Goal: Task Accomplishment & Management: Manage account settings

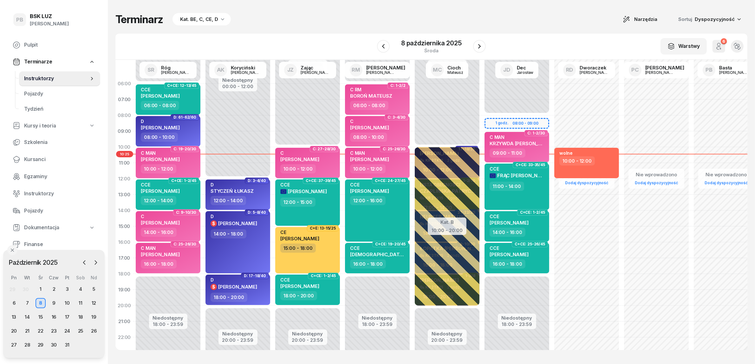
click at [569, 24] on div "Terminarz Kat. BE, C, CE, D Narzędzia Sortuj Dyspozycyjność" at bounding box center [431, 19] width 632 height 13
click at [514, 25] on div "Terminarz Kat. BE, C, CE, D Narzędzia Sortuj Dyspozycyjność" at bounding box center [431, 19] width 632 height 13
click at [472, 14] on div "Terminarz Kat. BE, C, CE, D Narzędzia Sortuj Dyspozycyjność" at bounding box center [431, 19] width 632 height 13
click at [479, 45] on icon "button" at bounding box center [479, 46] width 3 height 4
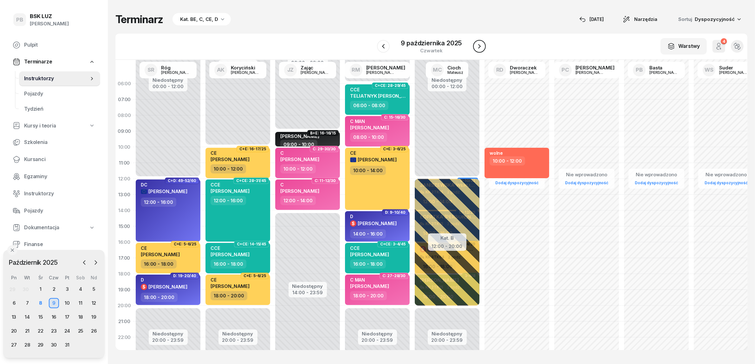
click at [479, 45] on icon "button" at bounding box center [479, 46] width 3 height 4
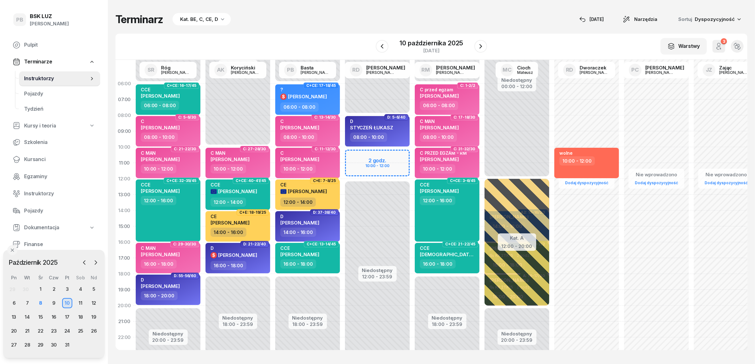
click at [380, 10] on div "Terminarz Kat. BE, C, CE, D 8 paź Narzędzia Sortuj Dyspozycyjność W Wybierz AK …" at bounding box center [431, 181] width 632 height 363
click at [481, 46] on icon "button" at bounding box center [480, 46] width 3 height 4
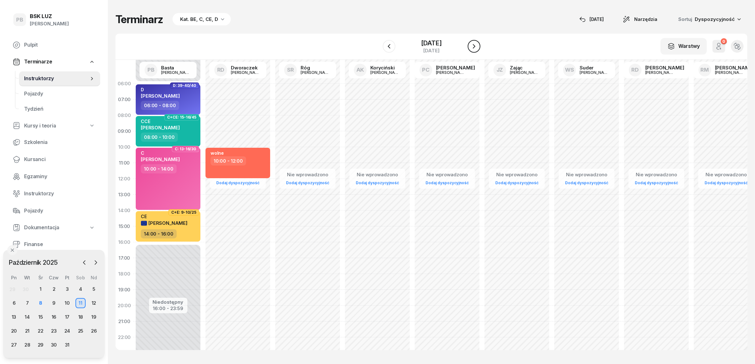
click at [478, 46] on icon "button" at bounding box center [474, 46] width 8 height 8
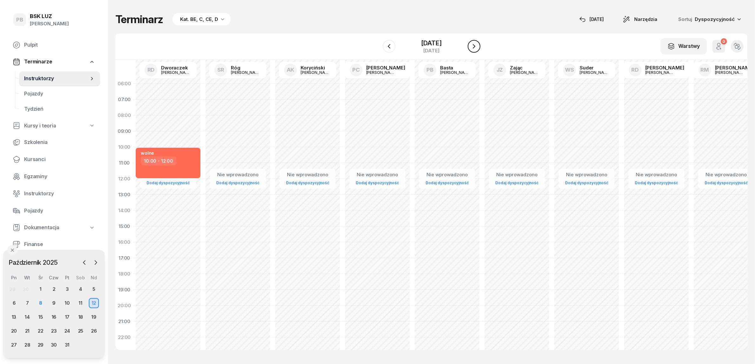
click at [478, 46] on icon "button" at bounding box center [474, 46] width 8 height 8
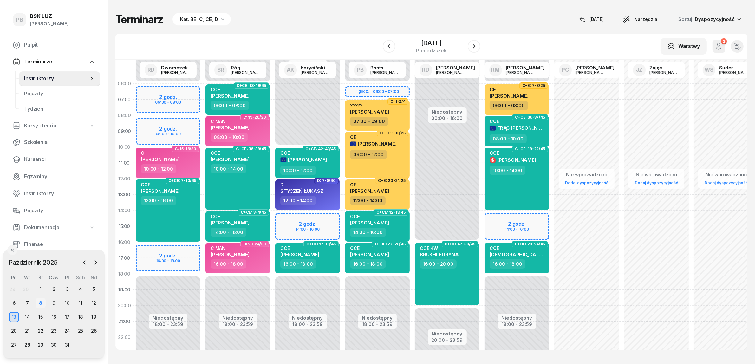
click at [42, 302] on div "8" at bounding box center [41, 303] width 10 height 10
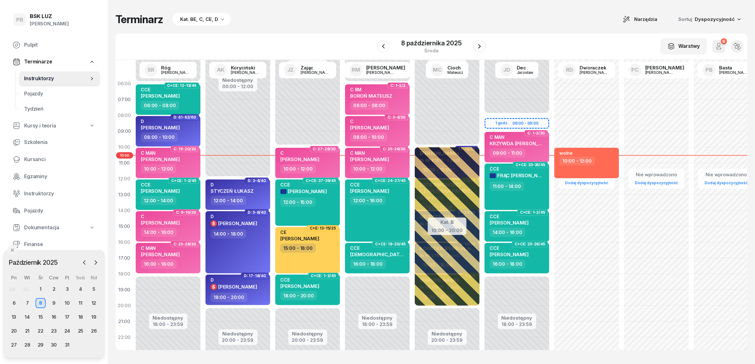
click at [502, 10] on div "Terminarz Kat. BE, C, CE, D Narzędzia Sortuj Dyspozycyjność W Wybierz AK Koryci…" at bounding box center [431, 181] width 632 height 363
click at [508, 11] on div "Terminarz Kat. BE, C, CE, D Narzędzia Sortuj Dyspozycyjność W Wybierz AK Koryci…" at bounding box center [431, 181] width 632 height 363
click at [316, 159] on span "[PERSON_NAME]" at bounding box center [299, 159] width 39 height 6
select select "10"
select select "12"
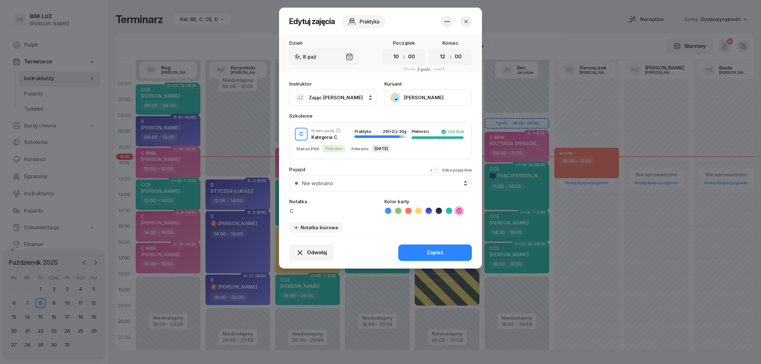
click at [462, 22] on button "button" at bounding box center [465, 21] width 11 height 11
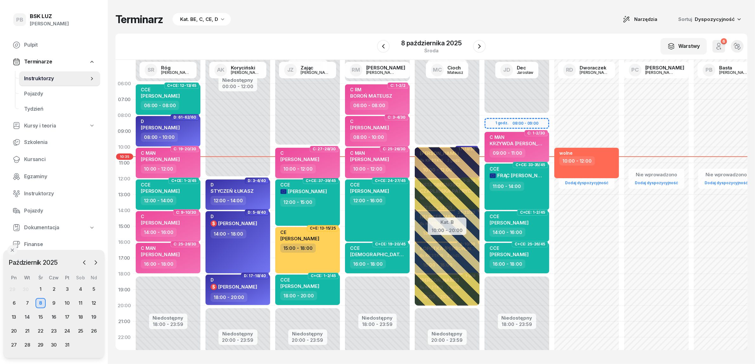
click at [325, 164] on div "10:00 - 12:00" at bounding box center [308, 168] width 56 height 9
select select "10"
select select "12"
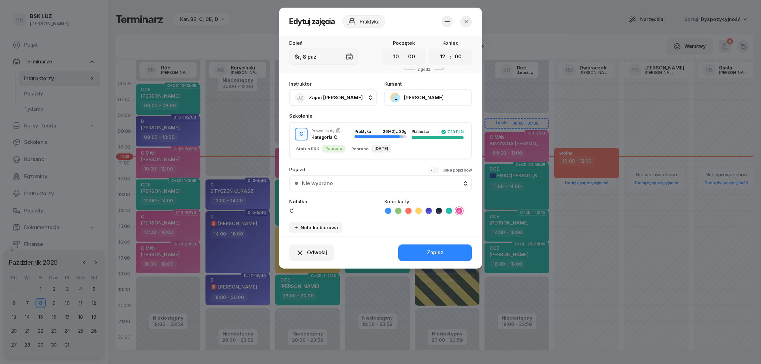
click at [464, 23] on icon "button" at bounding box center [466, 21] width 6 height 6
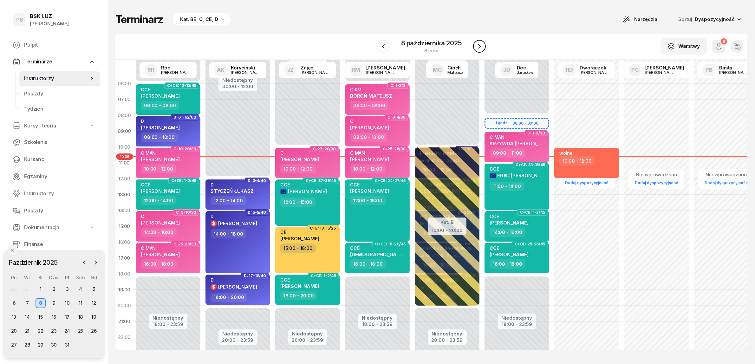
click at [484, 48] on button "button" at bounding box center [479, 46] width 13 height 13
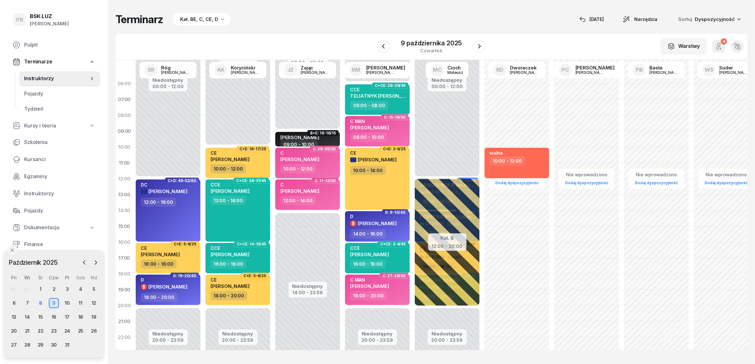
click at [324, 171] on div "10:00 - 12:00" at bounding box center [308, 168] width 56 height 9
select select "10"
select select "12"
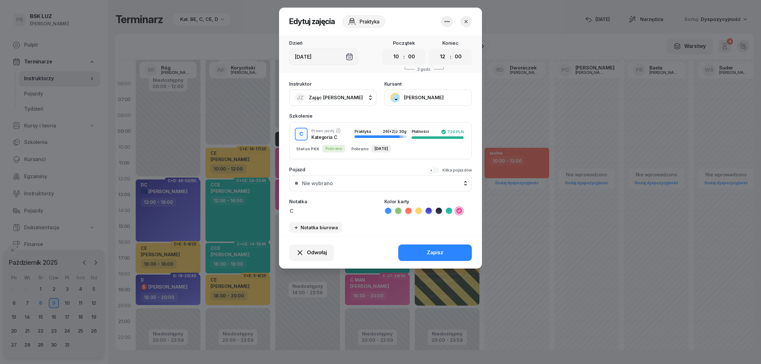
click at [323, 211] on textarea "C" at bounding box center [333, 210] width 88 height 8
type textarea "C Renault"
click at [427, 252] on button "Zapisz" at bounding box center [435, 252] width 74 height 16
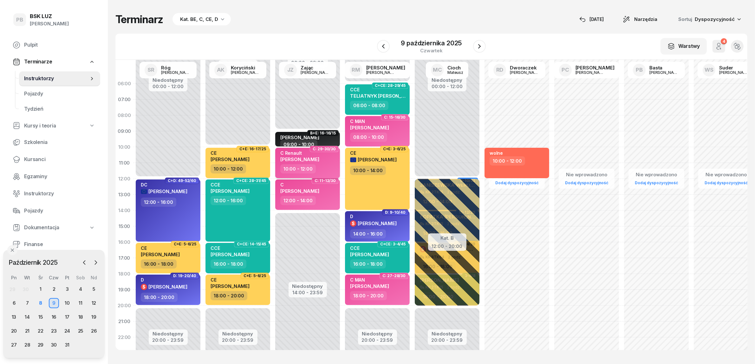
click at [328, 167] on div "10:00 - 12:00" at bounding box center [308, 168] width 56 height 9
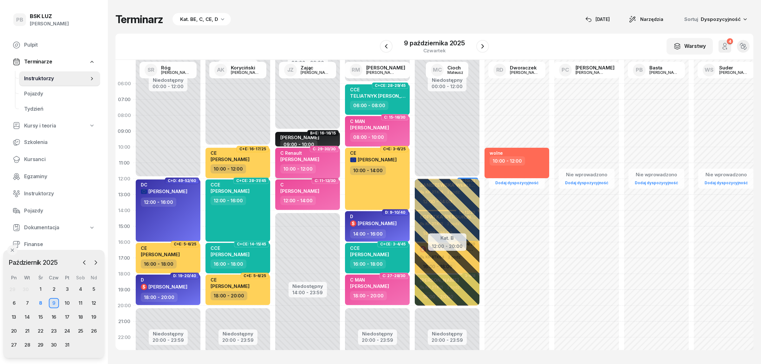
select select "10"
select select "12"
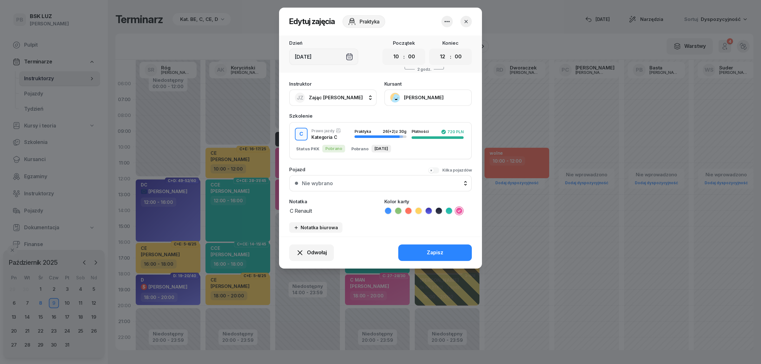
click at [318, 204] on div "Notatka C Renault" at bounding box center [333, 207] width 88 height 16
click at [321, 208] on textarea "C Renault" at bounding box center [333, 210] width 88 height 8
type textarea "C Renault !!!!"
click at [414, 251] on button "Zapisz" at bounding box center [435, 252] width 74 height 16
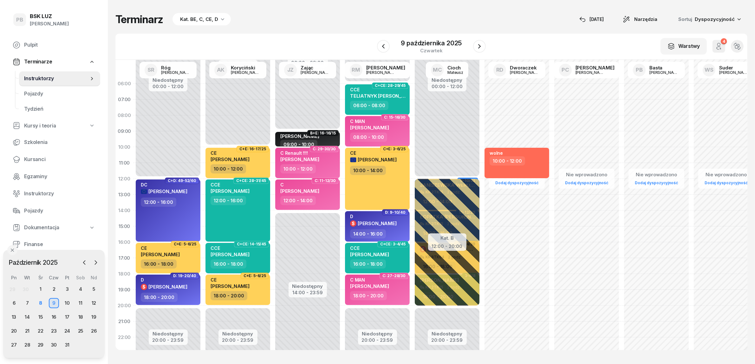
click at [536, 10] on div "Terminarz Kat. BE, C, CE, D [DATE] Narzędzia Sortuj Dyspozycyjność W Wybierz AK…" at bounding box center [431, 181] width 632 height 363
click at [41, 302] on div "8" at bounding box center [41, 303] width 10 height 10
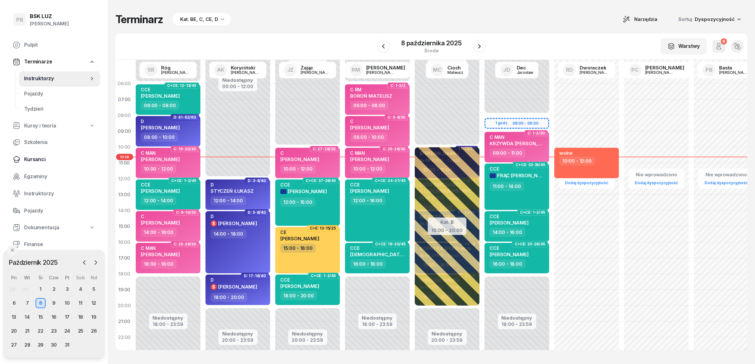
click at [39, 160] on span "Kursanci" at bounding box center [59, 159] width 71 height 8
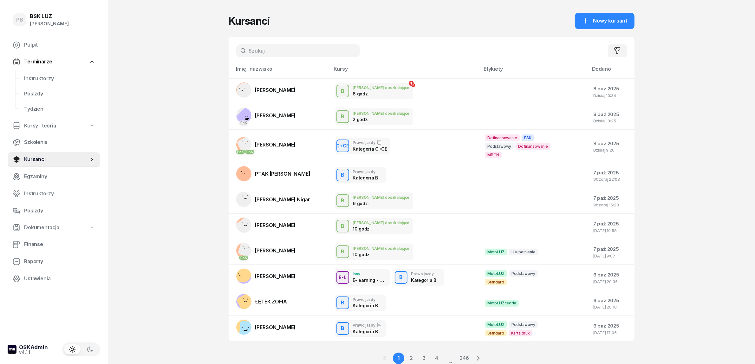
click at [272, 53] on input "text" at bounding box center [298, 50] width 124 height 13
click at [179, 166] on div "PB BSK LUZ Patrycja Bogdanowicz Pulpit Terminarze Instruktorzy Pojazdy Tydzień …" at bounding box center [377, 194] width 755 height 388
click at [37, 78] on span "Instruktorzy" at bounding box center [59, 79] width 71 height 8
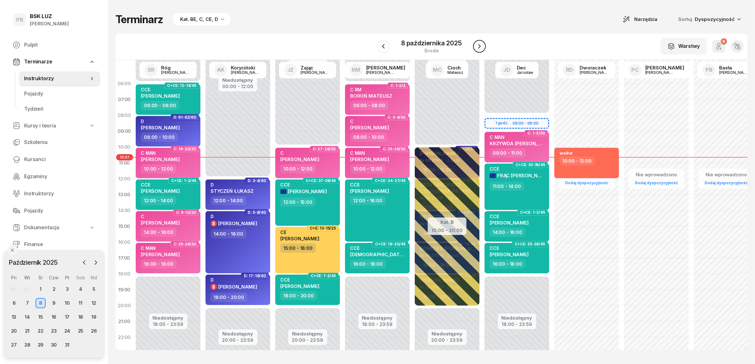
click at [483, 48] on icon "button" at bounding box center [480, 46] width 8 height 8
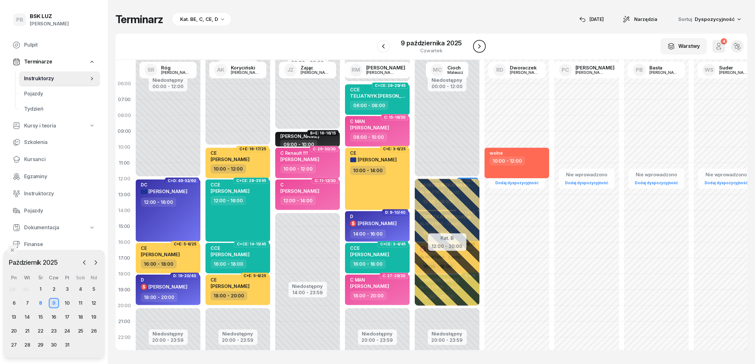
click at [483, 48] on icon "button" at bounding box center [480, 46] width 8 height 8
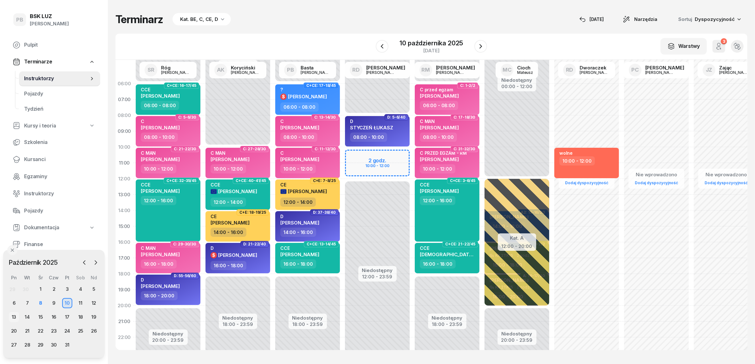
click at [16, 316] on div "13" at bounding box center [14, 317] width 10 height 10
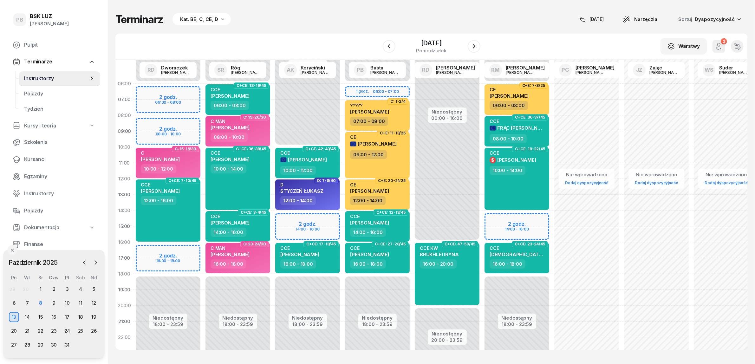
click at [389, 107] on div "?????" at bounding box center [369, 105] width 39 height 5
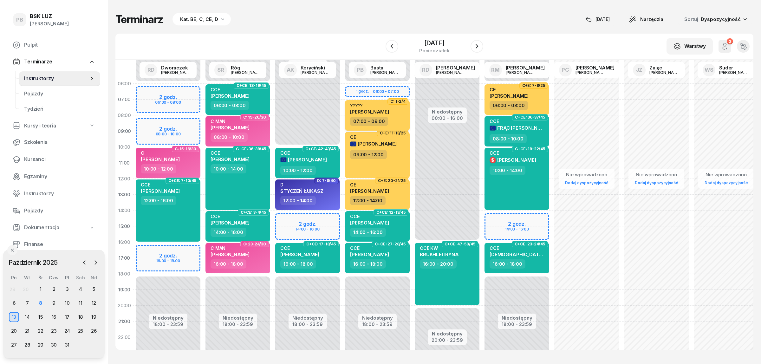
select select "07"
select select "09"
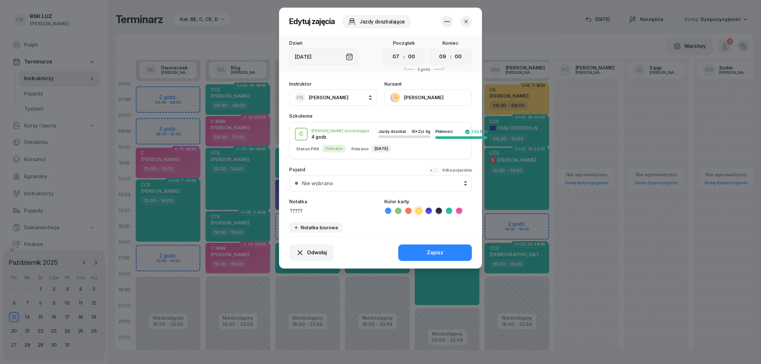
click at [450, 19] on icon "button" at bounding box center [447, 22] width 8 height 8
click at [319, 253] on span "Odwołaj" at bounding box center [317, 253] width 20 height 8
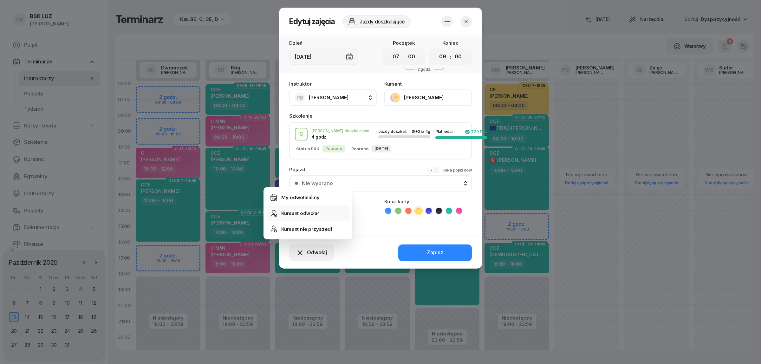
click at [304, 213] on div "Kursant odwołał" at bounding box center [299, 213] width 37 height 8
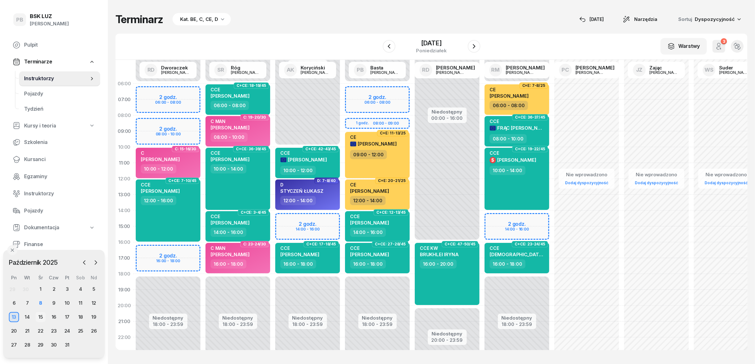
click at [39, 314] on div "15" at bounding box center [41, 317] width 10 height 10
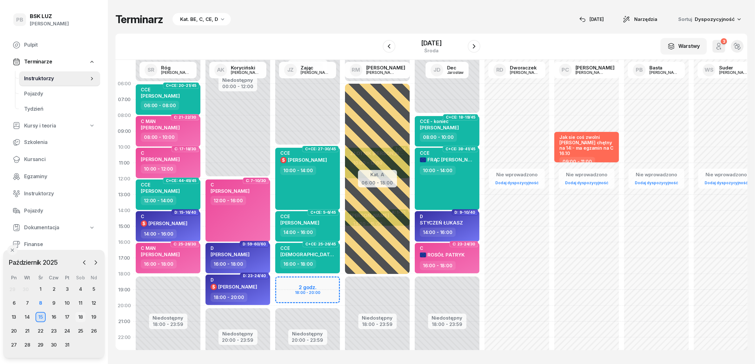
click at [82, 312] on div "18" at bounding box center [80, 317] width 10 height 10
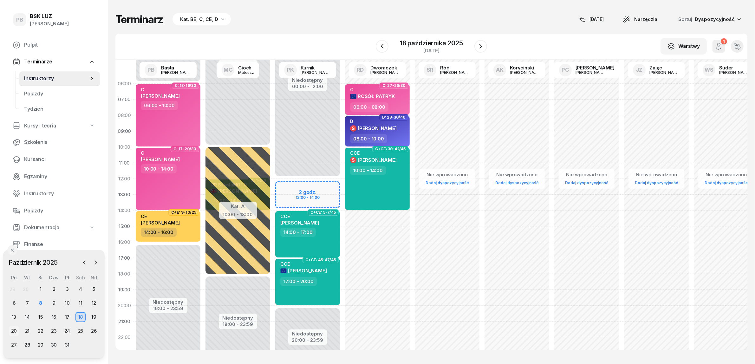
click at [10, 328] on div "20" at bounding box center [14, 331] width 10 height 10
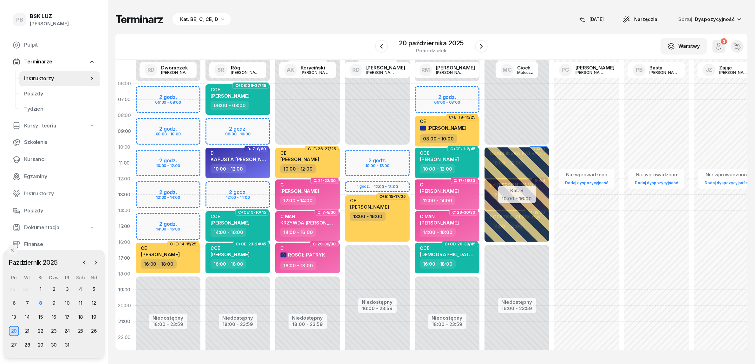
click at [230, 123] on div "Niedostępny 00:00 - 06:00 Niedostępny 18:00 - 23:59 2 godz. 08:00 - 10:00 2 god…" at bounding box center [238, 226] width 70 height 301
select select "08"
select select "10"
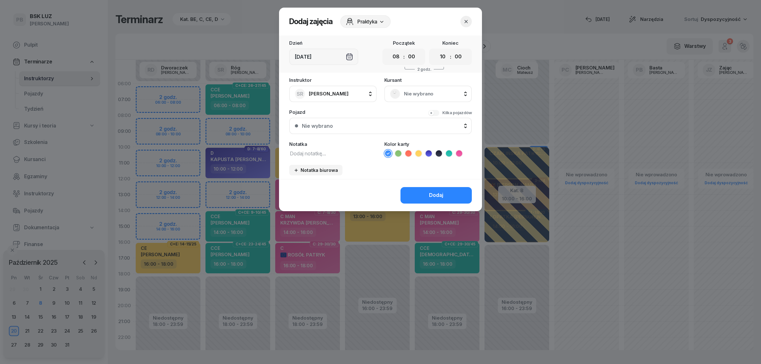
click at [407, 90] on span "Nie wybrano" at bounding box center [435, 94] width 62 height 8
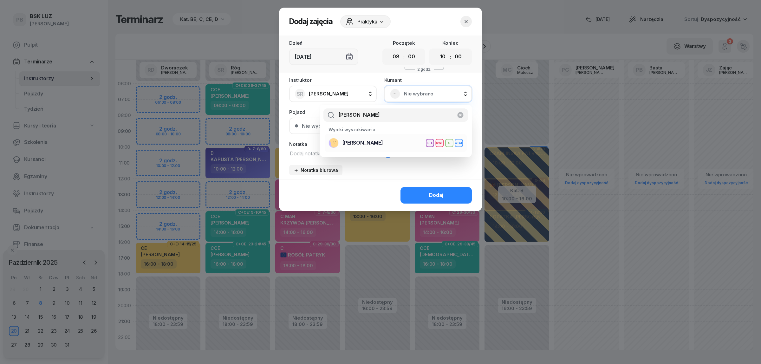
type input "Augustynowicz"
click at [383, 140] on span "[PERSON_NAME]" at bounding box center [362, 143] width 41 height 8
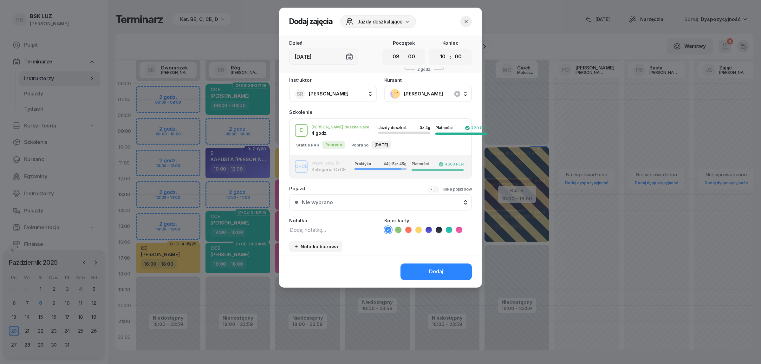
click at [300, 227] on textarea at bounding box center [333, 229] width 88 height 8
type textarea "CE ??????????????"
click at [416, 229] on icon at bounding box center [418, 230] width 6 height 6
click at [421, 273] on button "Dodaj" at bounding box center [436, 272] width 71 height 16
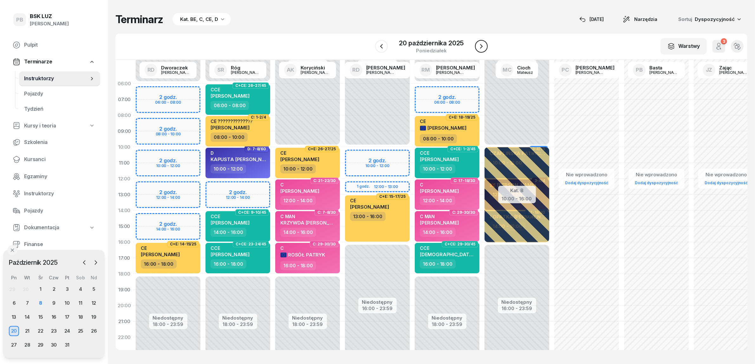
click at [479, 45] on icon "button" at bounding box center [482, 46] width 8 height 8
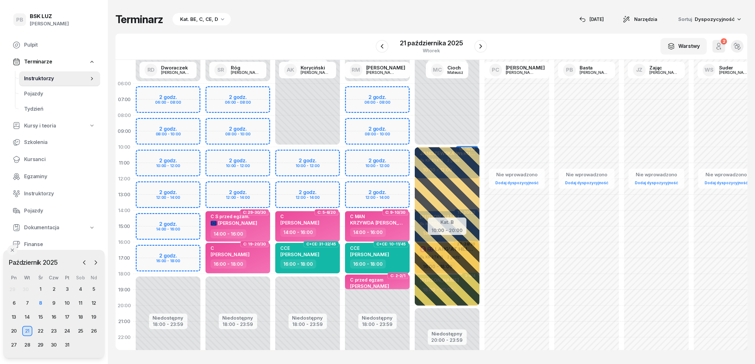
click at [400, 125] on div "Niedostępny 00:00 - 06:00 Niedostępny 18:00 - 23:59 2 godz. 06:00 - 08:00 2 god…" at bounding box center [377, 226] width 70 height 301
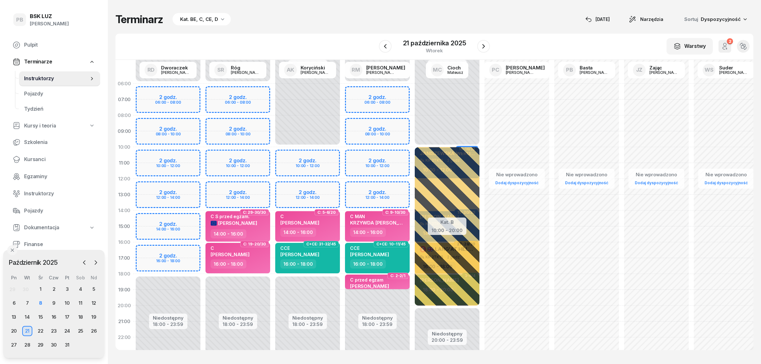
select select "08"
select select "10"
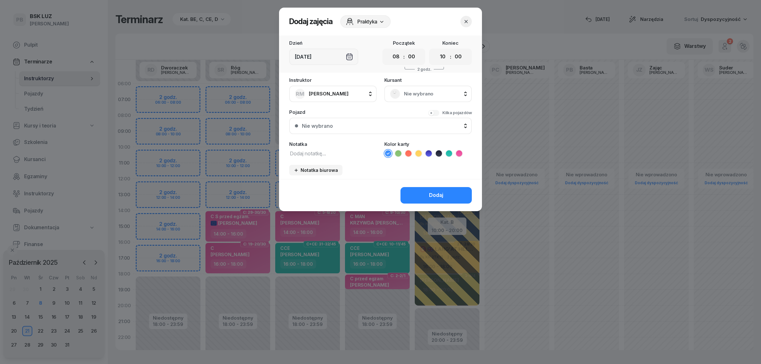
click at [419, 96] on span "Nie wybrano" at bounding box center [435, 94] width 62 height 8
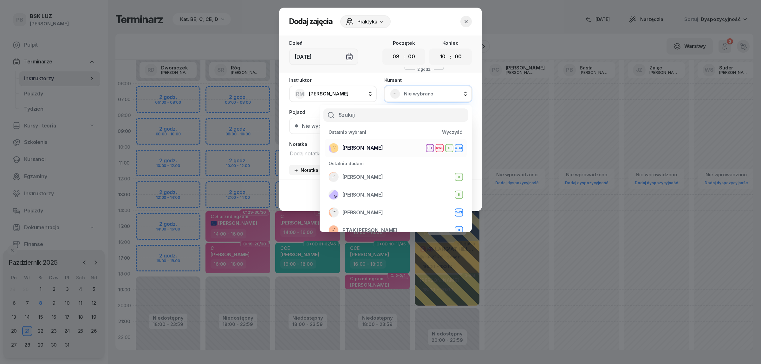
click at [383, 145] on span "[PERSON_NAME]" at bounding box center [362, 148] width 41 height 8
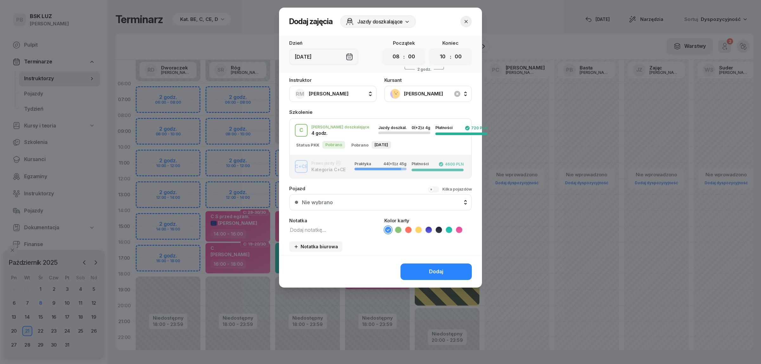
click at [321, 229] on textarea at bounding box center [333, 229] width 88 height 8
type textarea "CE ???????"
click at [418, 227] on icon at bounding box center [418, 230] width 6 height 6
click at [446, 265] on button "Dodaj" at bounding box center [436, 272] width 71 height 16
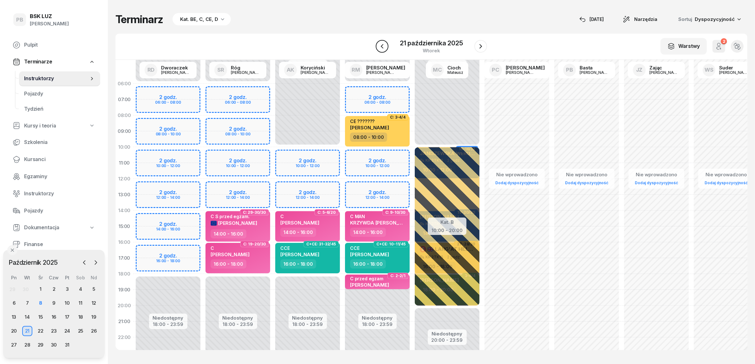
click at [385, 45] on icon "button" at bounding box center [382, 46] width 8 height 8
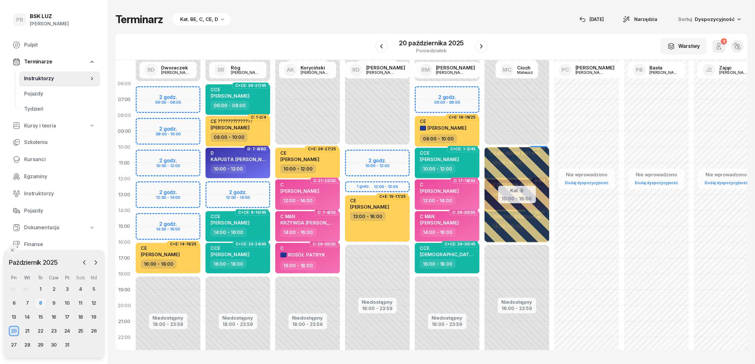
click at [42, 302] on div "8" at bounding box center [41, 303] width 10 height 10
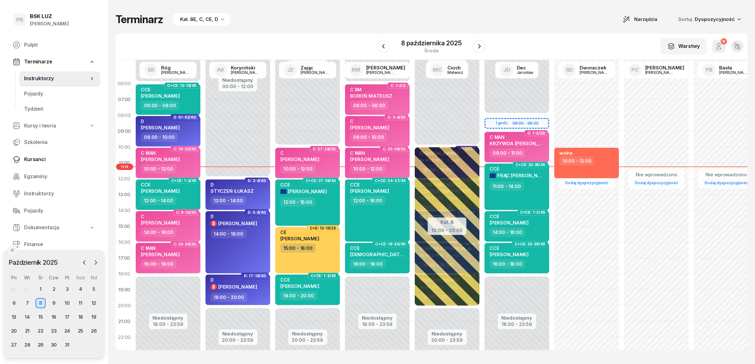
click at [37, 156] on span "Kursanci" at bounding box center [59, 159] width 71 height 8
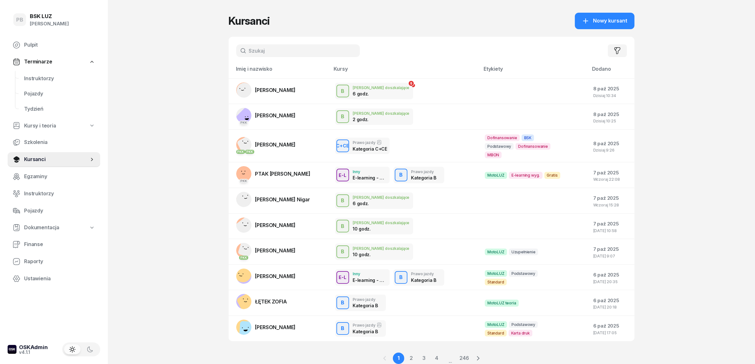
click at [306, 50] on input "text" at bounding box center [298, 50] width 124 height 13
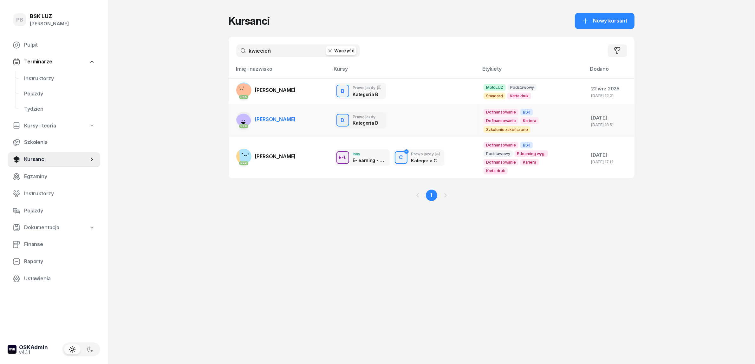
type input "kwiecień"
click at [288, 114] on link "PKK KWIECIEŃ KRYSTIAN" at bounding box center [266, 119] width 60 height 15
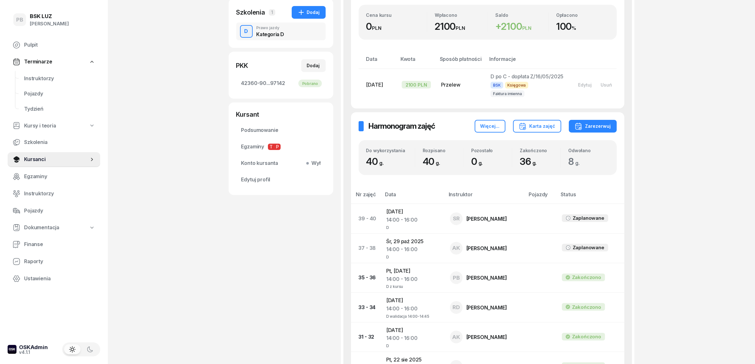
scroll to position [198, 0]
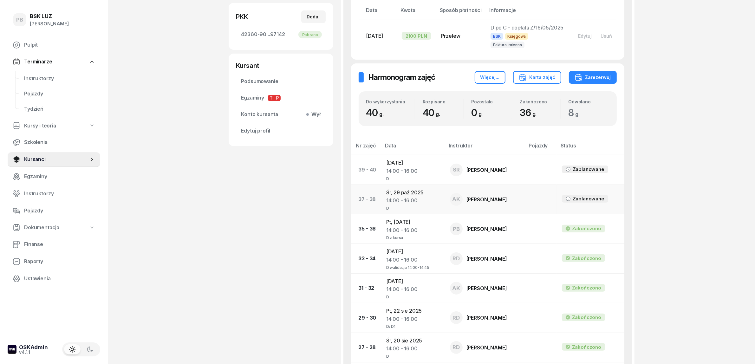
click at [412, 199] on td "Śr, 29 paź 2025 14:00 - 16:00 D" at bounding box center [413, 199] width 64 height 29
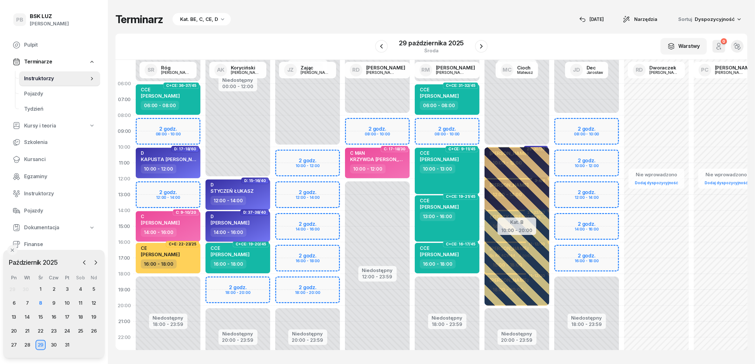
click at [267, 229] on div "D KWIECIEŃ KRYSTIAN 14:00 - 16:00" at bounding box center [237, 226] width 65 height 30
select select "14"
select select "16"
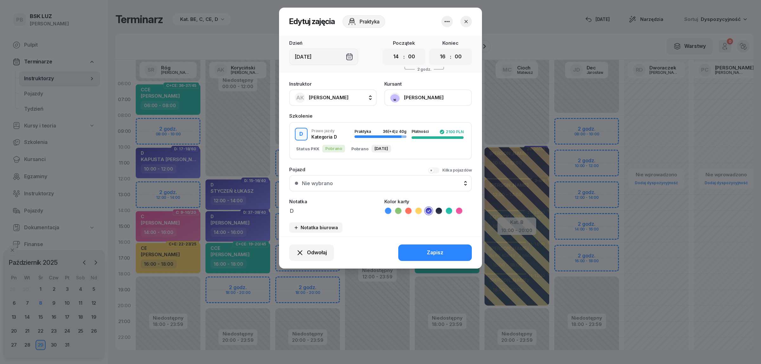
click at [447, 21] on icon "button" at bounding box center [447, 21] width 5 height 1
click at [412, 23] on header "Edytuj zajęcia Praktyka" at bounding box center [380, 22] width 203 height 28
click at [305, 251] on div "Odwołaj" at bounding box center [311, 253] width 31 height 8
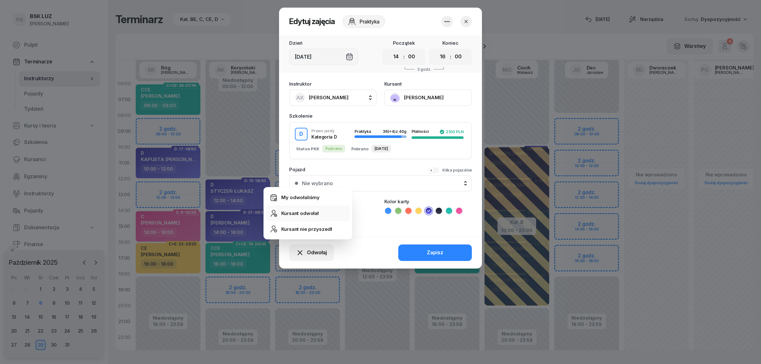
click at [305, 215] on div "Kursant odwołał" at bounding box center [299, 213] width 37 height 8
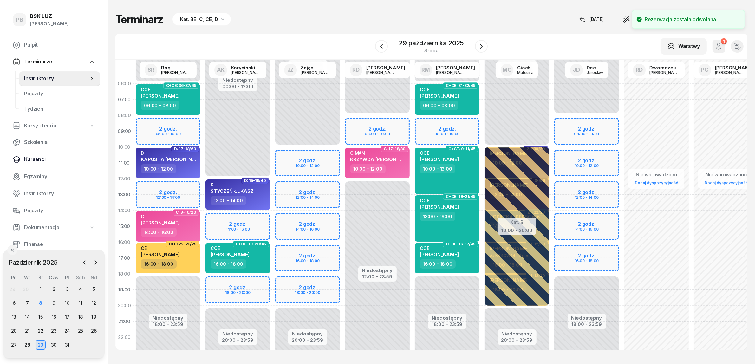
click at [41, 156] on span "Kursanci" at bounding box center [59, 159] width 71 height 8
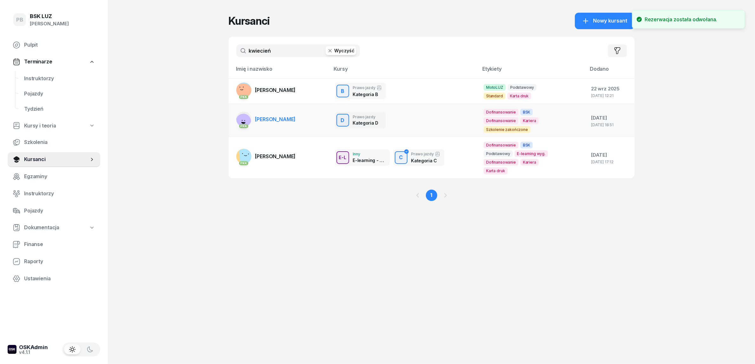
click at [282, 116] on span "KWIECIEŃ KRYSTIAN" at bounding box center [275, 119] width 41 height 6
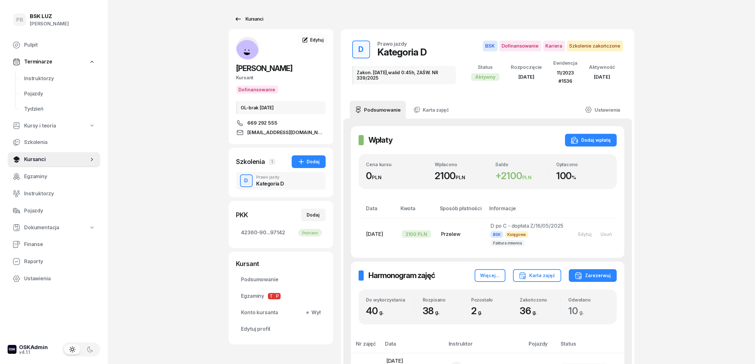
click at [255, 18] on div "Kursanci" at bounding box center [248, 19] width 29 height 8
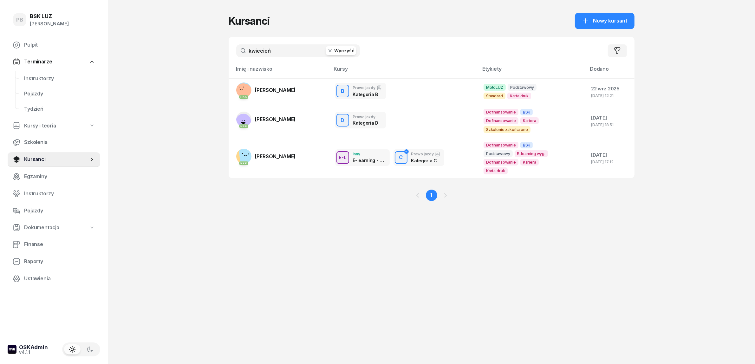
click at [294, 44] on div "kwiecień Wyczyść Filtruj" at bounding box center [432, 51] width 406 height 28
click at [291, 48] on input "kwiecień" at bounding box center [298, 50] width 124 height 13
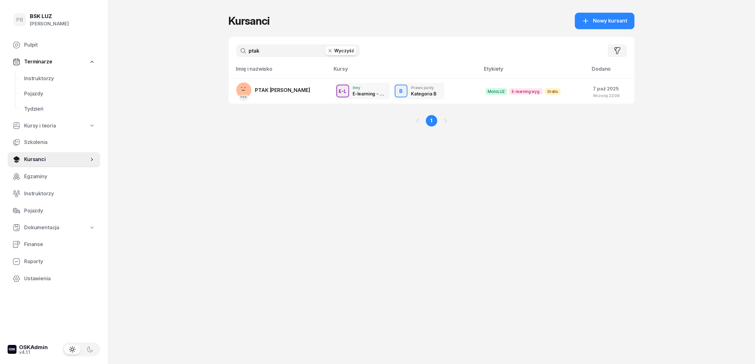
type input "ptak"
click at [37, 78] on span "Instruktorzy" at bounding box center [59, 79] width 71 height 8
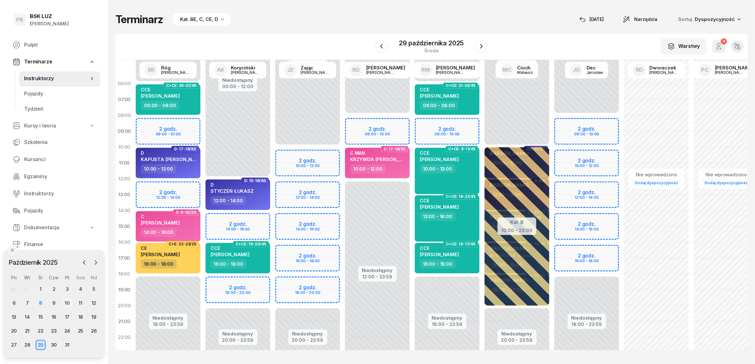
click at [67, 300] on div "10" at bounding box center [67, 303] width 10 height 10
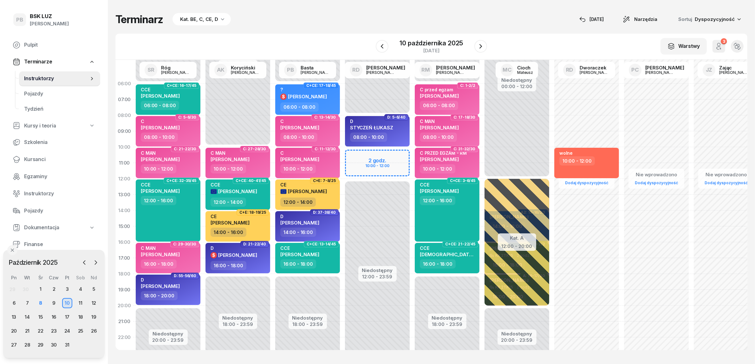
click at [296, 18] on div "Terminarz Kat. BE, C, CE, D 8 paź Narzędzia Sortuj Dyspozycyjność" at bounding box center [431, 19] width 632 height 13
click at [479, 44] on icon "button" at bounding box center [481, 46] width 8 height 8
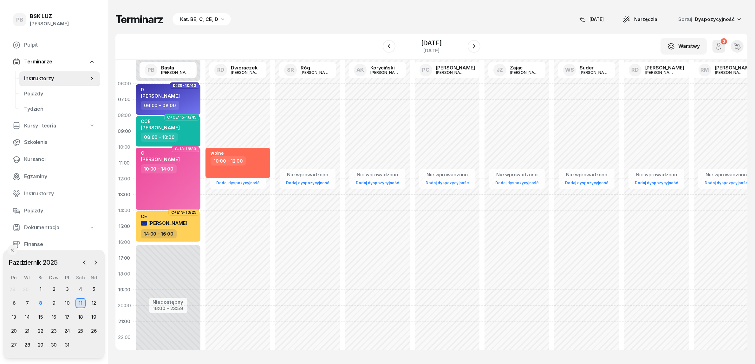
click at [346, 36] on div "W Wybierz AK Koryciński Artur BP Pająk Bogusław DA Arendarczyk Damian DP Pawłow…" at bounding box center [431, 47] width 632 height 26
click at [387, 46] on button "button" at bounding box center [389, 46] width 13 height 13
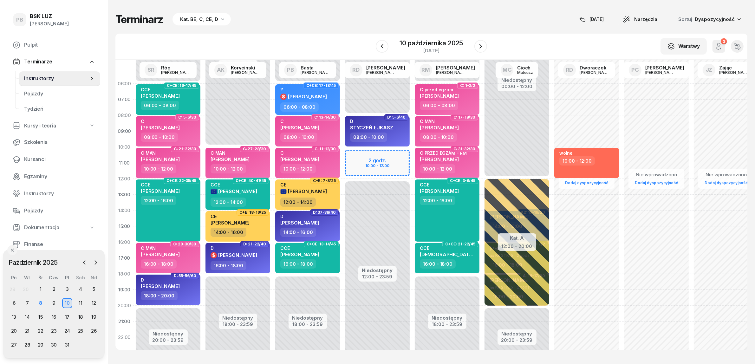
click at [315, 27] on div "Terminarz Kat. BE, C, CE, D 8 paź Narzędzia Sortuj Dyspozycyjność W Wybierz AK …" at bounding box center [431, 181] width 632 height 363
click at [486, 47] on button "button" at bounding box center [480, 46] width 13 height 13
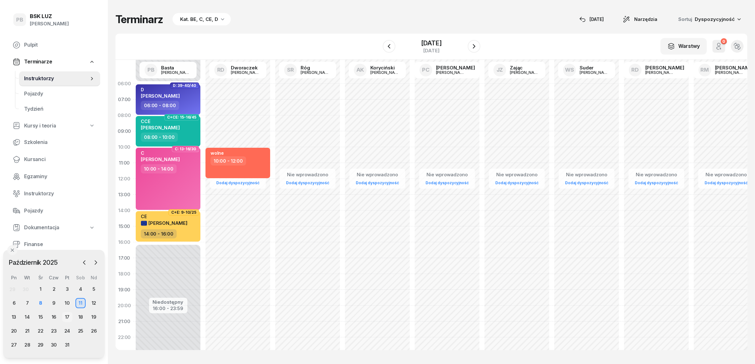
click at [66, 316] on div "17" at bounding box center [67, 317] width 10 height 10
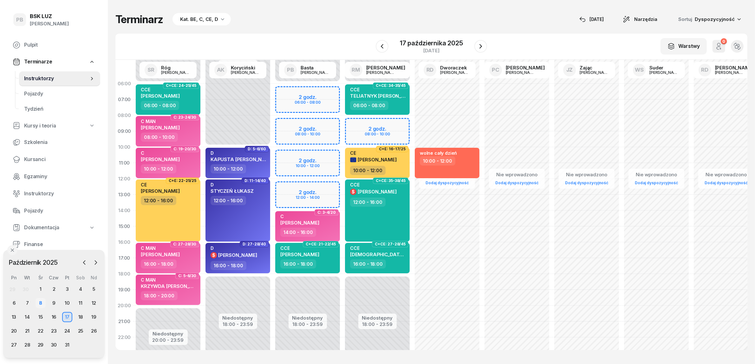
click at [40, 302] on div "8" at bounding box center [41, 303] width 10 height 10
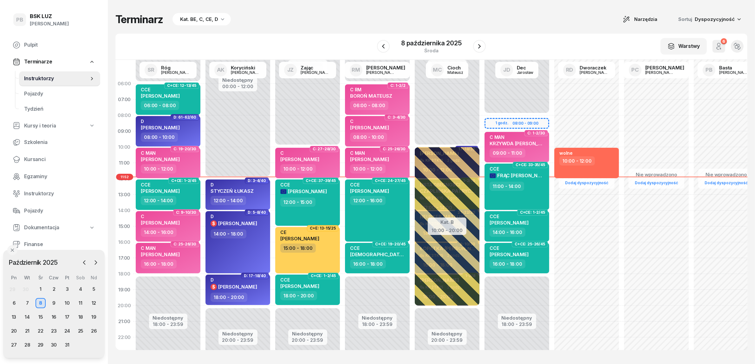
click at [206, 23] on div "Kat. BE, C, CE, D" at bounding box center [202, 19] width 58 height 13
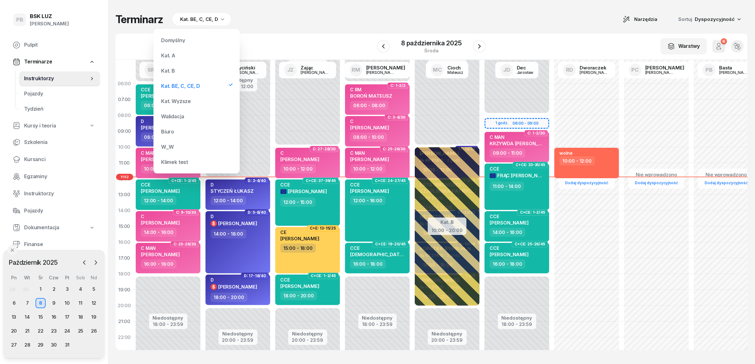
click at [175, 67] on div "Kat. B" at bounding box center [197, 70] width 76 height 13
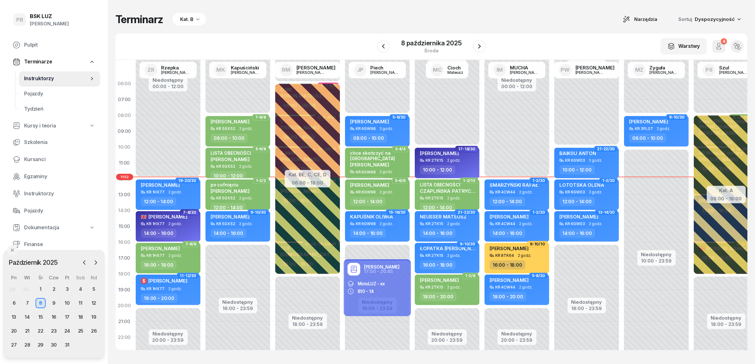
click at [192, 16] on div "Kat. B" at bounding box center [186, 20] width 13 height 8
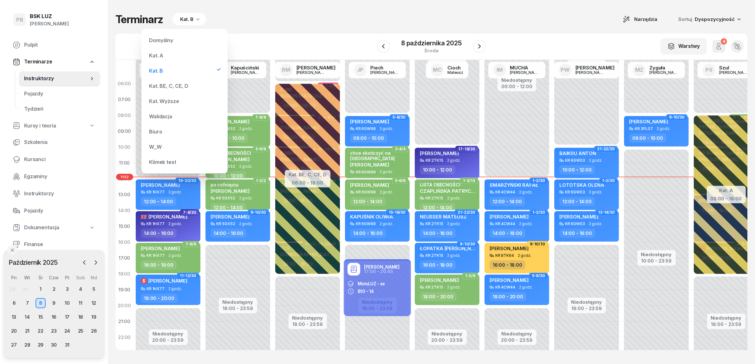
click at [176, 81] on div "Kat. BE, C, CE, D" at bounding box center [185, 86] width 76 height 13
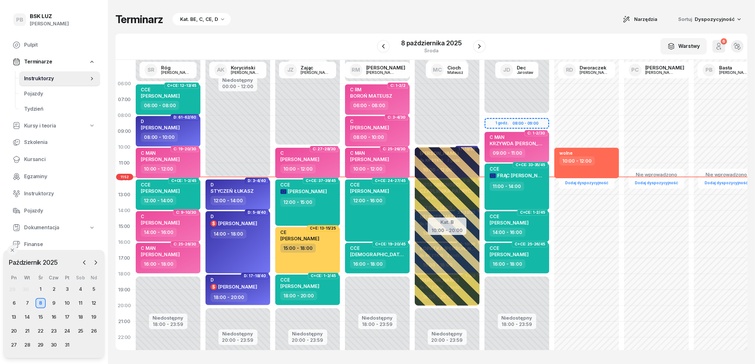
click at [274, 26] on div "Terminarz Kat. BE, C, CE, D Narzędzia Sortuj Dyspozycyjność" at bounding box center [431, 19] width 632 height 13
click at [281, 16] on div "Terminarz Kat. BE, C, CE, D Narzędzia Sortuj Dyspozycyjność" at bounding box center [431, 19] width 632 height 13
click at [584, 29] on div "Terminarz Kat. BE, C, CE, D Narzędzia Sortuj Dyspozycyjność W Wybierz AK Koryci…" at bounding box center [431, 181] width 632 height 363
click at [533, 26] on div "Terminarz Kat. BE, C, CE, D Narzędzia Sortuj Dyspozycyjność W Wybierz AK Koryci…" at bounding box center [431, 181] width 632 height 363
click at [354, 35] on div "W Wybierz AK Koryciński Artur BP Pająk Bogusław DA Arendarczyk Damian DP Pawłow…" at bounding box center [431, 47] width 632 height 26
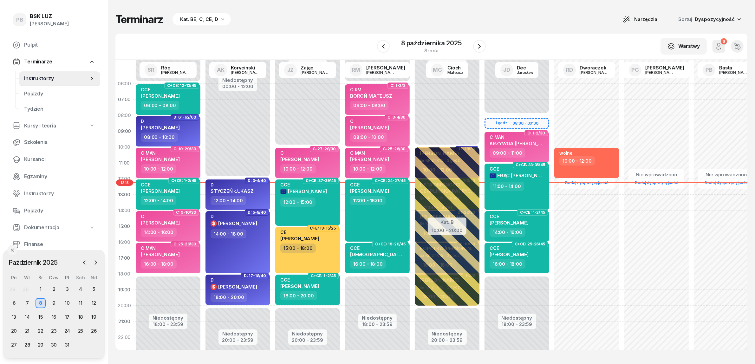
click at [381, 23] on div "Terminarz Kat. BE, C, CE, D Narzędzia Sortuj Dyspozycyjność" at bounding box center [431, 19] width 632 height 13
click at [290, 19] on div "Terminarz Kat. BE, C, CE, D Narzędzia Sortuj Dyspozycyjność" at bounding box center [431, 19] width 632 height 13
click at [419, 17] on div "Terminarz Kat. BE, C, CE, D Narzędzia Sortuj Dyspozycyjność" at bounding box center [431, 19] width 632 height 13
click at [478, 46] on icon "button" at bounding box center [480, 46] width 8 height 8
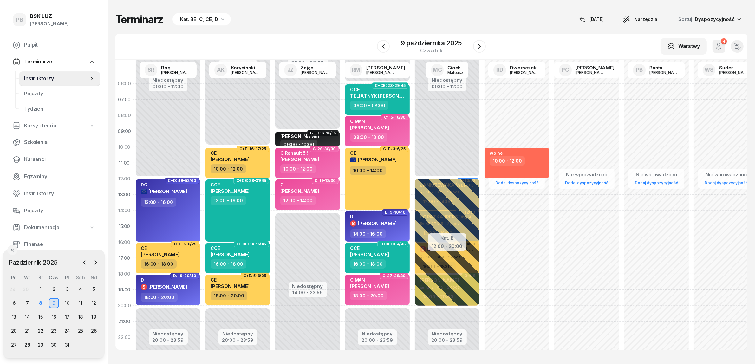
click at [473, 40] on button "button" at bounding box center [479, 46] width 13 height 13
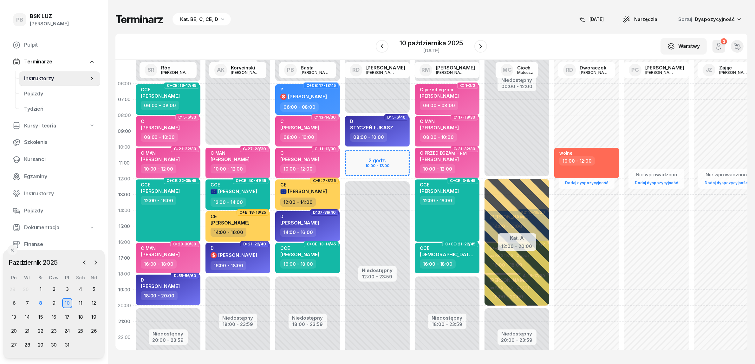
click at [314, 29] on div "Terminarz Kat. BE, C, CE, D 8 paź Narzędzia Sortuj Dyspozycyjność W Wybierz AK …" at bounding box center [431, 181] width 632 height 363
click at [525, 19] on div "Terminarz Kat. BE, C, CE, D 8 paź Narzędzia Sortuj Dyspozycyjność" at bounding box center [431, 19] width 632 height 13
click at [341, 23] on div "Terminarz Kat. BE, C, CE, D 8 paź Narzędzia Sortuj Dyspozycyjność" at bounding box center [431, 19] width 632 height 13
click at [55, 301] on div "9" at bounding box center [54, 303] width 10 height 10
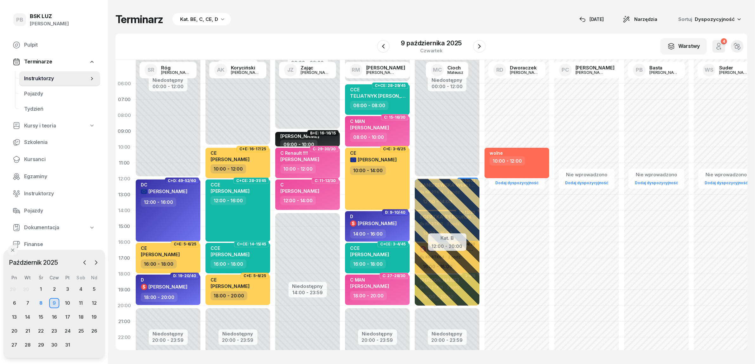
click at [505, 16] on div "Terminarz Kat. BE, C, CE, D 8 paź Narzędzia Sortuj Dyspozycyjność" at bounding box center [431, 19] width 632 height 13
click at [517, 18] on div "Terminarz Kat. BE, C, CE, D 8 paź Narzędzia Sortuj Dyspozycyjność" at bounding box center [431, 19] width 632 height 13
click at [30, 159] on span "Kursanci" at bounding box center [59, 159] width 71 height 8
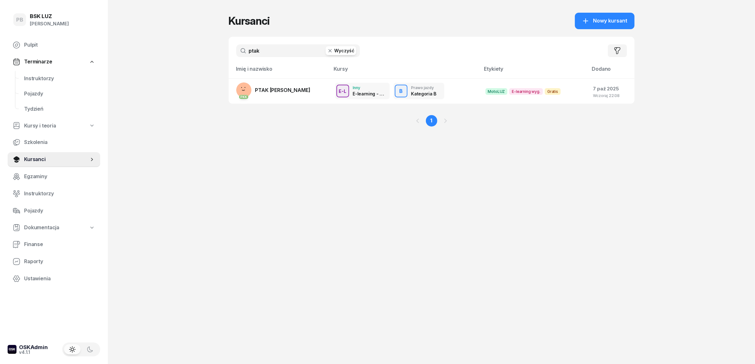
click at [256, 53] on input "ptak" at bounding box center [298, 50] width 124 height 13
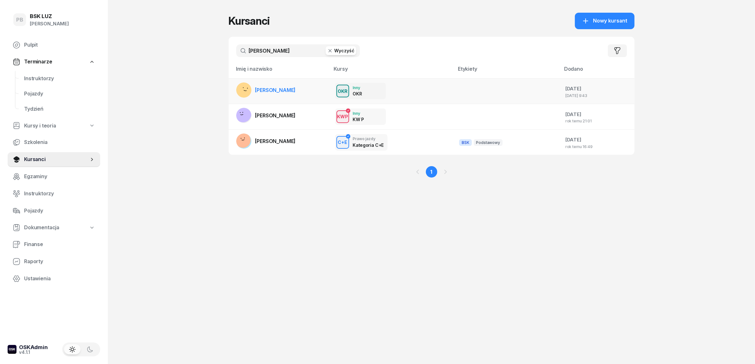
type input "jasiński"
click at [271, 90] on span "JASIŃSKI PIOTR" at bounding box center [275, 90] width 41 height 6
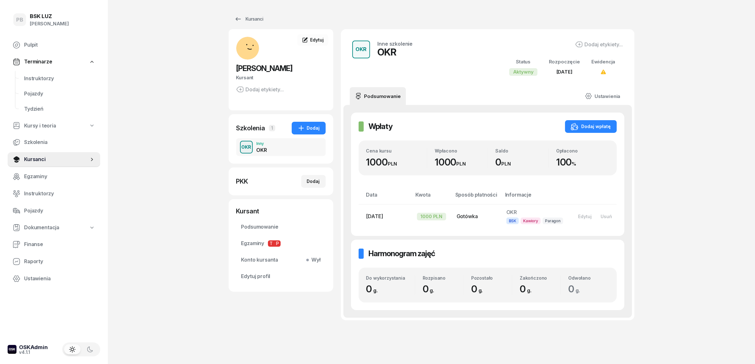
click at [176, 177] on div "PB BSK LUZ Patrycja Bogdanowicz Pulpit Terminarze Instruktorzy Pojazdy Tydzień …" at bounding box center [377, 191] width 755 height 382
click at [252, 17] on div "Kursanci" at bounding box center [248, 19] width 29 height 8
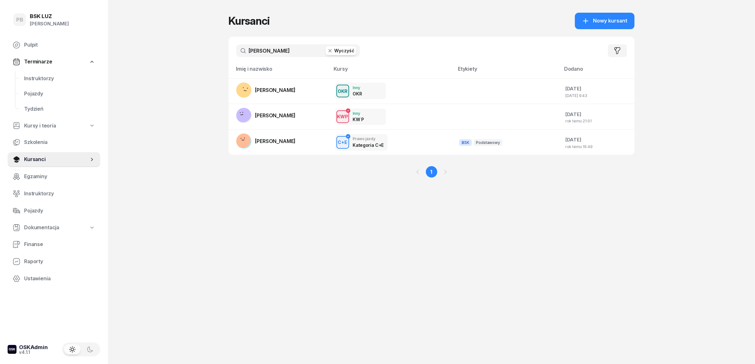
click at [244, 345] on div "Kursanci Nowy kursant jasiński Wyczyść Filtruj Imię i nazwisko Kursy Etykiety D…" at bounding box center [432, 182] width 406 height 364
click at [205, 265] on div "PB BSK LUZ Patrycja Bogdanowicz Pulpit Terminarze Instruktorzy Pojazdy Tydzień …" at bounding box center [377, 182] width 755 height 364
click at [297, 281] on div "Kursanci Nowy kursant jasiński Wyczyść Filtruj Imię i nazwisko Kursy Etykiety D…" at bounding box center [432, 182] width 406 height 364
click at [297, 333] on div "Kursanci Nowy kursant jasiński Wyczyść Filtruj Imię i nazwisko Kursy Etykiety D…" at bounding box center [432, 182] width 406 height 364
click at [29, 75] on span "Instruktorzy" at bounding box center [59, 79] width 71 height 8
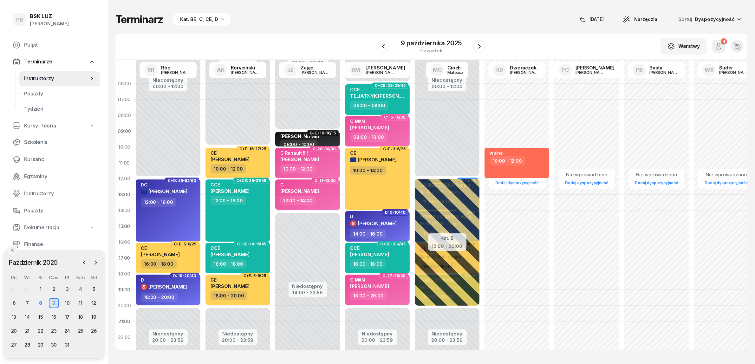
click at [268, 35] on div "W Wybierz AK Koryciński Artur BP Pająk Bogusław DA Arendarczyk Damian DP Pawłow…" at bounding box center [431, 47] width 632 height 26
click at [373, 17] on div "Terminarz Kat. BE, C, CE, D 8 paź Narzędzia Sortuj Dyspozycyjność" at bounding box center [431, 19] width 632 height 13
click at [523, 24] on div "Terminarz Kat. BE, C, CE, D 8 paź Narzędzia Sortuj Dyspozycyjność" at bounding box center [431, 19] width 632 height 13
click at [290, 18] on div "Terminarz Kat. BE, C, CE, D 8 paź Narzędzia Sortuj Dyspozycyjność" at bounding box center [431, 19] width 632 height 13
click at [298, 21] on div "Terminarz Kat. BE, C, CE, D 8 paź Narzędzia Sortuj Dyspozycyjność" at bounding box center [431, 19] width 632 height 13
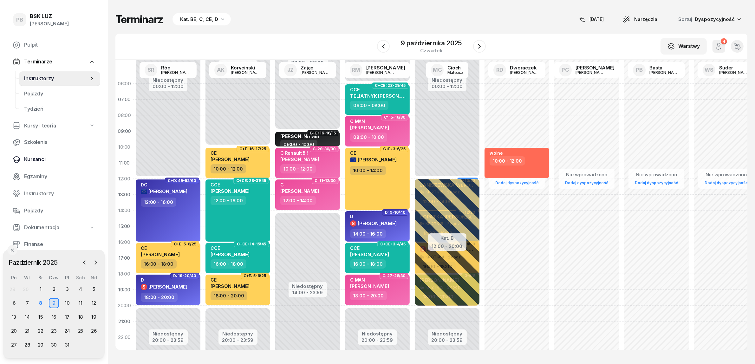
click at [21, 159] on link "Kursanci" at bounding box center [54, 159] width 93 height 15
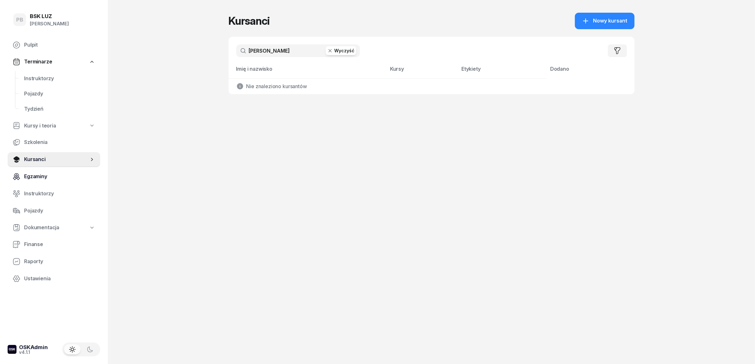
click at [33, 177] on span "Egzaminy" at bounding box center [59, 177] width 71 height 8
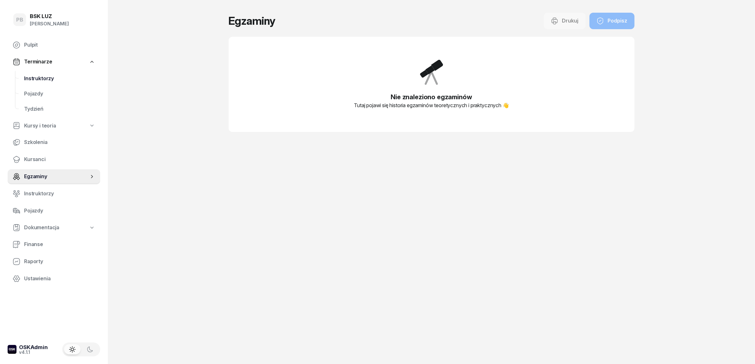
click at [38, 75] on span "Instruktorzy" at bounding box center [59, 79] width 71 height 8
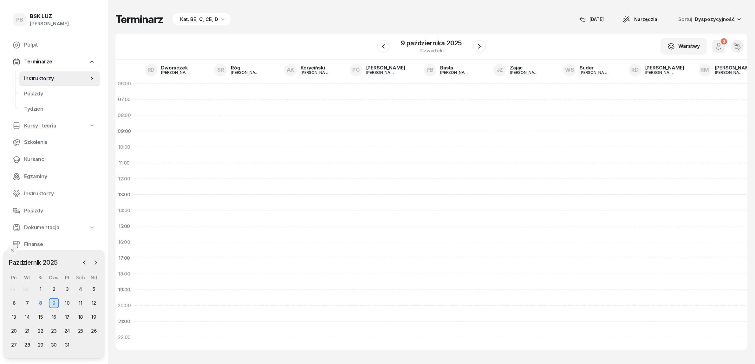
click at [205, 18] on div "Kat. BE, C, CE, D" at bounding box center [199, 20] width 38 height 8
click at [178, 68] on div "Kat. B" at bounding box center [197, 70] width 76 height 13
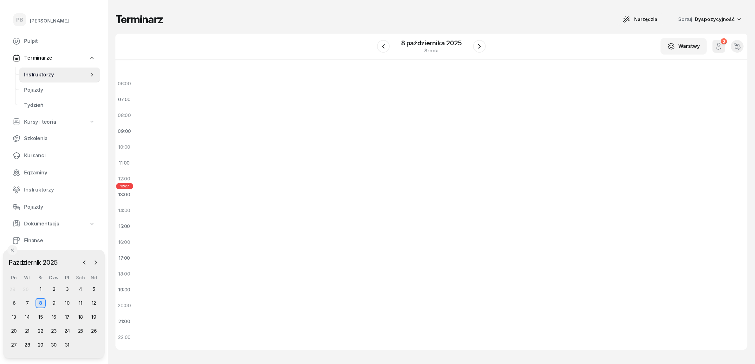
click at [350, 13] on div "Terminarz Narzędzia Sortuj Dyspozycyjność" at bounding box center [431, 19] width 632 height 13
click at [353, 24] on div "Terminarz Narzędzia Sortuj Dyspozycyjność" at bounding box center [431, 19] width 632 height 13
click at [30, 89] on span "Pojazdy" at bounding box center [59, 90] width 71 height 8
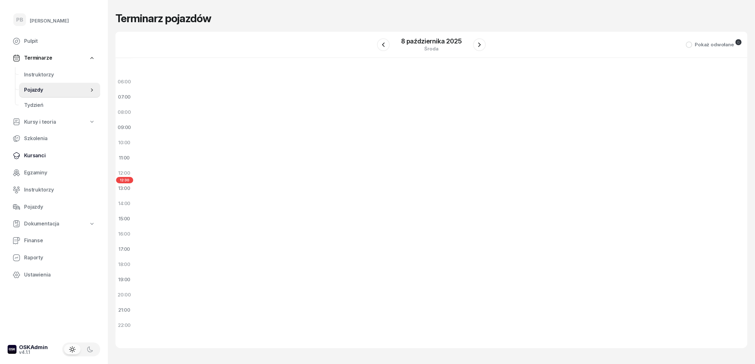
click at [27, 155] on span "Kursanci" at bounding box center [59, 156] width 71 height 8
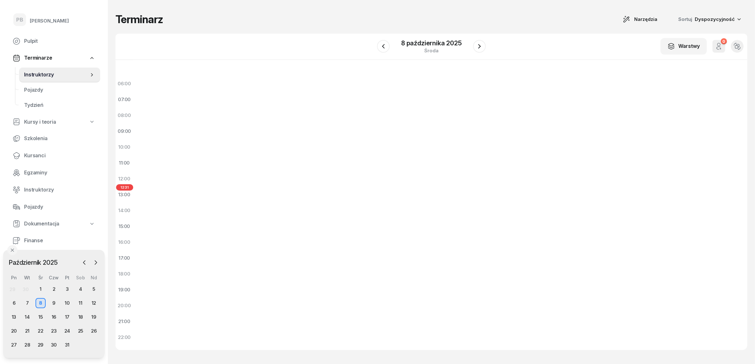
click at [221, 19] on div "Terminarz Narzędzia Sortuj Dyspozycyjność" at bounding box center [431, 19] width 632 height 13
click at [265, 16] on div "Terminarz Narzędzia Sortuj Dyspozycyjność" at bounding box center [431, 19] width 632 height 13
click at [261, 246] on div "06:00 07:00 08:00 09:00 10:00 11:00 12:00 13:00 14:00 15:00 16:00 17:00 18:00 1…" at bounding box center [431, 205] width 632 height 290
click at [236, 22] on div "Terminarz Narzędzia Sortuj Dyspozycyjność" at bounding box center [431, 19] width 632 height 13
click at [42, 74] on span "Instruktorzy" at bounding box center [56, 75] width 65 height 8
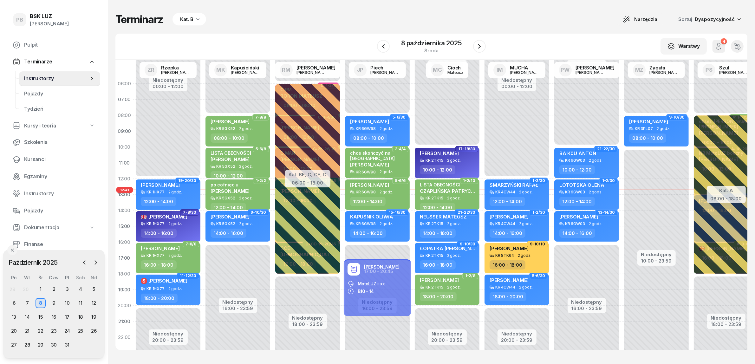
click at [194, 24] on div "Kat. B" at bounding box center [190, 19] width 34 height 13
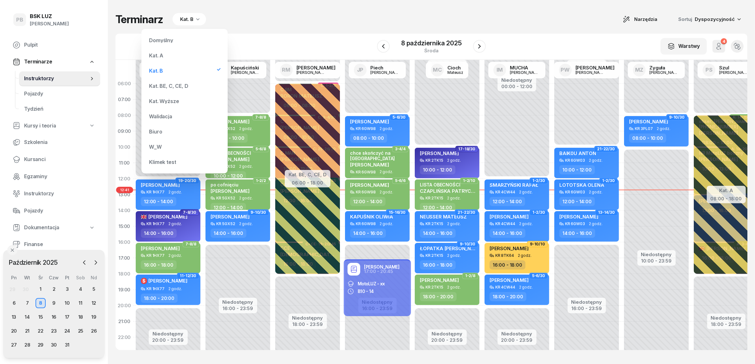
click at [169, 88] on div "Kat. BE, C, CE, D" at bounding box center [168, 85] width 39 height 5
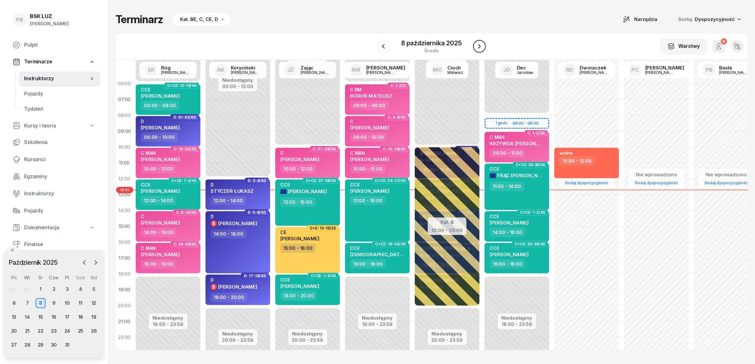
click at [474, 44] on button "button" at bounding box center [479, 46] width 13 height 13
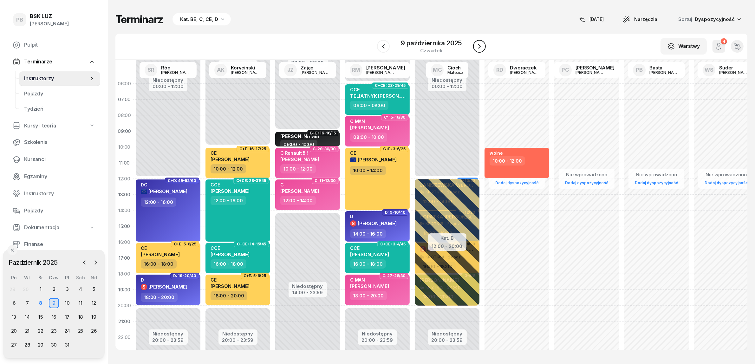
click at [474, 44] on button "button" at bounding box center [479, 46] width 13 height 13
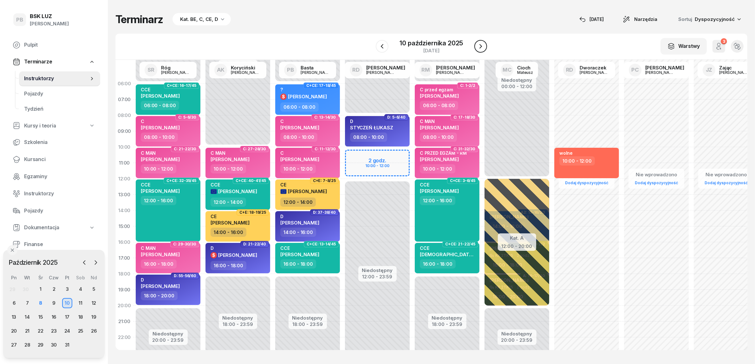
click at [474, 44] on button "button" at bounding box center [480, 46] width 13 height 13
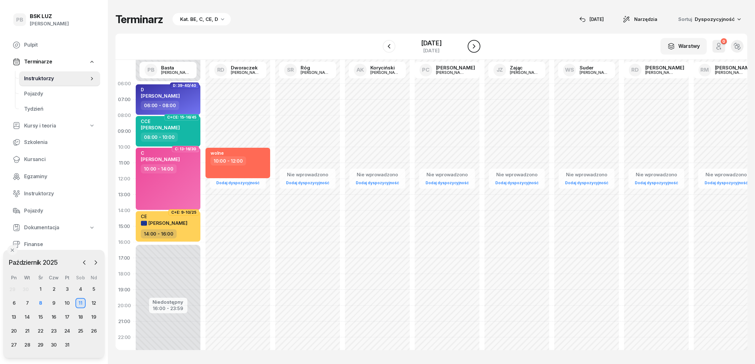
click at [474, 44] on button "button" at bounding box center [474, 46] width 13 height 13
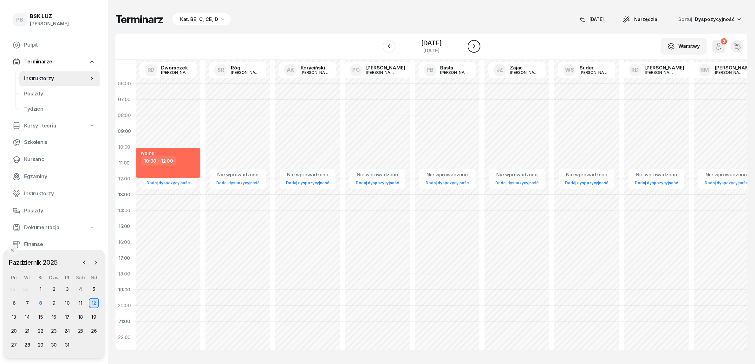
click at [474, 44] on button "button" at bounding box center [474, 46] width 13 height 13
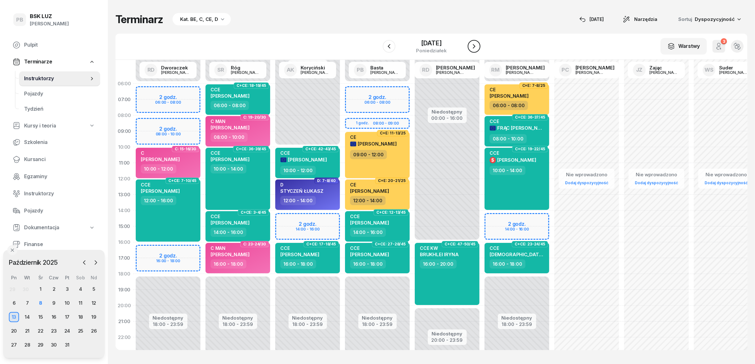
click at [474, 44] on button "button" at bounding box center [474, 46] width 13 height 13
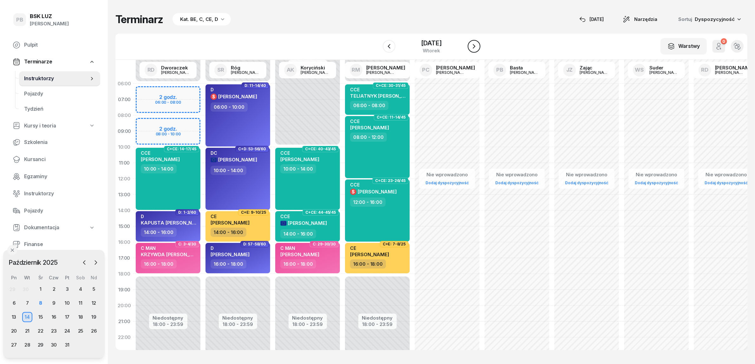
click at [474, 44] on button "button" at bounding box center [474, 46] width 13 height 13
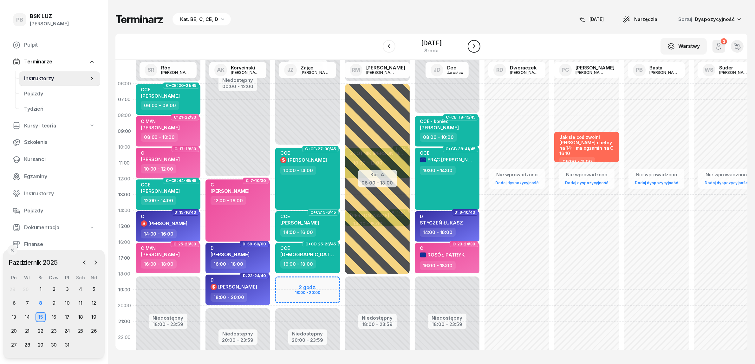
click at [474, 44] on button "button" at bounding box center [474, 46] width 13 height 13
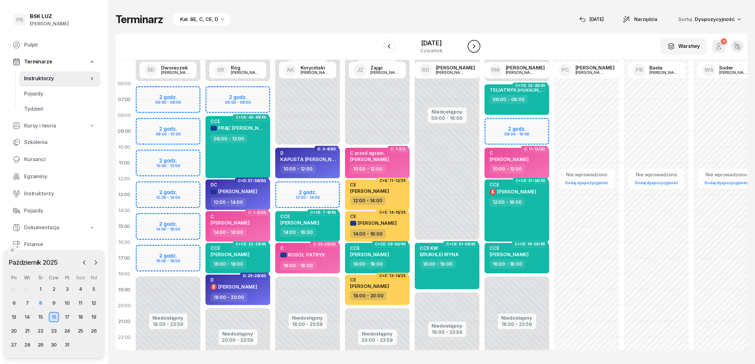
click at [474, 44] on button "button" at bounding box center [474, 46] width 13 height 13
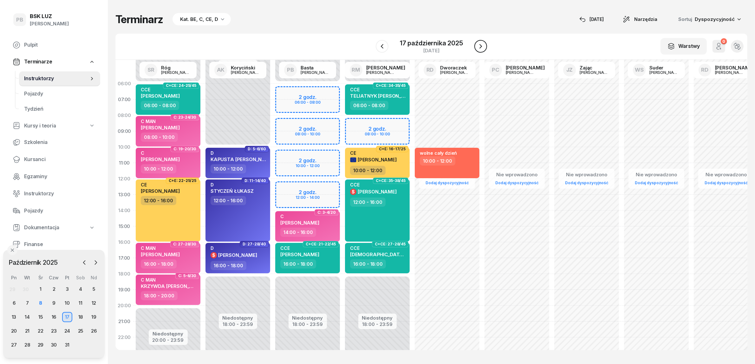
click at [474, 44] on button "button" at bounding box center [480, 46] width 13 height 13
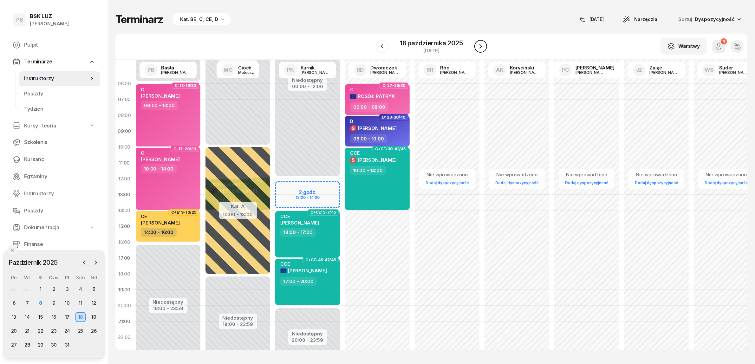
click at [474, 44] on button "button" at bounding box center [480, 46] width 13 height 13
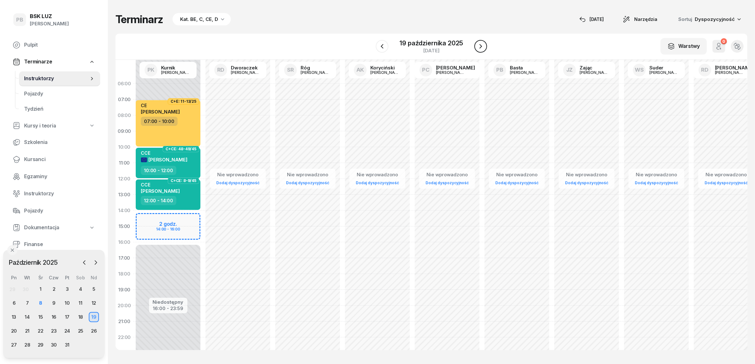
click at [474, 44] on button "button" at bounding box center [480, 46] width 13 height 13
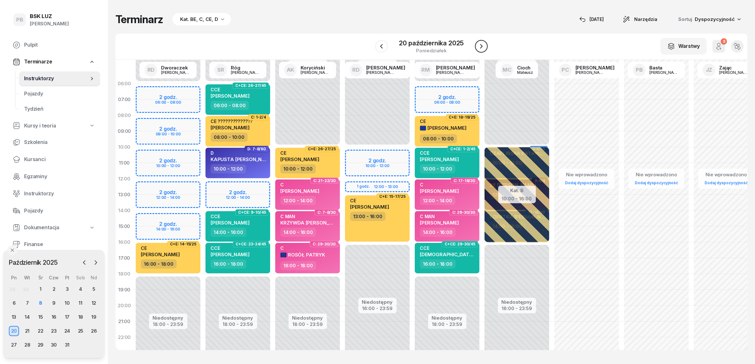
click at [474, 44] on div "20 października 2025 poniedziałek" at bounding box center [431, 46] width 113 height 18
click at [484, 44] on icon "button" at bounding box center [482, 46] width 8 height 8
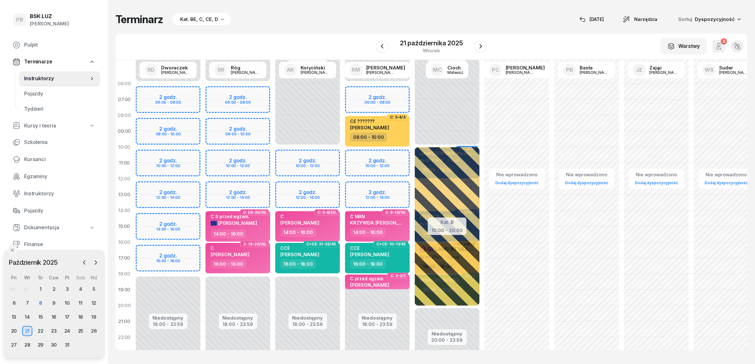
click at [359, 18] on div "Terminarz Kat. BE, C, CE, D 8 paź Narzędzia Sortuj Dyspozycyjność" at bounding box center [431, 19] width 632 height 13
click at [33, 154] on link "Kursanci" at bounding box center [54, 159] width 93 height 15
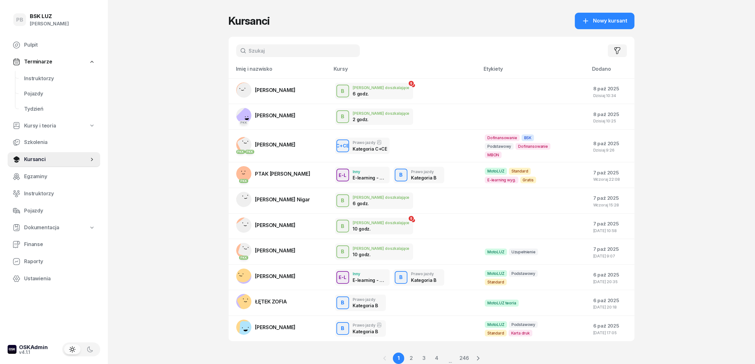
click at [285, 48] on input "text" at bounding box center [298, 50] width 124 height 13
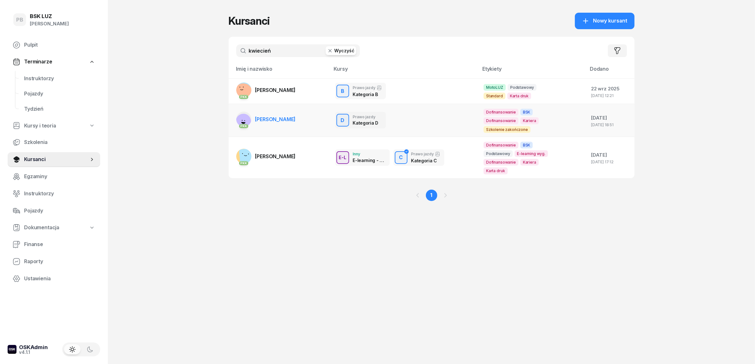
type input "kwiecień"
click at [310, 114] on td "PKK KWIECIEŃ KRYSTIAN" at bounding box center [279, 120] width 101 height 33
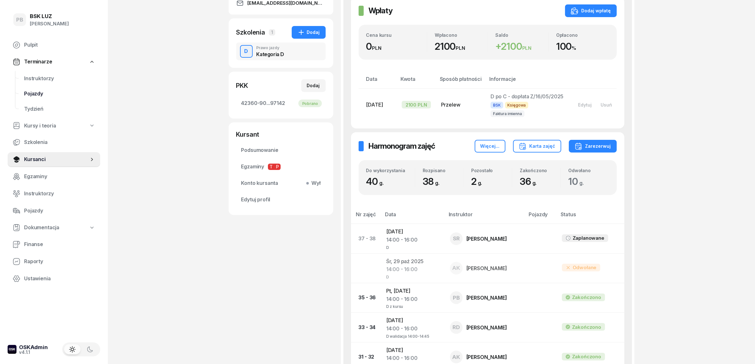
scroll to position [119, 0]
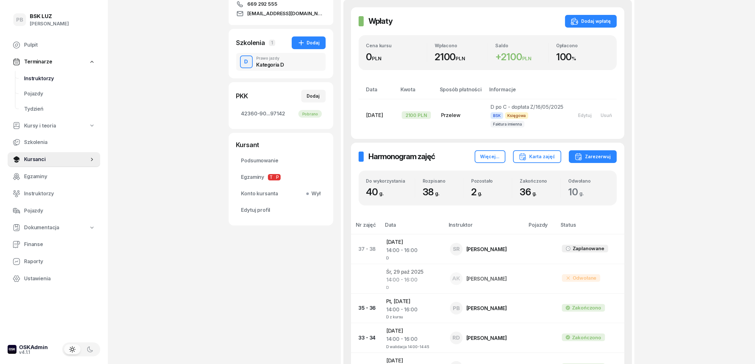
click at [44, 82] on span "Instruktorzy" at bounding box center [59, 79] width 71 height 8
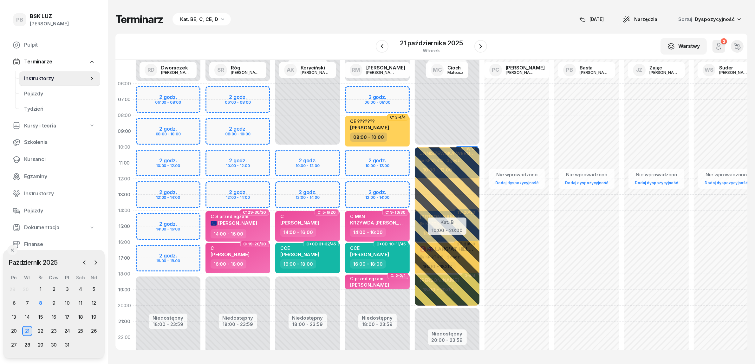
click at [310, 30] on div "Terminarz Kat. BE, C, CE, D 8 paź Narzędzia Sortuj Dyspozycyjność W Wybierz AK …" at bounding box center [431, 181] width 632 height 363
click at [42, 302] on div "8" at bounding box center [41, 303] width 10 height 10
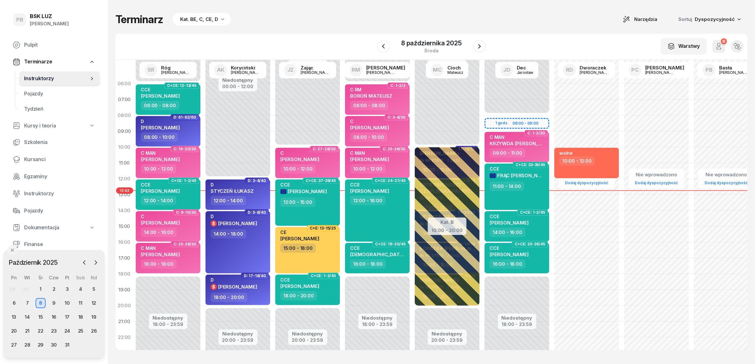
click at [311, 20] on div "Terminarz Kat. BE, C, CE, D Narzędzia Sortuj Dyspozycyjność" at bounding box center [431, 19] width 632 height 13
click at [480, 49] on icon "button" at bounding box center [480, 46] width 8 height 8
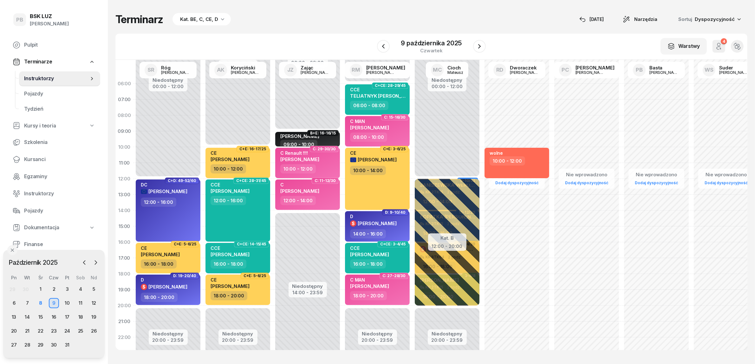
click at [386, 17] on div "Terminarz Kat. BE, C, CE, D 8 paź Narzędzia Sortuj Dyspozycyjność" at bounding box center [431, 19] width 632 height 13
click at [330, 28] on div "Terminarz Kat. BE, C, CE, D [DATE] Narzędzia Sortuj Dyspozycyjność W Wybierz AK…" at bounding box center [431, 181] width 632 height 363
click at [32, 154] on link "Kursanci" at bounding box center [54, 159] width 93 height 15
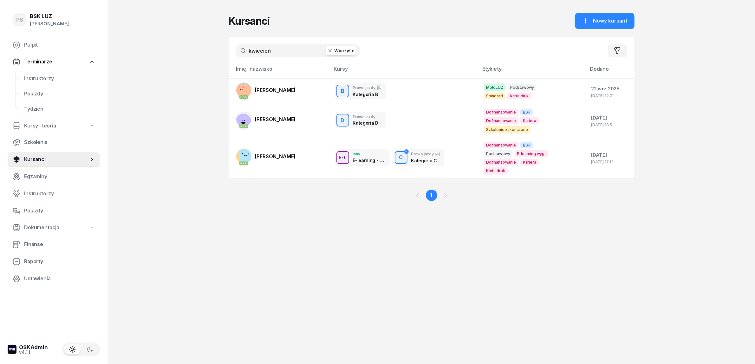
click at [275, 50] on input "kwiecień" at bounding box center [298, 50] width 124 height 13
click at [35, 75] on span "Instruktorzy" at bounding box center [59, 79] width 71 height 8
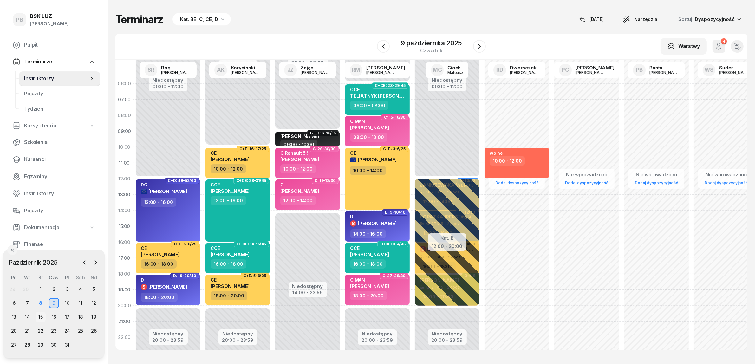
click at [39, 319] on div "15" at bounding box center [41, 317] width 10 height 10
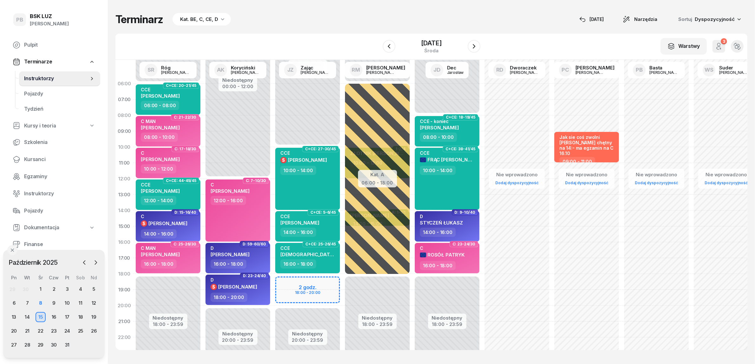
click at [433, 28] on div "Terminarz Kat. BE, C, CE, D 8 paź Narzędzia Sortuj Dyspozycyjność W Wybierz AK …" at bounding box center [431, 181] width 632 height 363
click at [393, 20] on div "Terminarz Kat. BE, C, CE, D 8 paź Narzędzia Sortuj Dyspozycyjność" at bounding box center [431, 19] width 632 height 13
click at [295, 28] on div "Terminarz Kat. BE, C, CE, D 8 paź Narzędzia Sortuj Dyspozycyjność W Wybierz AK …" at bounding box center [431, 181] width 632 height 363
click at [369, 5] on div "Terminarz Kat. BE, C, CE, D 8 paź Narzędzia Sortuj Dyspozycyjność W Wybierz AK …" at bounding box center [431, 181] width 632 height 363
click at [40, 301] on div "8" at bounding box center [41, 303] width 10 height 10
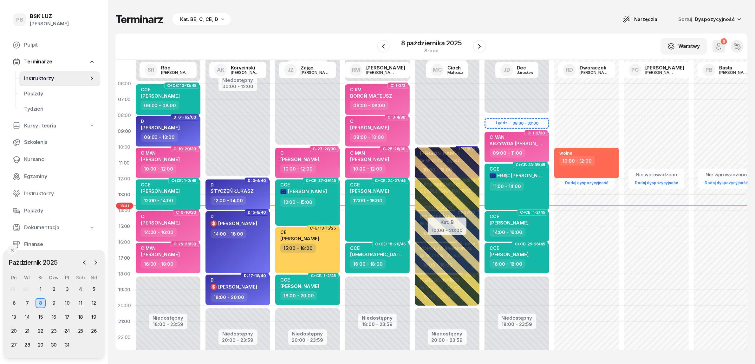
click at [180, 188] on span "[PERSON_NAME]" at bounding box center [160, 191] width 39 height 6
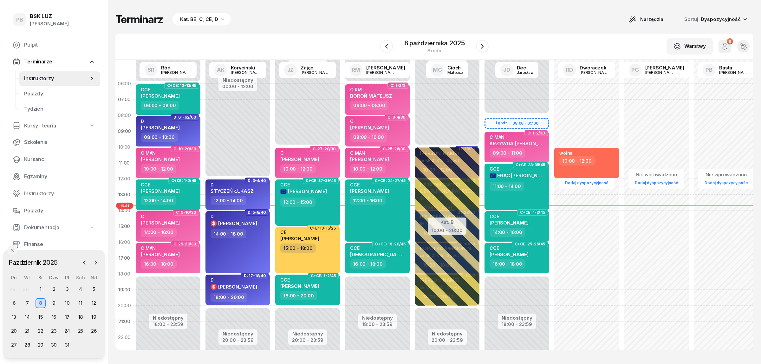
select select "12"
select select "14"
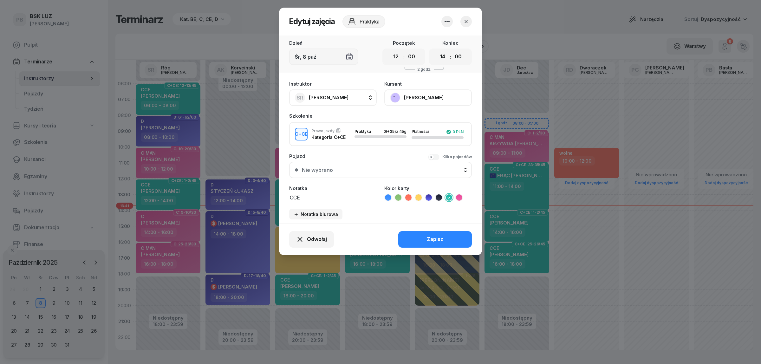
click at [462, 18] on button "button" at bounding box center [465, 21] width 11 height 11
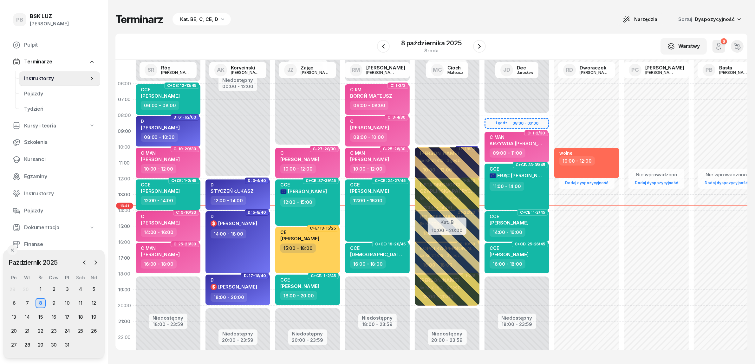
click at [179, 191] on span "[PERSON_NAME]" at bounding box center [160, 191] width 39 height 6
select select "12"
select select "14"
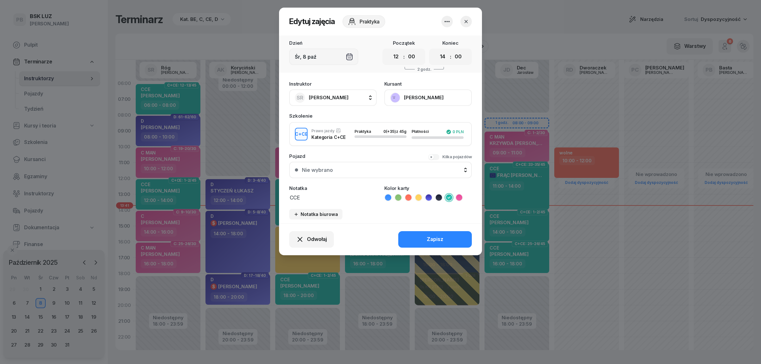
click at [421, 26] on header "Edytuj zajęcia Praktyka" at bounding box center [380, 22] width 203 height 28
click at [426, 91] on button "[PERSON_NAME]" at bounding box center [428, 97] width 88 height 16
click at [423, 120] on link "Otwórz profil" at bounding box center [428, 119] width 84 height 16
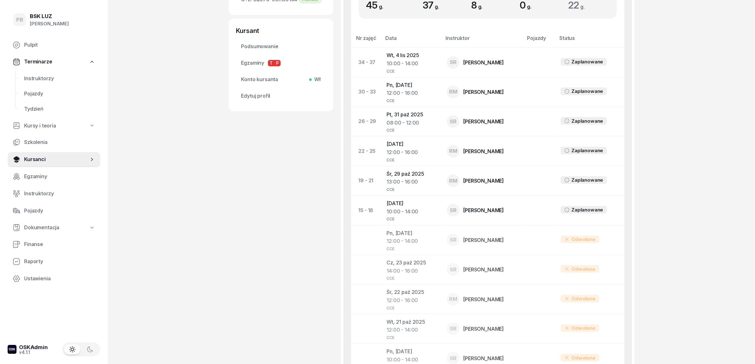
scroll to position [277, 0]
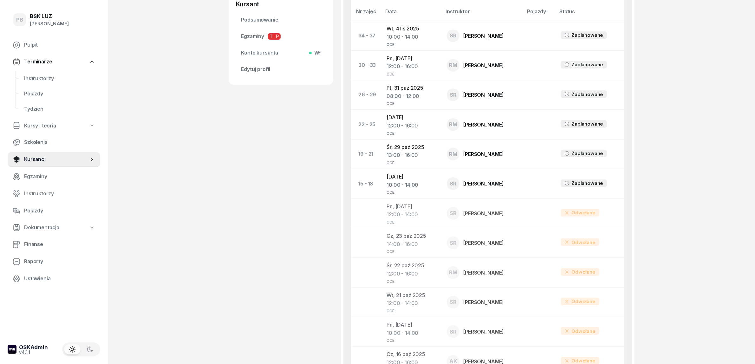
click at [280, 186] on div "ŻĄDŁO SŁAWOMIR Kursant Dodaj etykiety... 889 327 806 slawomir.zadlo@gmail.com S…" at bounding box center [281, 171] width 105 height 839
drag, startPoint x: 37, startPoint y: 77, endPoint x: 48, endPoint y: 80, distance: 10.8
click at [38, 78] on span "Instruktorzy" at bounding box center [59, 79] width 71 height 8
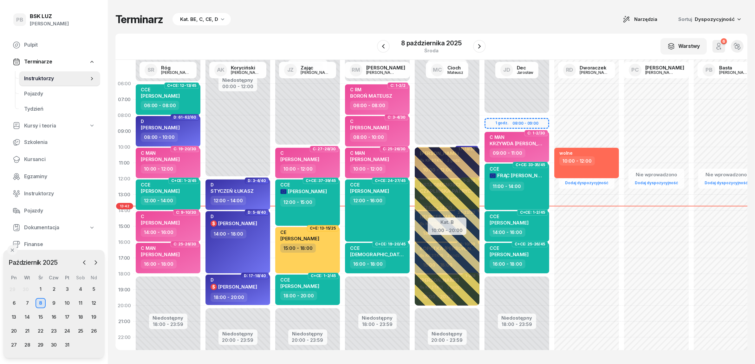
click at [312, 32] on div "Terminarz Kat. BE, C, CE, D Narzędzia Sortuj Dyspozycyjność W Wybierz AK Koryci…" at bounding box center [431, 181] width 632 height 363
click at [477, 44] on icon "button" at bounding box center [480, 46] width 8 height 8
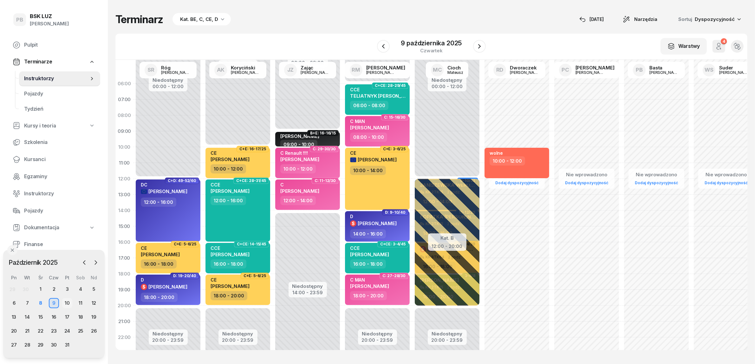
click at [65, 301] on div "10" at bounding box center [67, 303] width 10 height 10
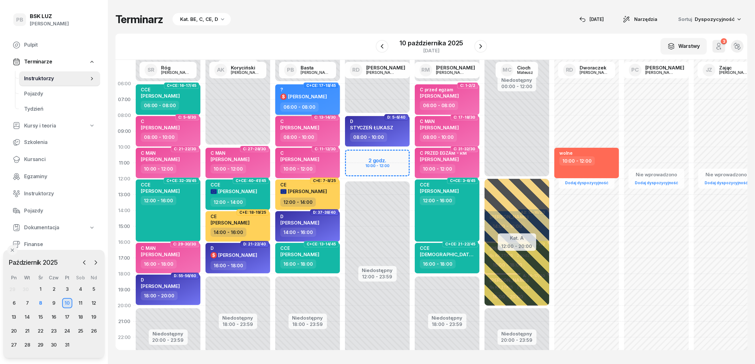
click at [329, 101] on div "? $ POGAN ROBERT" at bounding box center [308, 95] width 56 height 16
select select "06"
select select "08"
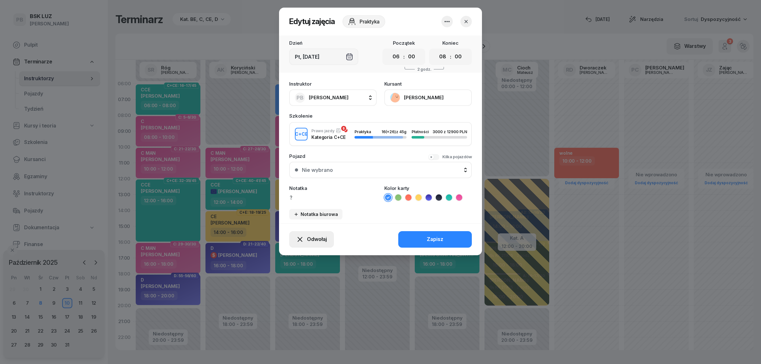
click at [307, 235] on span "Odwołaj" at bounding box center [317, 239] width 20 height 8
click at [318, 199] on link "Kursant odwołał" at bounding box center [308, 200] width 84 height 16
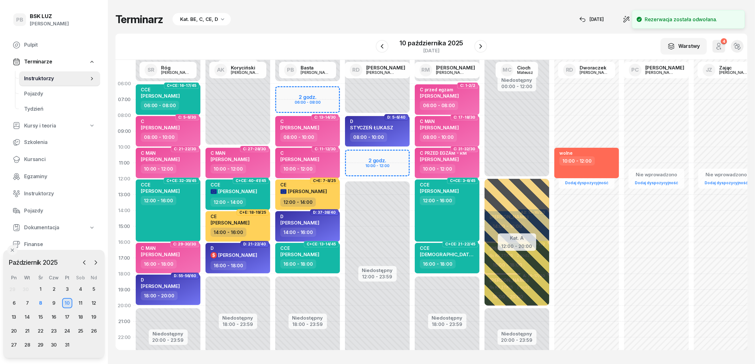
click at [343, 38] on div "W Wybierz AK Koryciński Artur BP Pająk Bogusław DA Arendarczyk Damian DP Pawłow…" at bounding box center [431, 47] width 632 height 26
click at [32, 159] on span "Kursanci" at bounding box center [59, 159] width 71 height 8
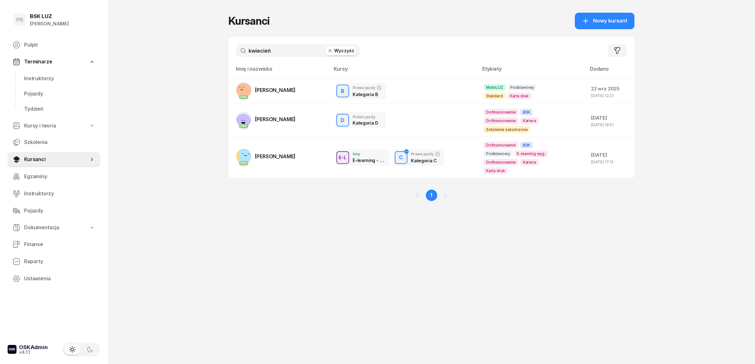
click at [148, 152] on div "PB BSK LUZ Patrycja Bogdanowicz Pulpit Terminarze Instruktorzy Pojazdy Tydzień …" at bounding box center [377, 182] width 755 height 364
click at [271, 51] on input "kwiecień" at bounding box center [298, 50] width 124 height 13
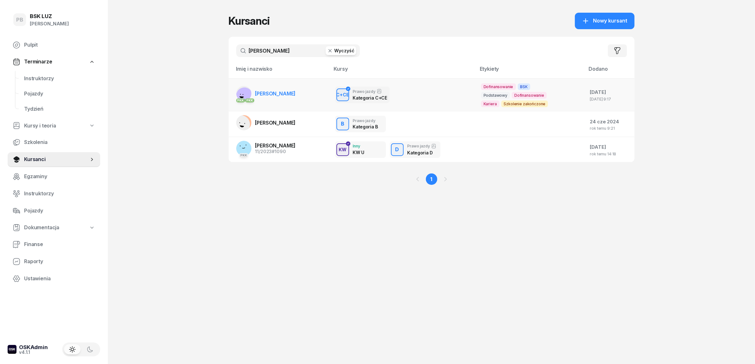
type input "walczak"
click at [283, 93] on span "WALCZAK MARCIN" at bounding box center [275, 93] width 41 height 6
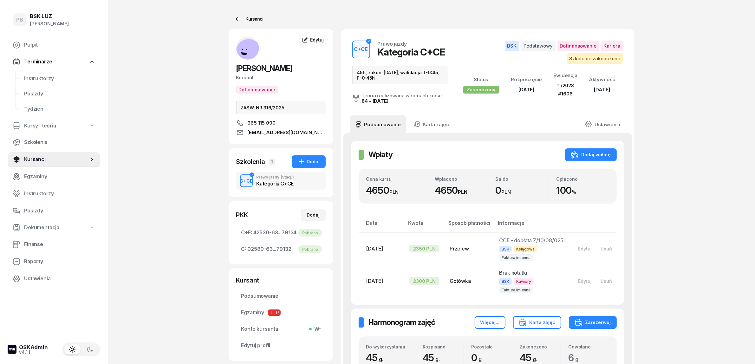
click at [249, 18] on div "Kursanci" at bounding box center [248, 19] width 29 height 8
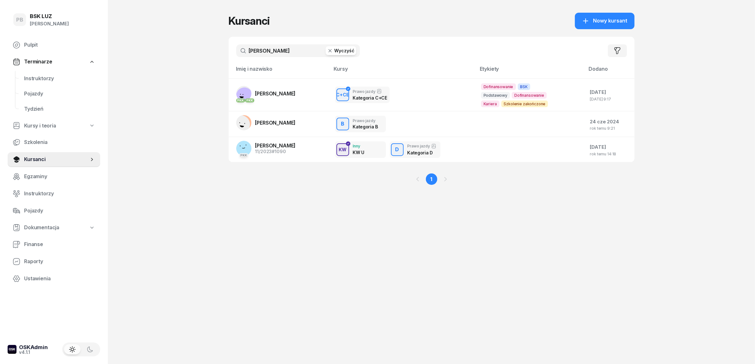
click at [265, 48] on input "walczak" at bounding box center [298, 50] width 124 height 13
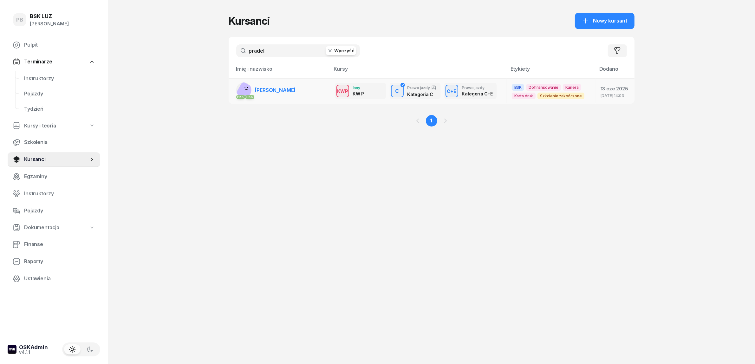
type input "pradel"
click at [269, 93] on span "[PERSON_NAME]" at bounding box center [275, 90] width 41 height 6
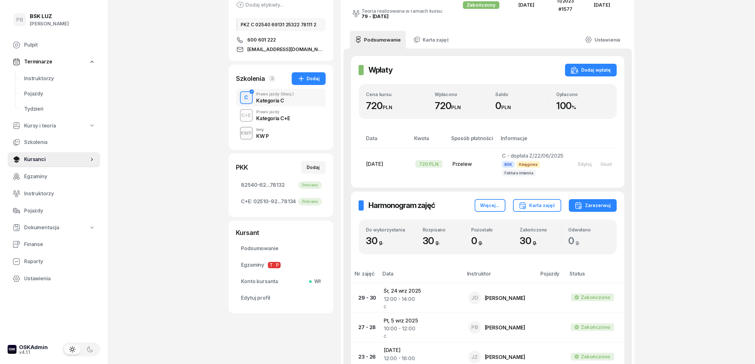
scroll to position [79, 0]
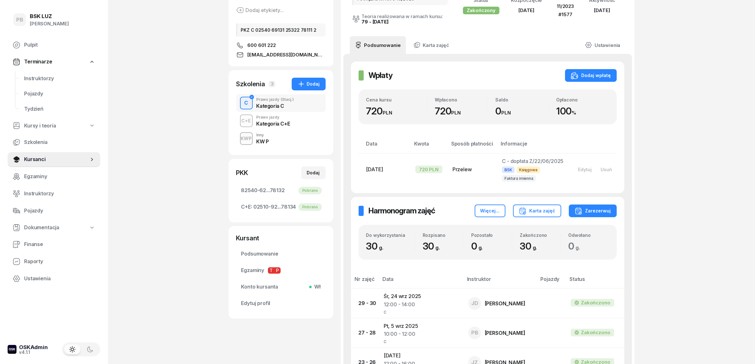
click at [296, 123] on div "C+E Prawo jazdy Kategoria C+E" at bounding box center [280, 121] width 89 height 18
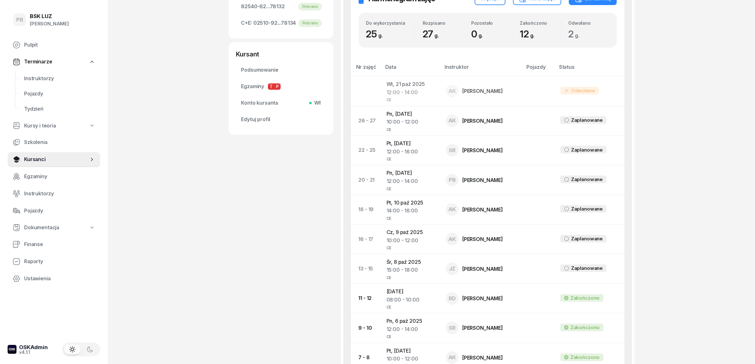
scroll to position [277, 0]
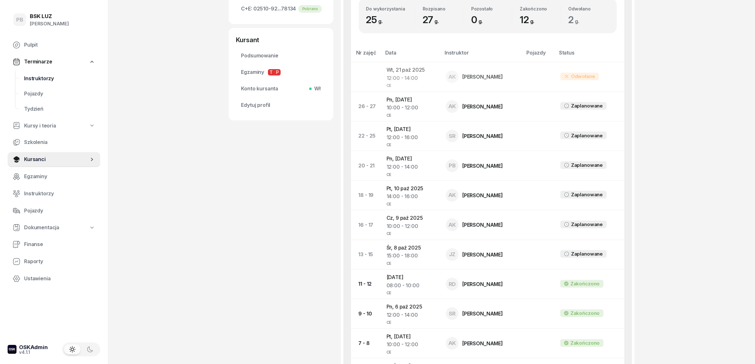
click at [27, 75] on span "Instruktorzy" at bounding box center [59, 79] width 71 height 8
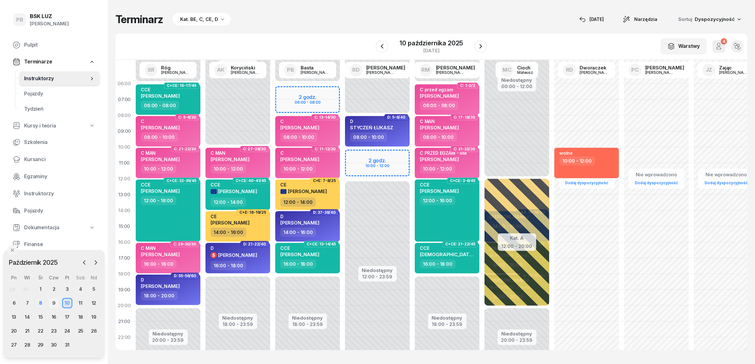
click at [53, 301] on div "9" at bounding box center [54, 303] width 10 height 10
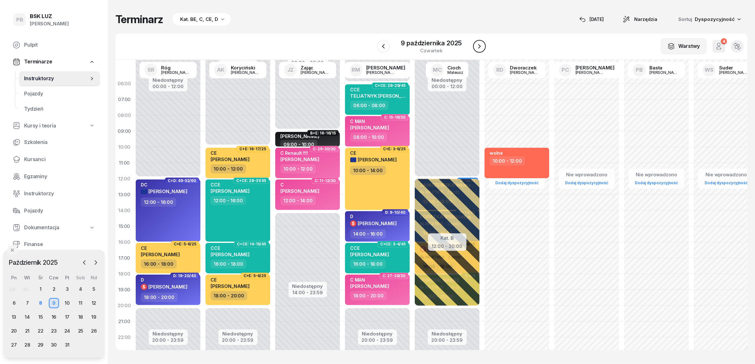
click at [480, 47] on icon "button" at bounding box center [480, 46] width 8 height 8
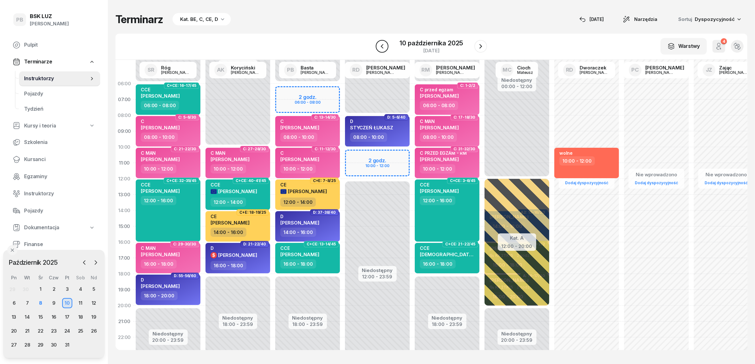
click at [381, 48] on icon "button" at bounding box center [382, 46] width 8 height 8
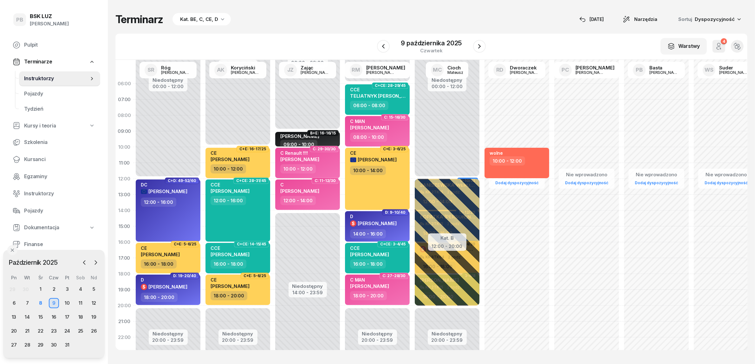
click at [297, 27] on div "Terminarz Kat. BE, C, CE, D [DATE] Narzędzia Sortuj Dyspozycyjność W Wybierz AK…" at bounding box center [431, 181] width 632 height 363
click at [39, 302] on div "8" at bounding box center [41, 303] width 10 height 10
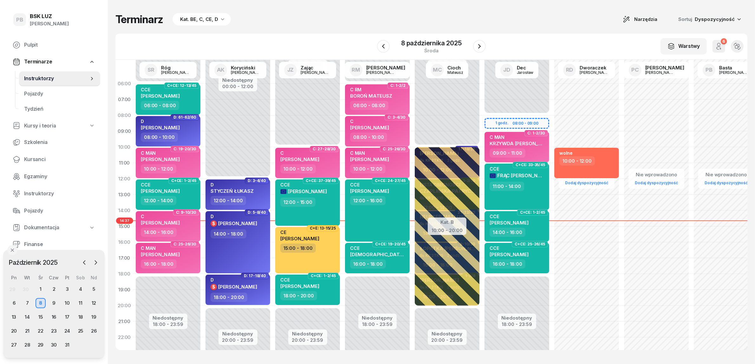
click at [548, 12] on div "Terminarz Kat. BE, C, CE, D Narzędzia Sortuj Dyspozycyjność W Wybierz AK Koryci…" at bounding box center [431, 181] width 632 height 363
click at [479, 44] on icon "button" at bounding box center [480, 46] width 8 height 8
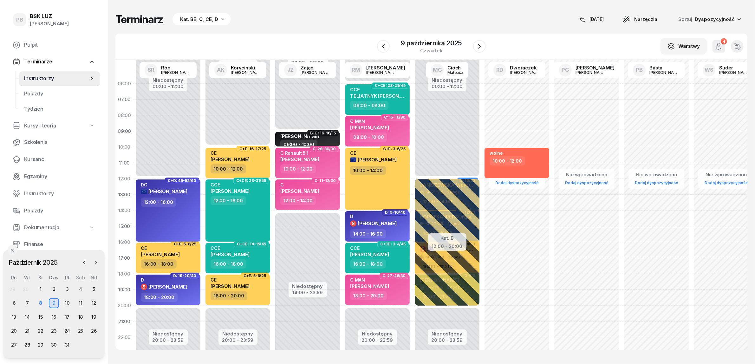
click at [189, 207] on div "DC SIWOR PAWEŁ 12:00 - 16:00" at bounding box center [168, 210] width 65 height 62
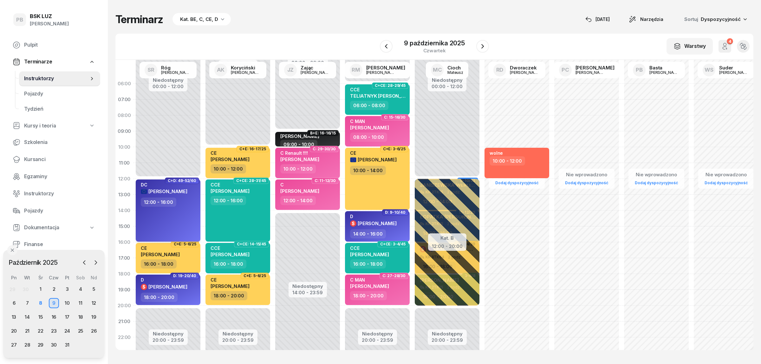
select select "12"
select select "16"
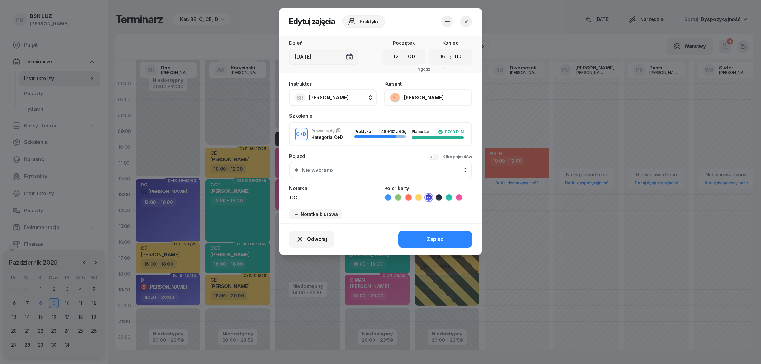
click at [435, 97] on button "[PERSON_NAME]" at bounding box center [428, 97] width 88 height 16
click at [433, 116] on link "Otwórz profil" at bounding box center [428, 119] width 84 height 16
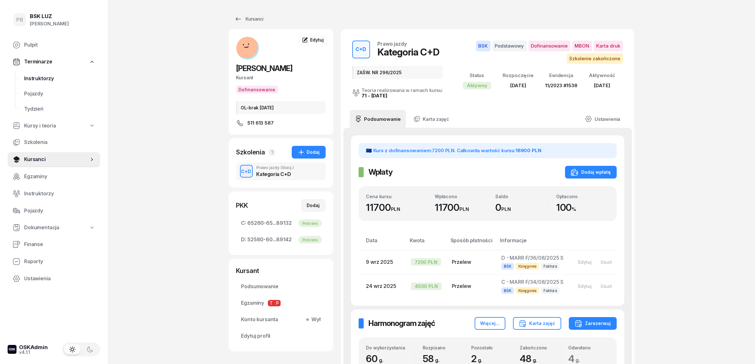
click at [34, 75] on span "Instruktorzy" at bounding box center [59, 79] width 71 height 8
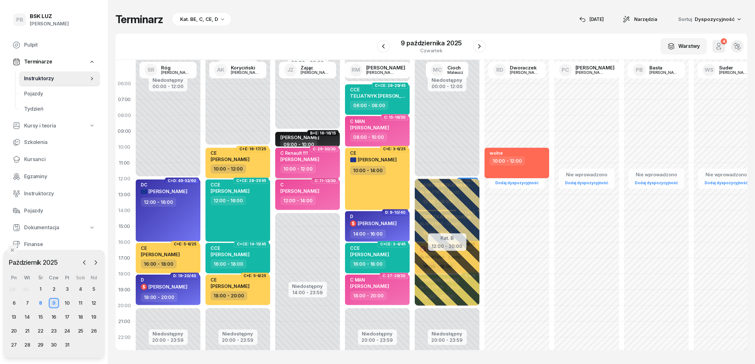
click at [327, 157] on div "C Renault !!!! ŚLĘCZKA MATEUSZ" at bounding box center [308, 157] width 56 height 14
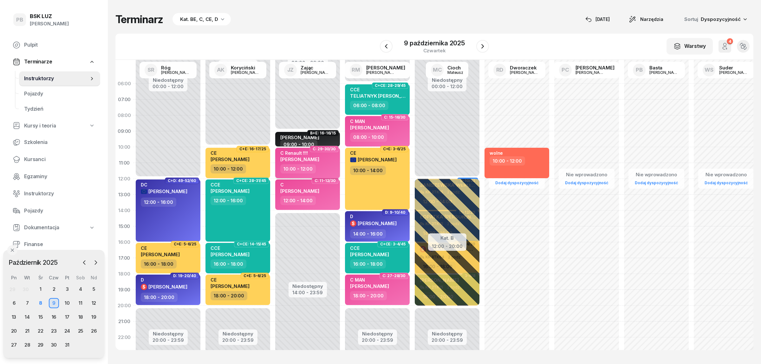
select select "10"
select select "12"
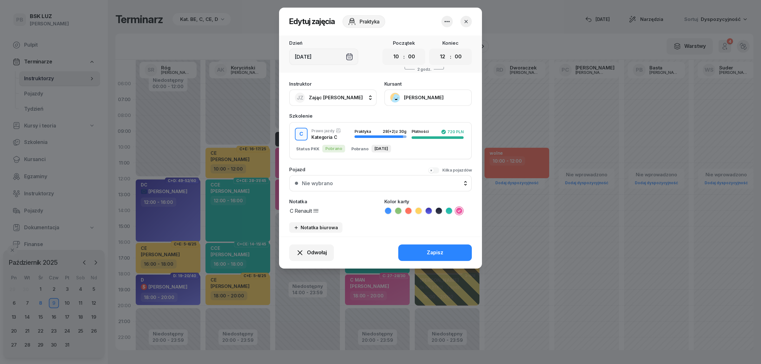
click at [416, 94] on button "[PERSON_NAME]" at bounding box center [428, 97] width 88 height 16
click at [415, 121] on div "Otwórz profil" at bounding box center [404, 119] width 31 height 8
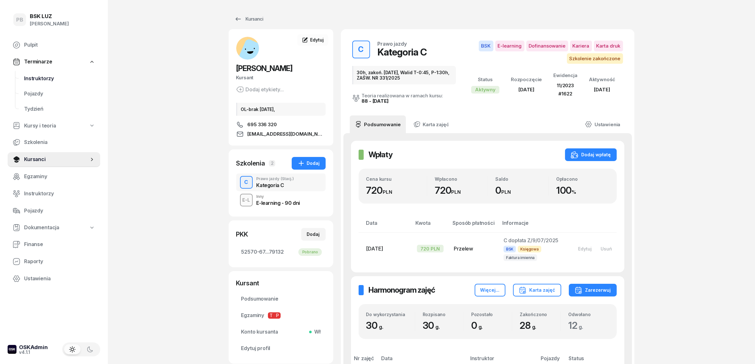
click at [29, 75] on span "Instruktorzy" at bounding box center [59, 79] width 71 height 8
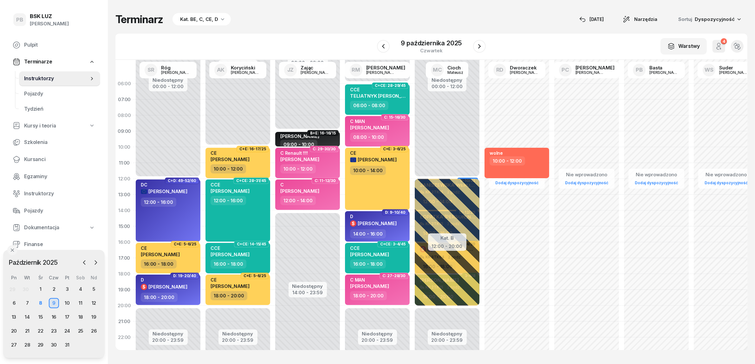
click at [374, 30] on div "Terminarz Kat. BE, C, CE, D [DATE] Narzędzia Sortuj Dyspozycyjność W Wybierz AK…" at bounding box center [431, 181] width 632 height 363
click at [346, 14] on div "Terminarz Kat. BE, C, CE, D 8 paź Narzędzia Sortuj Dyspozycyjność" at bounding box center [431, 19] width 632 height 13
click at [299, 32] on div "Terminarz Kat. BE, C, CE, D [DATE] Narzędzia Sortuj Dyspozycyjność W Wybierz AK…" at bounding box center [431, 181] width 632 height 363
click at [33, 158] on span "Kursanci" at bounding box center [59, 159] width 71 height 8
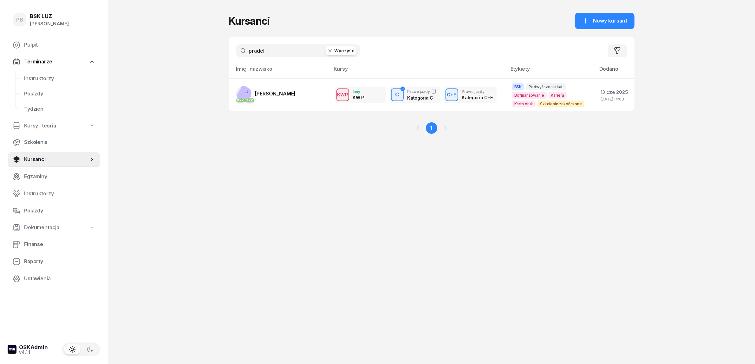
click at [254, 52] on input "pradel" at bounding box center [298, 50] width 124 height 13
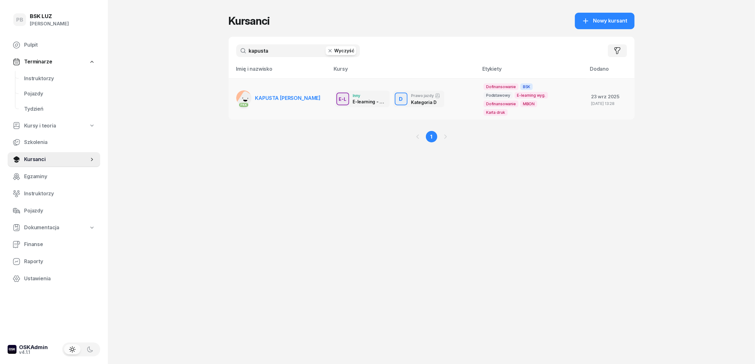
type input "kapusta"
click at [270, 95] on span "KAPUSTA PIOTR" at bounding box center [288, 98] width 66 height 6
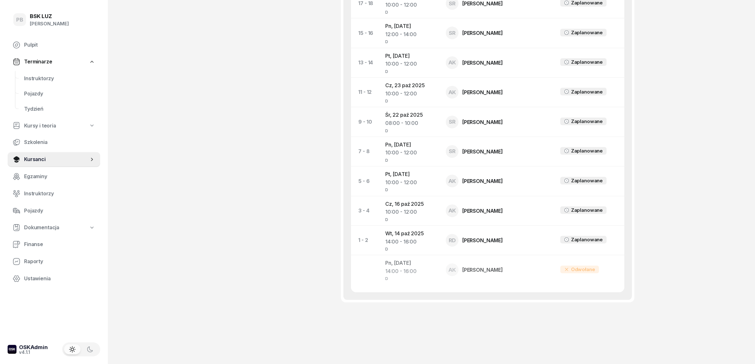
scroll to position [401, 0]
click at [26, 78] on span "Instruktorzy" at bounding box center [59, 78] width 71 height 8
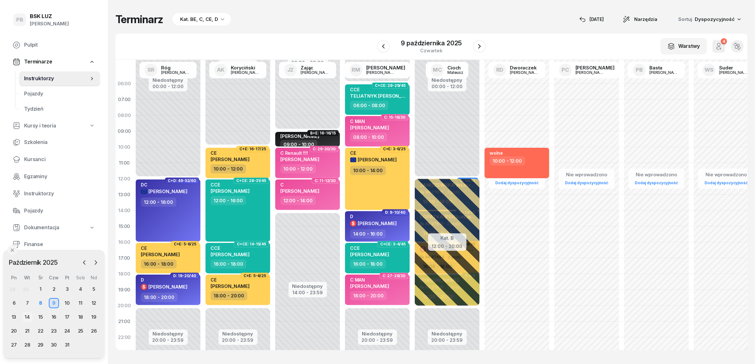
click at [29, 316] on div "14" at bounding box center [27, 317] width 10 height 10
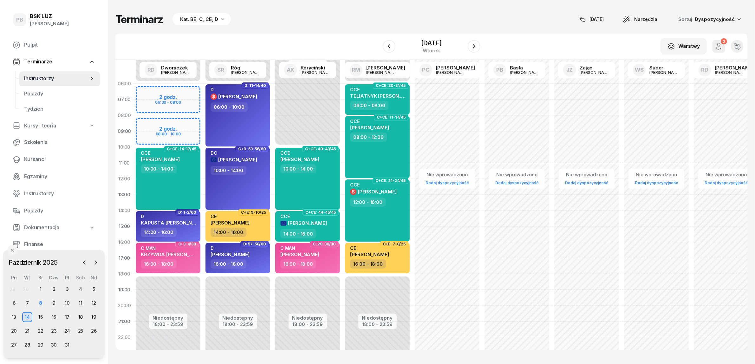
click at [186, 231] on div "14:00 - 16:00" at bounding box center [169, 232] width 56 height 9
select select "14"
select select "16"
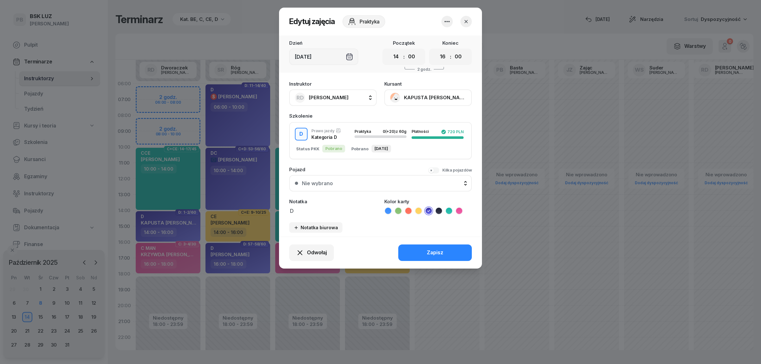
click at [349, 94] on span "[PERSON_NAME]" at bounding box center [329, 97] width 40 height 6
type input "cich"
click at [337, 136] on span "[PERSON_NAME]" at bounding box center [331, 140] width 39 height 8
click at [454, 248] on button "Zapisz" at bounding box center [435, 252] width 74 height 16
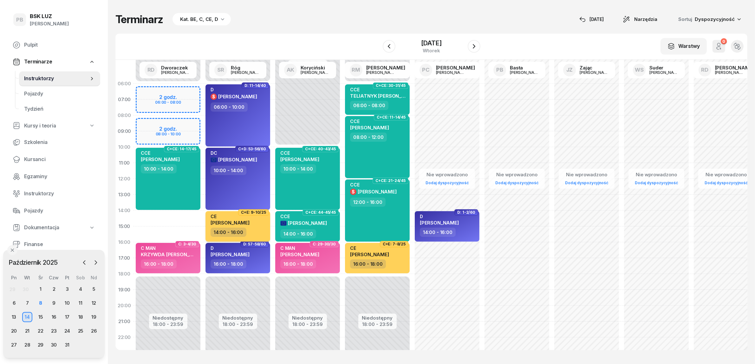
click at [260, 231] on div "14:00 - 16:00" at bounding box center [239, 232] width 56 height 9
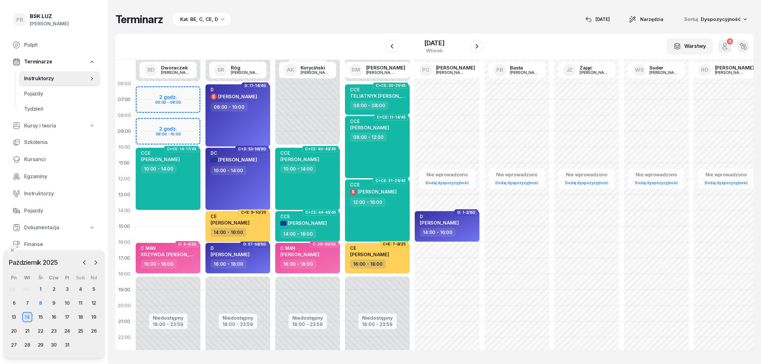
select select "14"
select select "16"
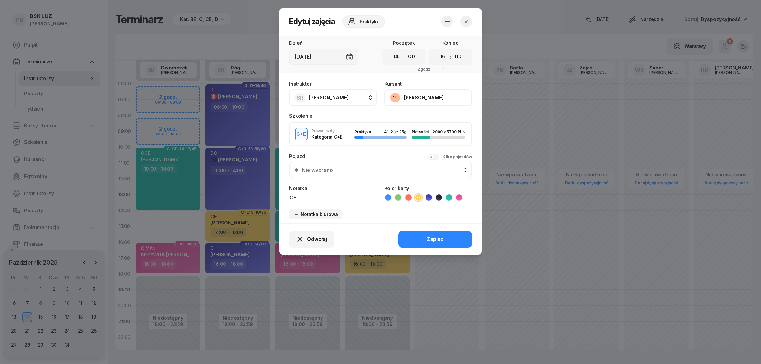
click at [324, 96] on span "[PERSON_NAME]" at bounding box center [329, 97] width 40 height 6
type input "dw"
click at [330, 143] on span "[PERSON_NAME]" at bounding box center [331, 140] width 39 height 8
click at [433, 237] on div "Zapisz" at bounding box center [435, 239] width 16 height 8
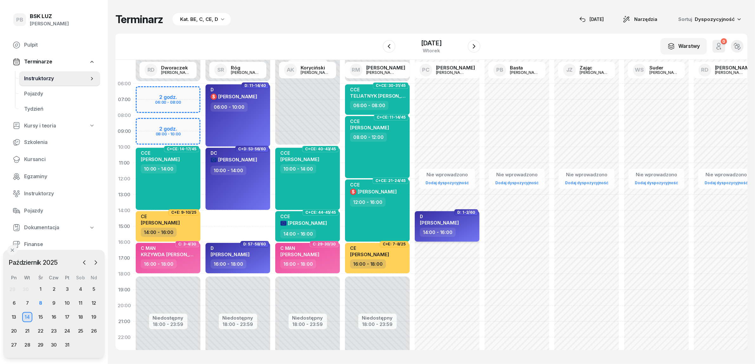
click at [464, 229] on div "14:00 - 16:00" at bounding box center [448, 232] width 56 height 9
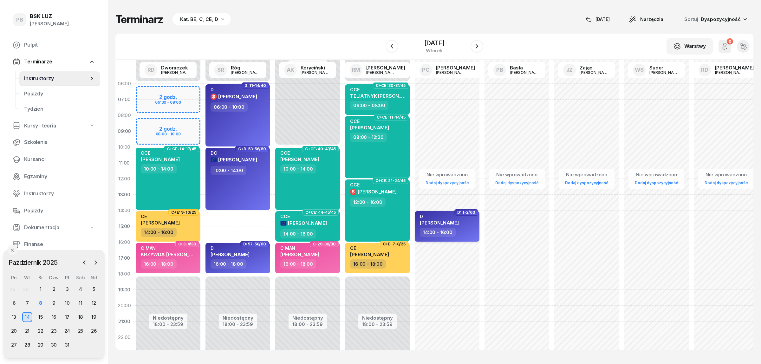
select select "14"
select select "16"
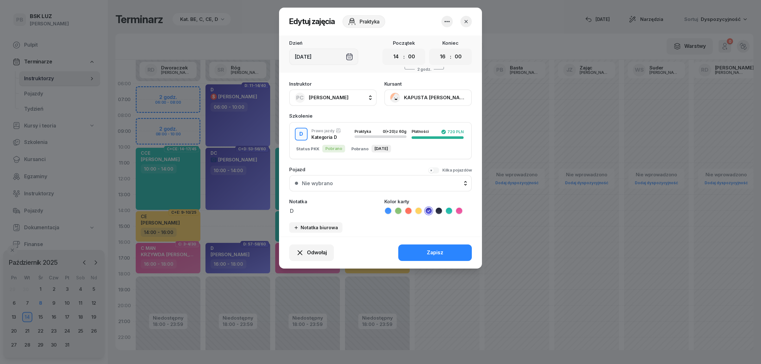
click at [343, 99] on button "PC Cichoń Paweł" at bounding box center [333, 97] width 88 height 16
type input "róg"
click at [340, 143] on span "[PERSON_NAME]" at bounding box center [331, 140] width 39 height 8
click at [418, 251] on button "Zapisz" at bounding box center [435, 252] width 74 height 16
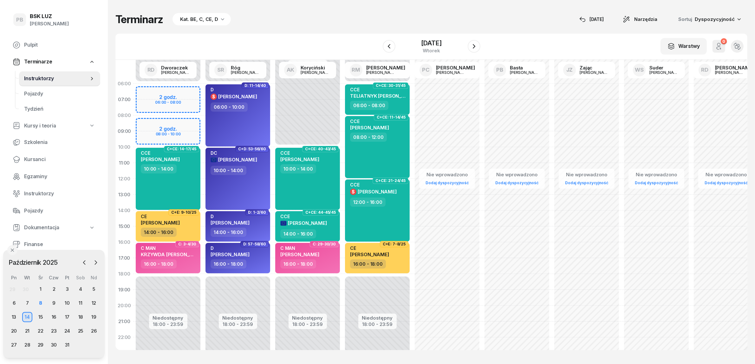
click at [360, 26] on div "Terminarz Kat. BE, C, CE, D 8 paź Narzędzia Sortuj Dyspozycyjność" at bounding box center [431, 19] width 632 height 13
click at [51, 304] on div "9" at bounding box center [54, 303] width 10 height 10
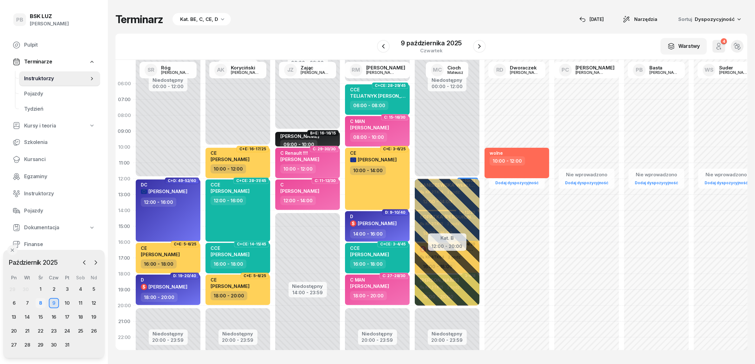
click at [43, 304] on div "8" at bounding box center [41, 303] width 10 height 10
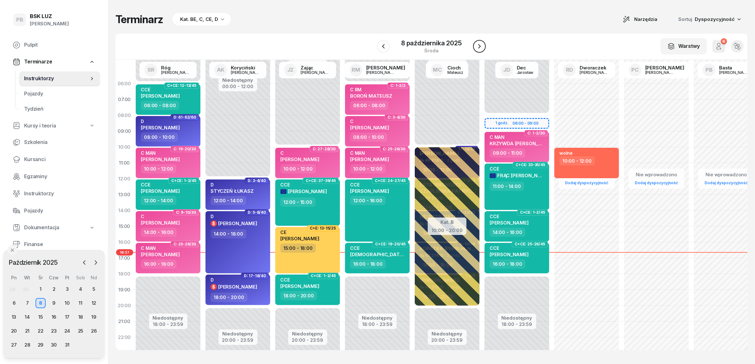
click at [479, 43] on icon "button" at bounding box center [480, 46] width 8 height 8
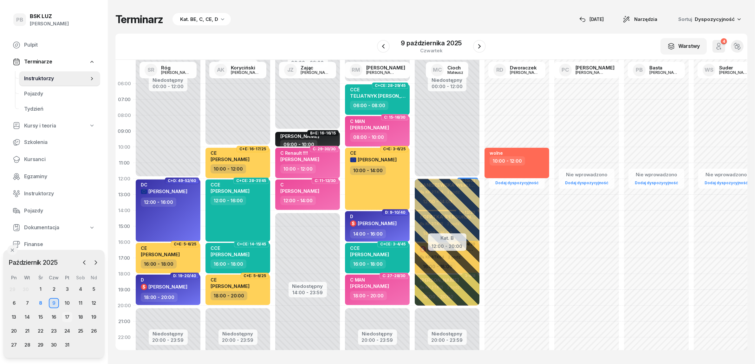
click at [67, 314] on div "17" at bounding box center [67, 317] width 10 height 10
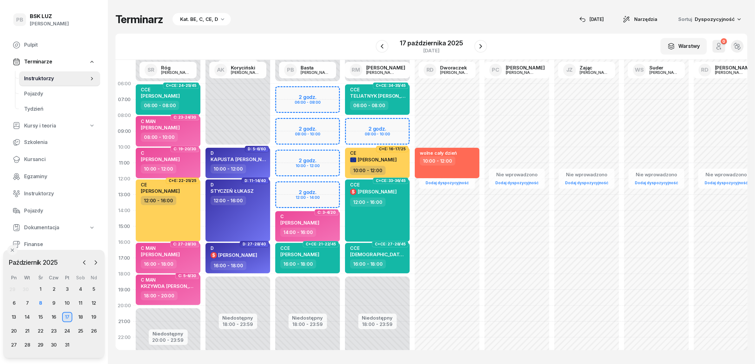
click at [198, 18] on div "Kat. BE, C, CE, D" at bounding box center [199, 20] width 38 height 8
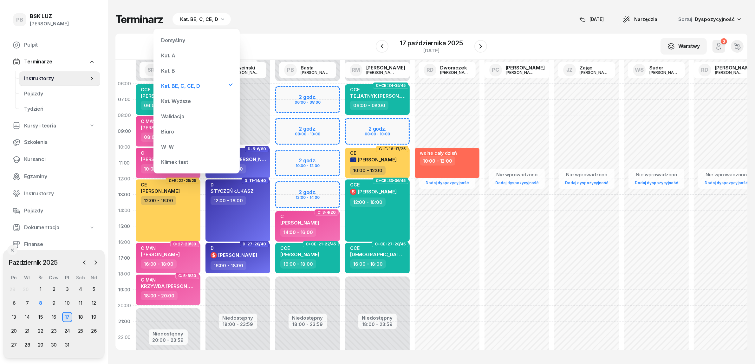
click at [177, 67] on div "Kat. B" at bounding box center [197, 70] width 76 height 13
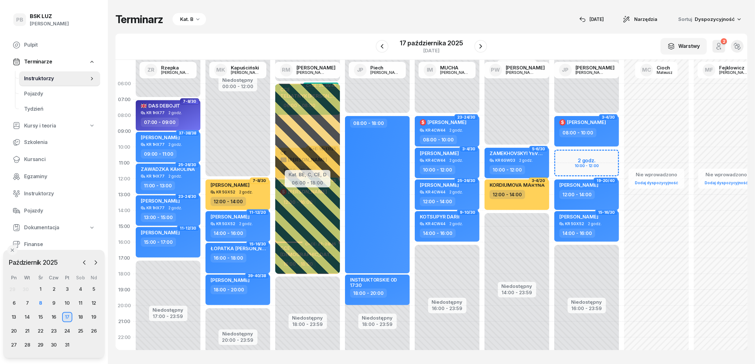
click at [568, 158] on div "Niedostępny 00:00 - 08:00 Niedostępny 16:00 - 23:59 2 godz. 10:00 - 12:00 3-4/3…" at bounding box center [587, 226] width 70 height 301
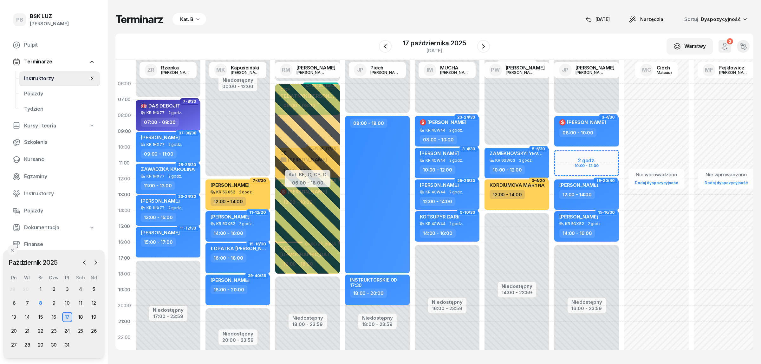
select select "10"
select select "12"
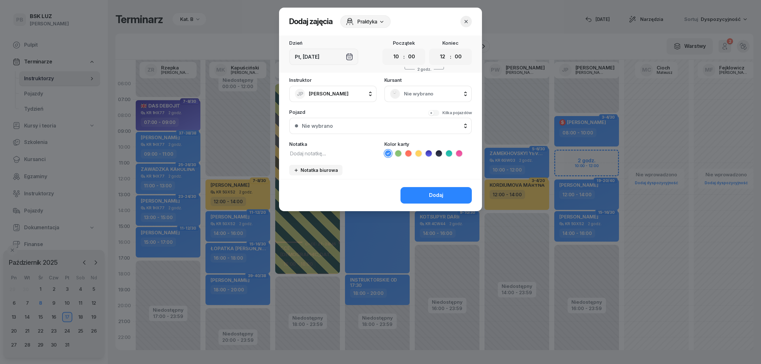
click at [429, 93] on span "Nie wybrano" at bounding box center [435, 94] width 62 height 8
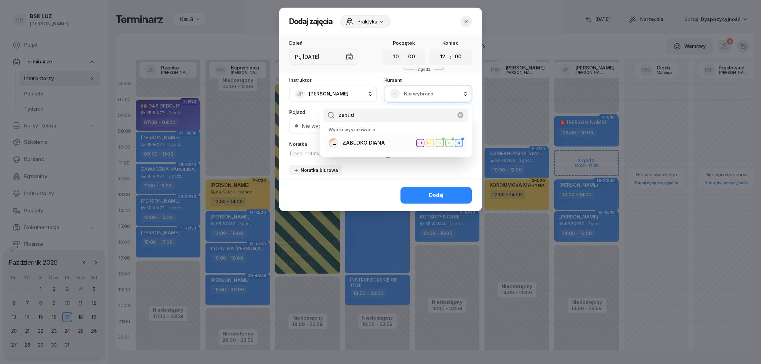
type input "zabud"
click at [368, 144] on span "ZABUDKO DIANA" at bounding box center [363, 143] width 42 height 8
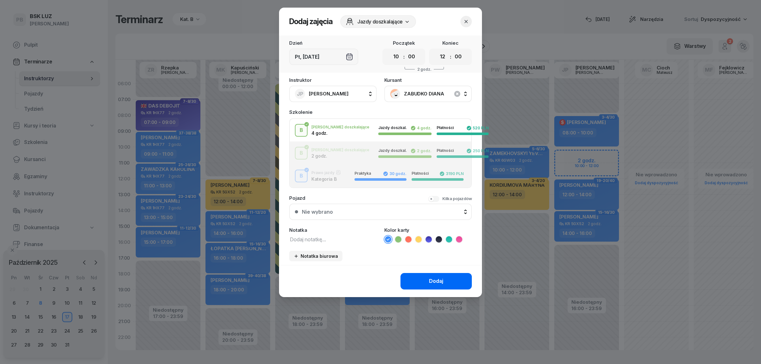
click at [416, 277] on button "Dodaj" at bounding box center [436, 281] width 71 height 16
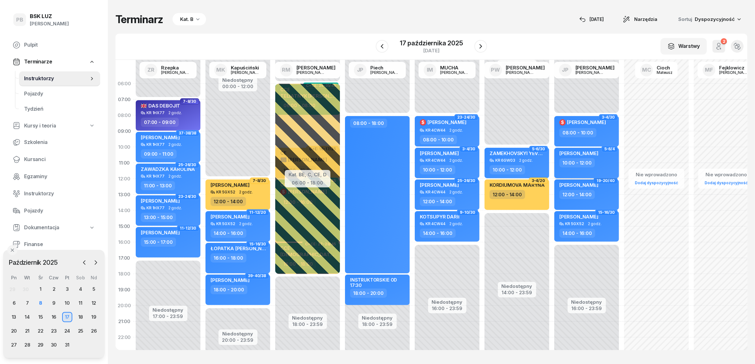
click at [608, 158] on div "DIANA ZABUDKO" at bounding box center [587, 154] width 56 height 8
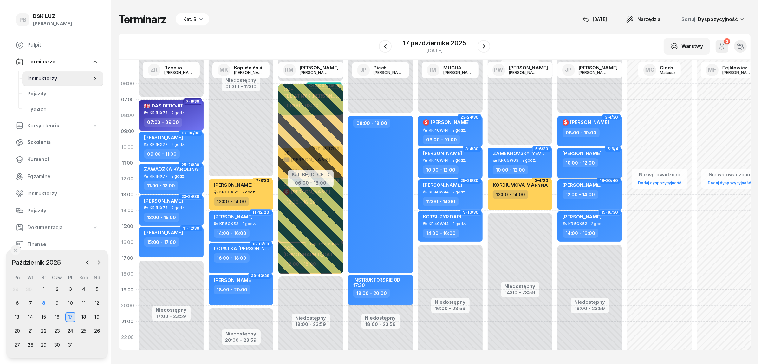
select select "10"
select select "12"
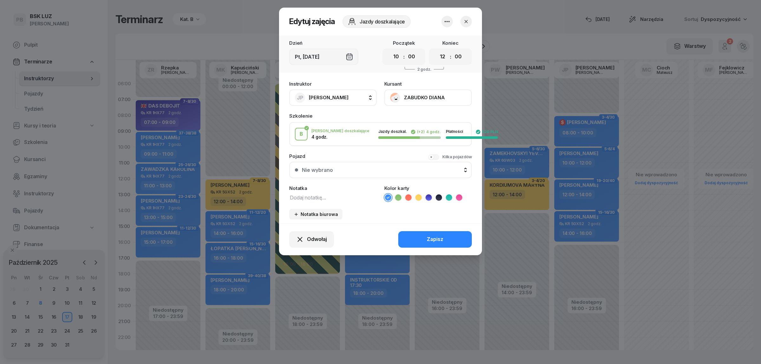
click at [399, 198] on icon at bounding box center [398, 197] width 6 height 6
click at [411, 235] on button "Zapisz" at bounding box center [435, 239] width 74 height 16
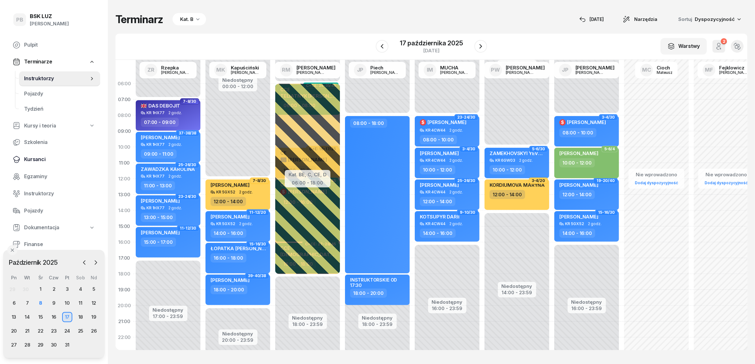
click at [31, 156] on span "Kursanci" at bounding box center [59, 159] width 71 height 8
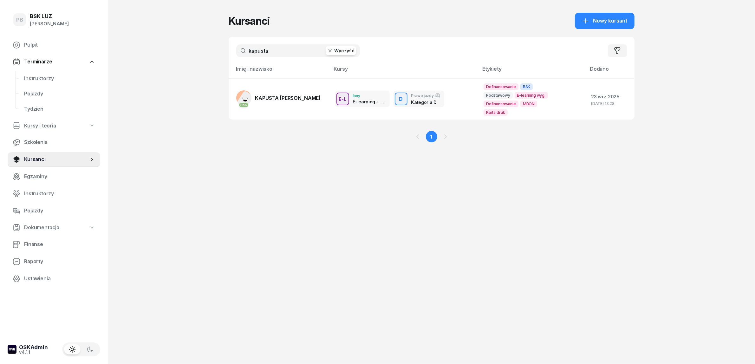
click at [264, 52] on input "kapusta" at bounding box center [298, 50] width 124 height 13
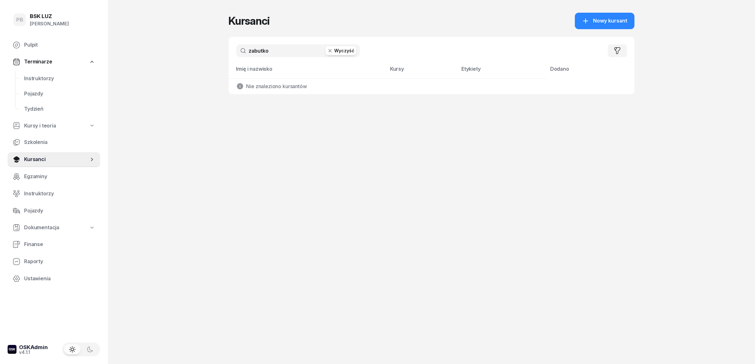
drag, startPoint x: 275, startPoint y: 56, endPoint x: 225, endPoint y: 50, distance: 50.8
click at [225, 50] on div "PB BSK LUZ Patrycja Bogdanowicz Pulpit Terminarze Instruktorzy Pojazdy Tydzień …" at bounding box center [377, 182] width 755 height 364
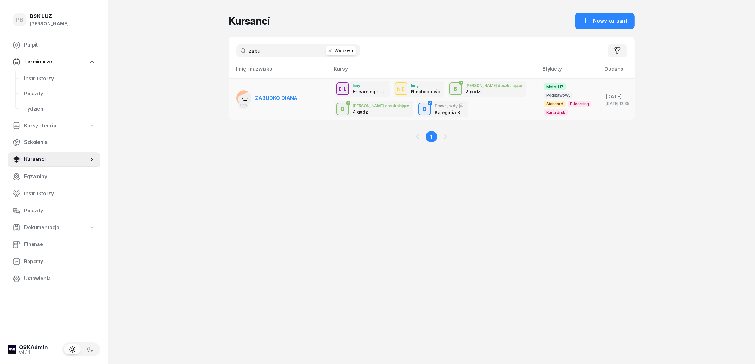
type input "zabu"
click at [276, 95] on span "ZABUDKO DIANA" at bounding box center [276, 98] width 42 height 6
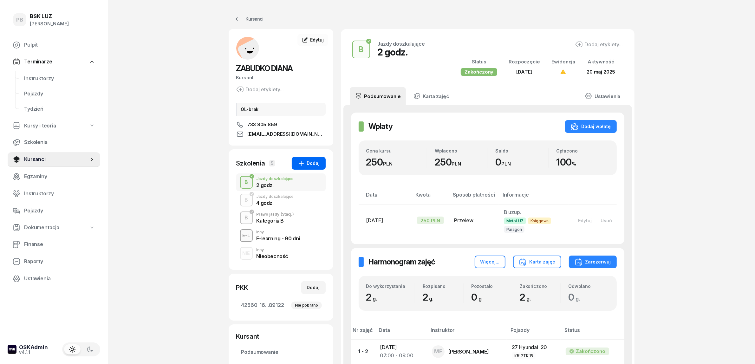
click at [314, 162] on div "Dodaj" at bounding box center [308, 164] width 23 height 8
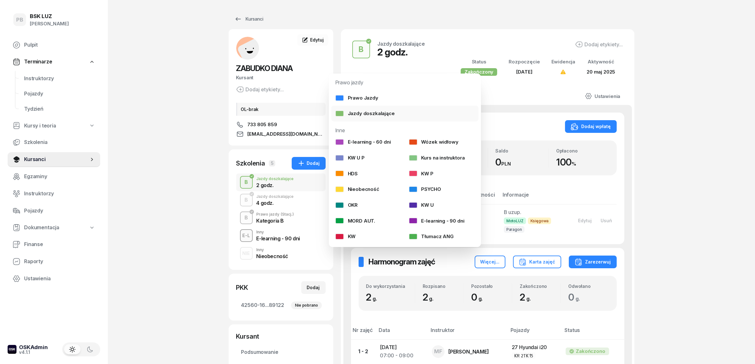
click at [359, 114] on div "Jazdy doszkalające" at bounding box center [365, 113] width 60 height 8
select select "B"
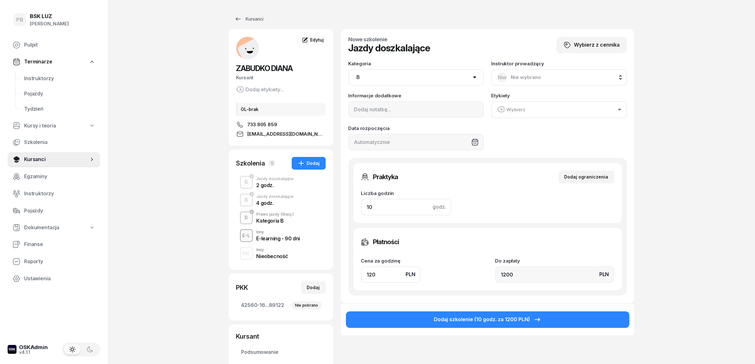
drag, startPoint x: 378, startPoint y: 208, endPoint x: 333, endPoint y: 204, distance: 45.2
click at [333, 204] on div "ZABUDKO DIANA Kursant Dodaj etykiety... OL-brak 733 805 859 DIZABUDKO@GMAIL.COM…" at bounding box center [432, 223] width 406 height 388
type input "2"
type input "240"
type input "2"
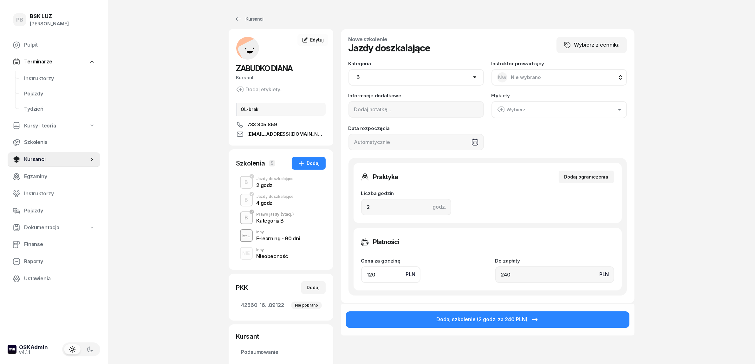
drag, startPoint x: 374, startPoint y: 273, endPoint x: 327, endPoint y: 269, distance: 47.7
click at [327, 269] on div "ZABUDKO DIANA Kursant Dodaj etykiety... OL-brak 733 805 859 DIZABUDKO@GMAIL.COM…" at bounding box center [432, 223] width 406 height 388
type input "1"
type input "2"
type input "13"
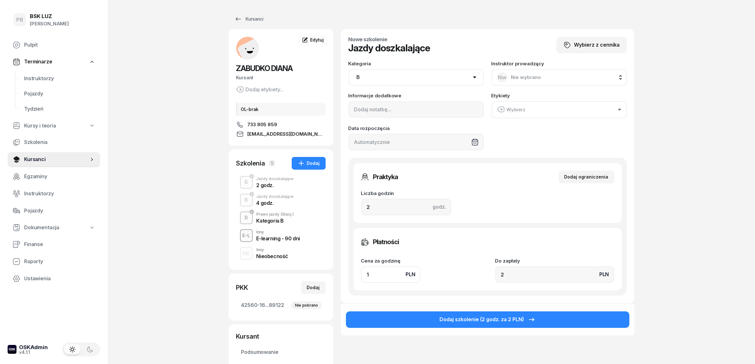
type input "26"
type input "130"
type input "260"
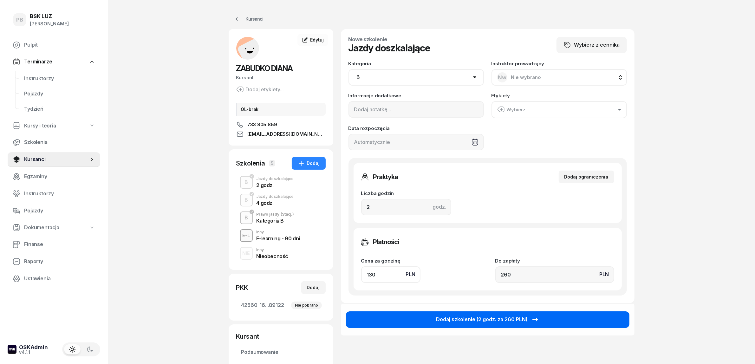
type input "130"
click at [452, 320] on div "Dodaj szkolenie (2 godz. za 260 PLN)" at bounding box center [487, 320] width 103 height 8
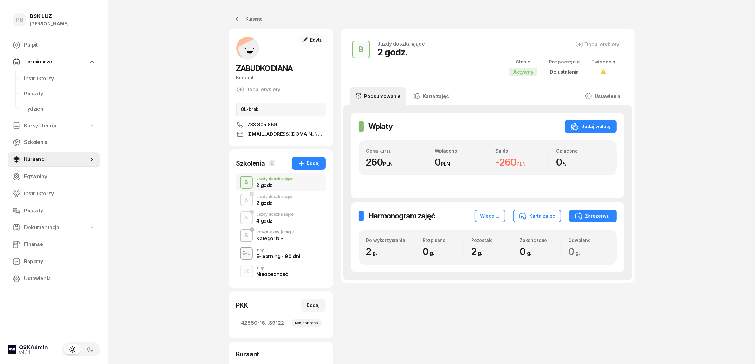
click at [191, 241] on div "PB BSK LUZ Patrycja Bogdanowicz Pulpit Terminarze Instruktorzy Pojazdy Tydzień …" at bounding box center [377, 239] width 755 height 478
click at [273, 205] on div "B Jazdy doszkalające 2 godz." at bounding box center [280, 200] width 89 height 18
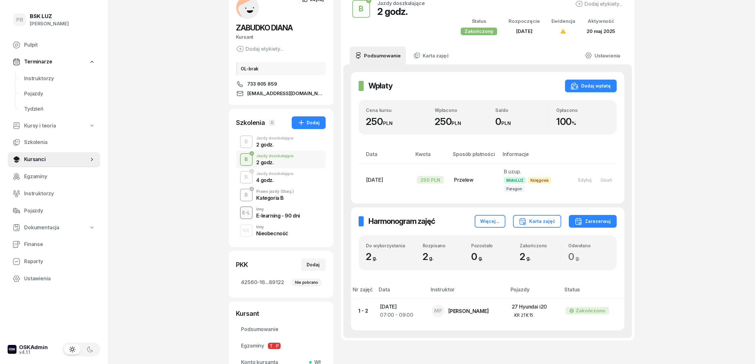
scroll to position [114, 0]
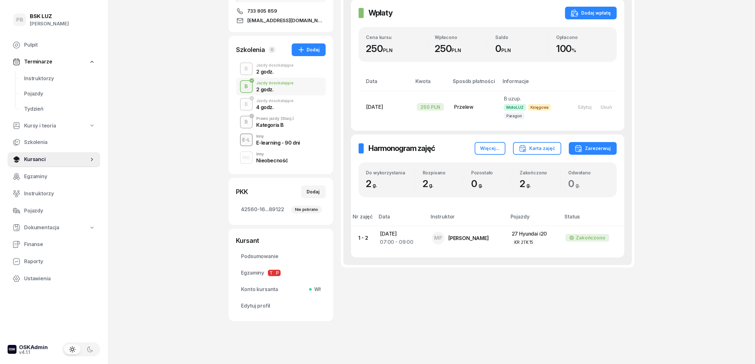
click at [274, 109] on div "4 godz." at bounding box center [275, 107] width 37 height 5
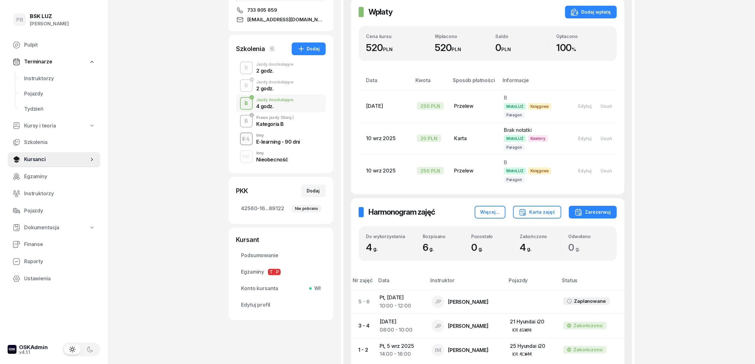
scroll to position [119, 0]
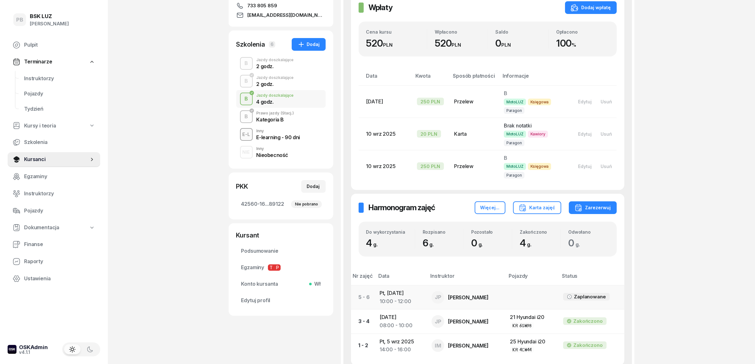
click at [384, 293] on td "Pt, 17 paź 2025 10:00 - 12:00" at bounding box center [401, 297] width 52 height 24
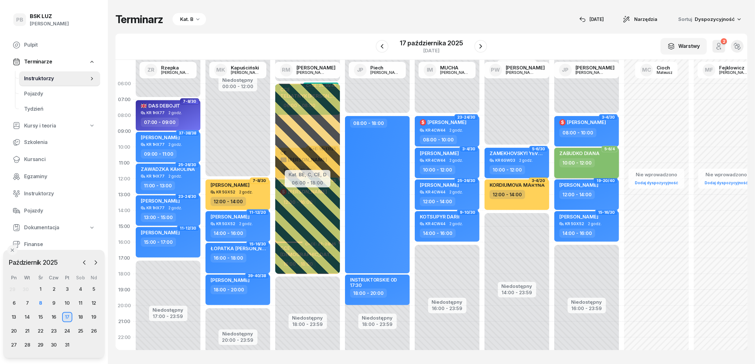
click at [604, 162] on div "10:00 - 12:00" at bounding box center [587, 162] width 56 height 9
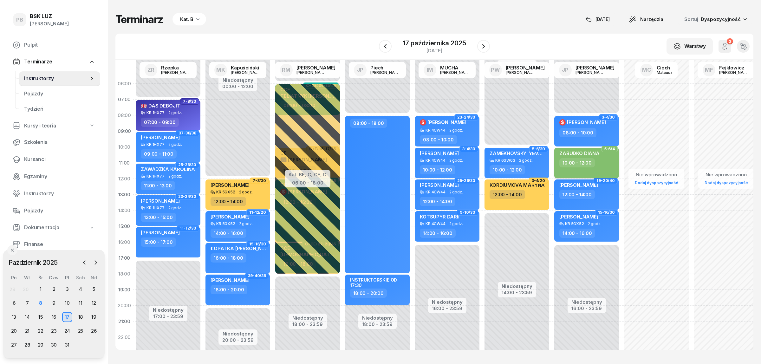
select select "10"
select select "12"
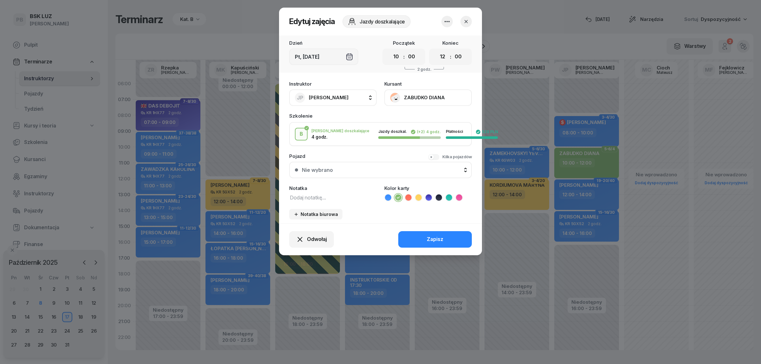
click at [447, 23] on icon "button" at bounding box center [447, 22] width 8 height 8
click at [443, 36] on link "Usuń" at bounding box center [444, 41] width 84 height 16
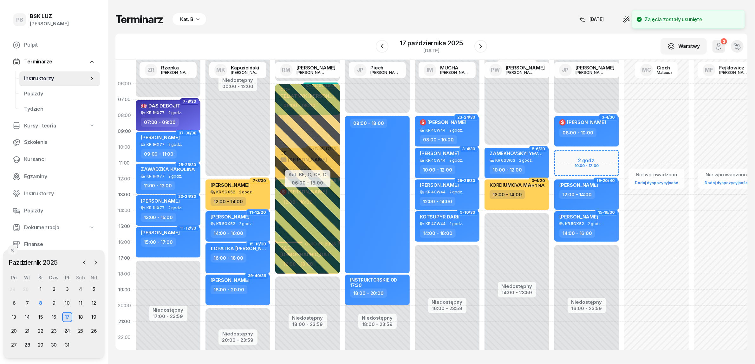
click at [568, 153] on div "Niedostępny 00:00 - 08:00 Niedostępny 16:00 - 23:59 3-4/30 kursant odwołał $ TA…" at bounding box center [587, 226] width 70 height 301
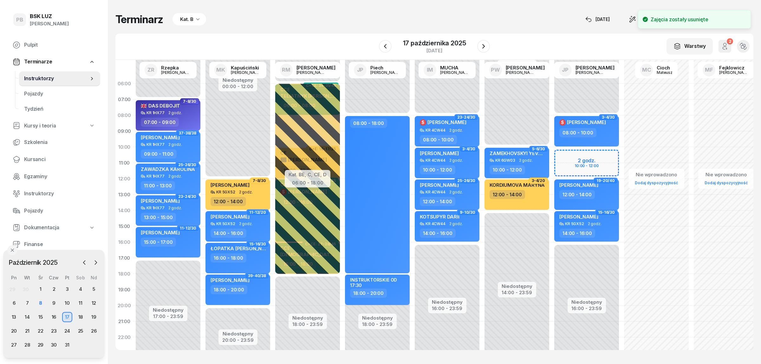
select select "10"
select select "12"
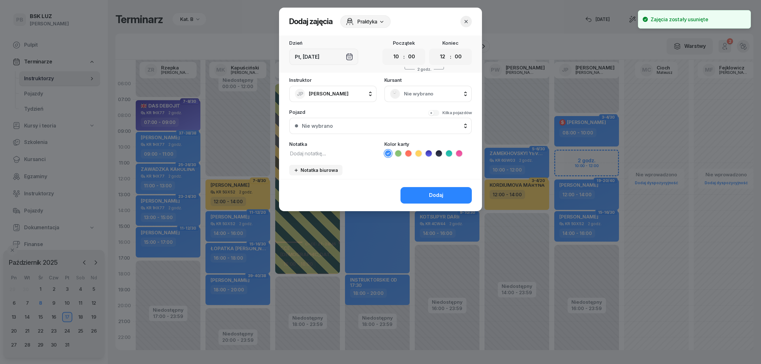
click at [438, 93] on span "Nie wybrano" at bounding box center [435, 94] width 62 height 8
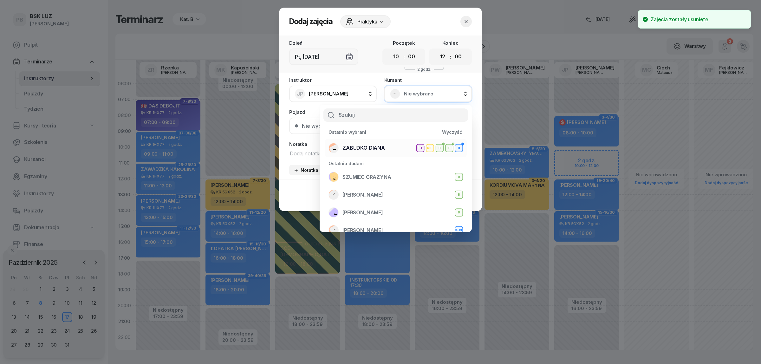
click at [386, 145] on div "ZABUDKO DIANA E-L NIE B B B" at bounding box center [396, 148] width 134 height 10
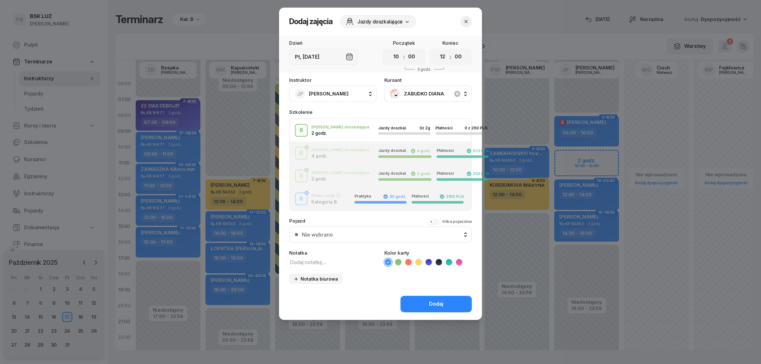
click at [324, 260] on textarea at bounding box center [333, 262] width 88 height 8
click at [400, 259] on icon at bounding box center [398, 262] width 6 height 6
click at [418, 292] on div "Dodaj" at bounding box center [380, 304] width 203 height 32
click at [422, 304] on button "Dodaj" at bounding box center [436, 304] width 71 height 16
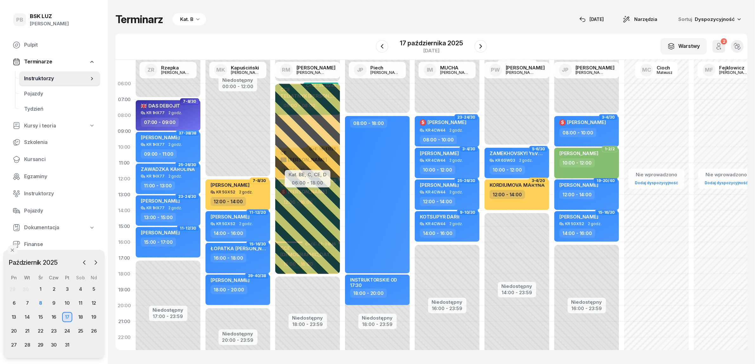
click at [608, 163] on div "10:00 - 12:00" at bounding box center [587, 162] width 56 height 9
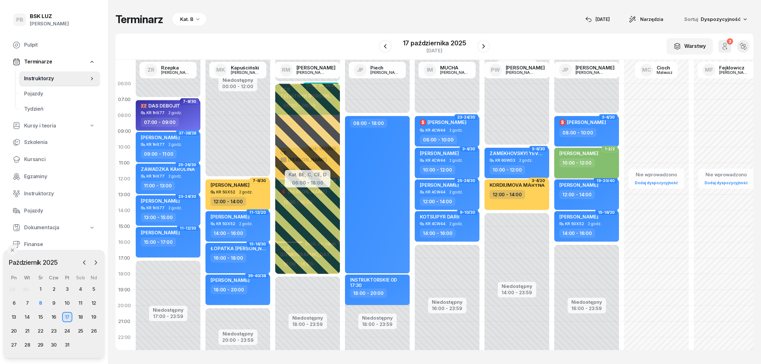
select select "10"
select select "12"
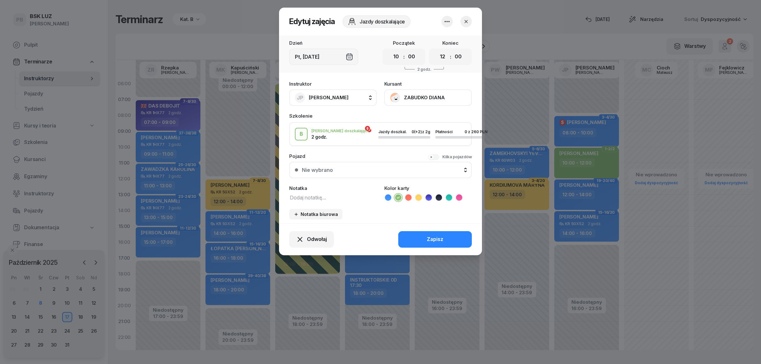
click at [442, 97] on button "ZABUDKO DIANA" at bounding box center [428, 97] width 88 height 16
click at [466, 19] on icon "button" at bounding box center [466, 21] width 6 height 6
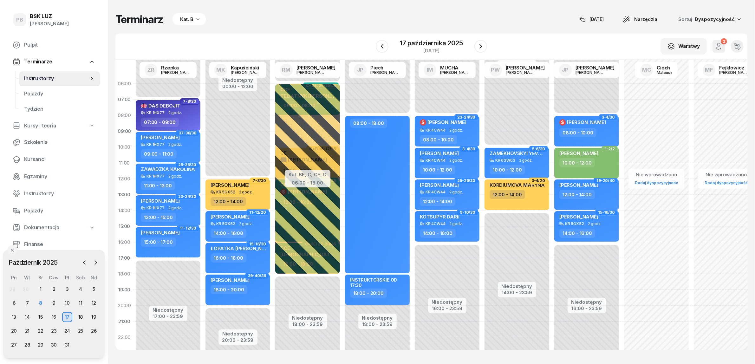
click at [471, 18] on div "Terminarz Kat. B 8 paź Narzędzia Sortuj Dyspozycyjność" at bounding box center [431, 19] width 632 height 13
click at [387, 18] on div "Terminarz Kat. B 8 paź Narzędzia Sortuj Dyspozycyjność" at bounding box center [431, 19] width 632 height 13
click at [184, 18] on div "Kat. B" at bounding box center [186, 20] width 13 height 8
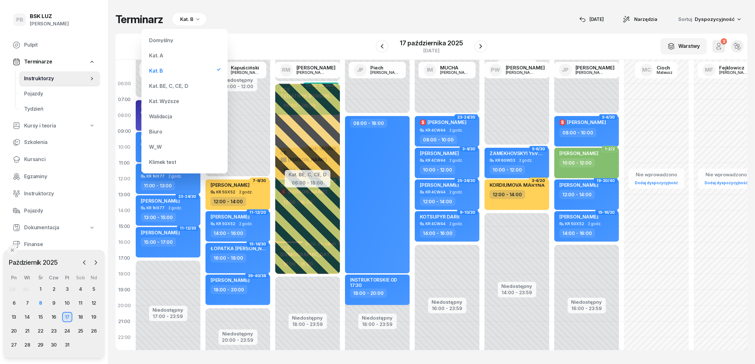
click at [166, 89] on div "Kat. BE, C, CE, D" at bounding box center [185, 86] width 76 height 13
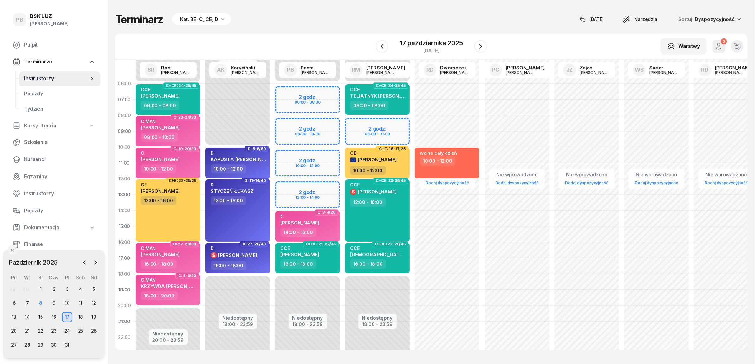
click at [368, 15] on div "Terminarz Kat. BE, C, CE, D 8 paź Narzędzia Sortuj Dyspozycyjność" at bounding box center [431, 19] width 632 height 13
click at [39, 302] on div "8" at bounding box center [41, 303] width 10 height 10
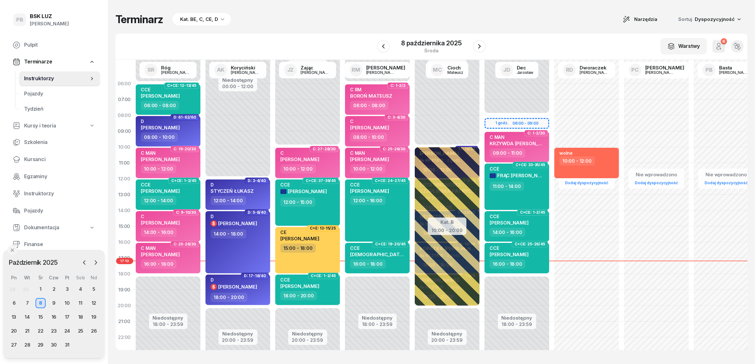
click at [346, 30] on div "Terminarz Kat. BE, C, CE, D Narzędzia Sortuj Dyspozycyjność W Wybierz AK Koryci…" at bounding box center [431, 181] width 632 height 363
click at [52, 302] on div "9" at bounding box center [54, 303] width 10 height 10
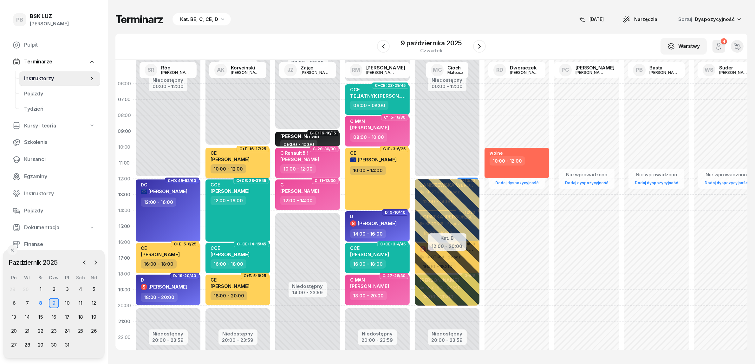
click at [264, 168] on div "10:00 - 12:00" at bounding box center [239, 168] width 56 height 9
select select "10"
select select "12"
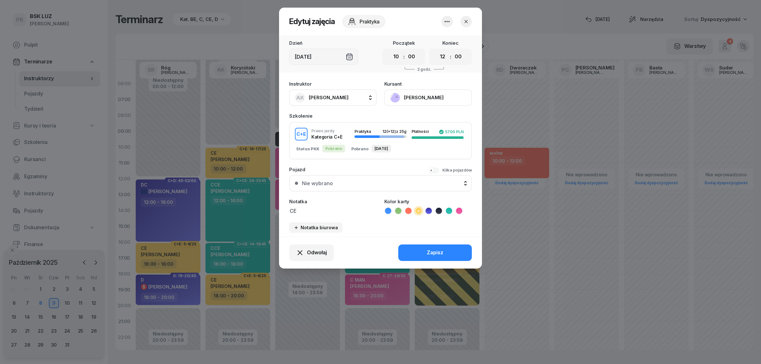
click at [307, 329] on div at bounding box center [380, 182] width 761 height 364
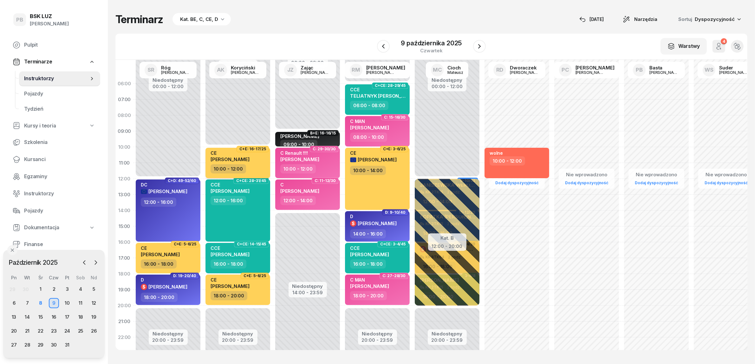
click at [264, 164] on div "10:00 - 12:00" at bounding box center [239, 168] width 56 height 9
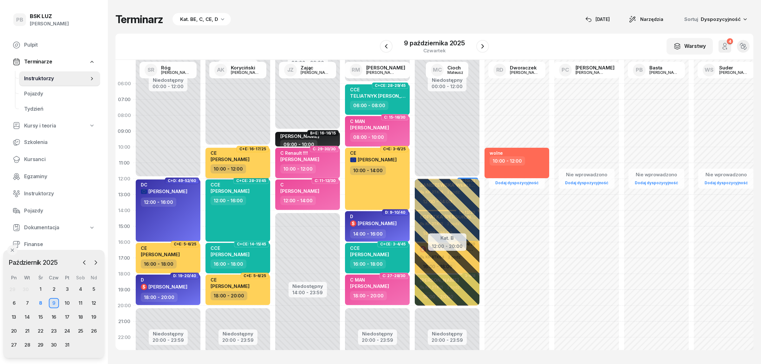
select select "10"
select select "12"
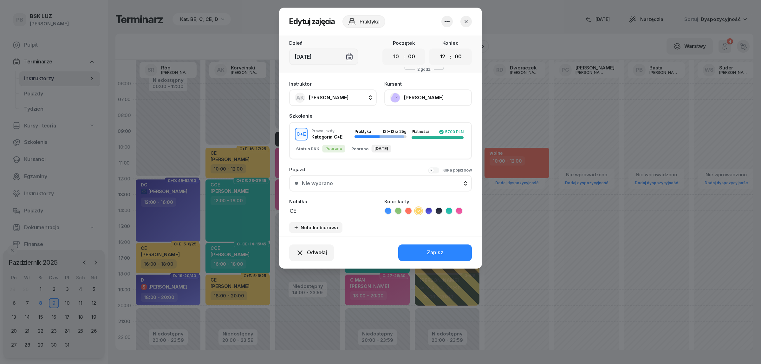
click at [337, 97] on span "[PERSON_NAME]" at bounding box center [329, 97] width 40 height 6
type input "cich"
click at [329, 136] on span "[PERSON_NAME]" at bounding box center [331, 140] width 39 height 8
click at [417, 247] on button "Zapisz" at bounding box center [435, 252] width 74 height 16
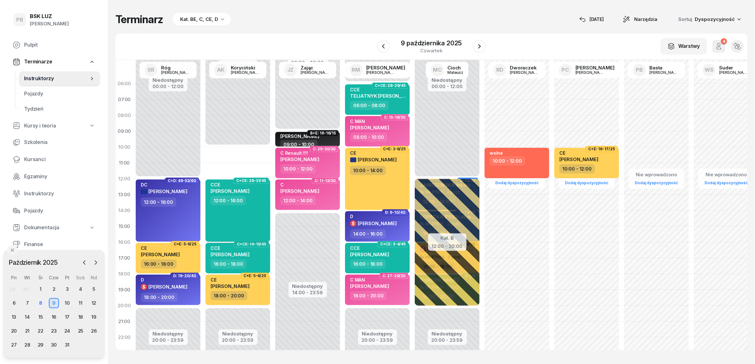
click at [256, 231] on div "CCE SUDER MATEUSZ KRZYSZTOF 12:00 - 16:00" at bounding box center [237, 210] width 65 height 62
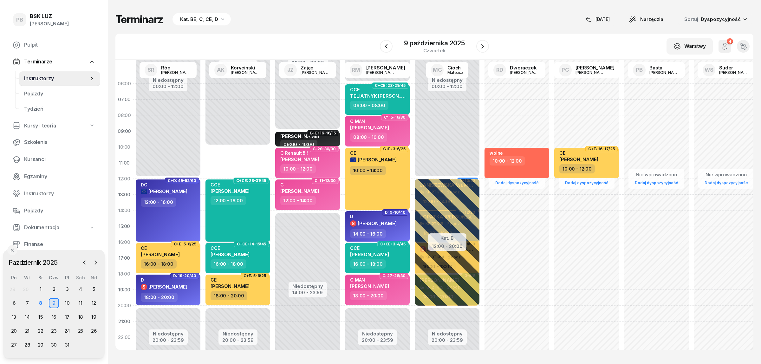
select select "12"
select select "16"
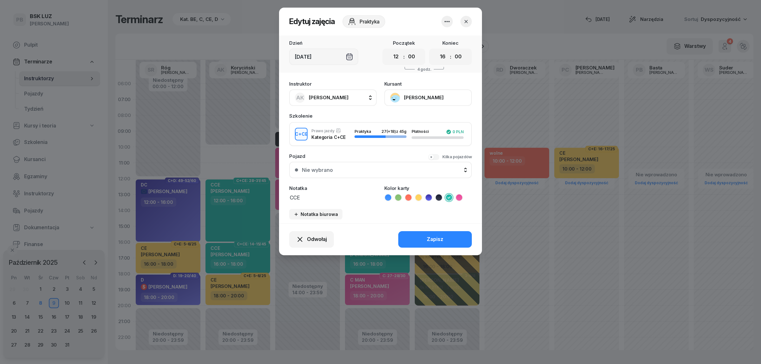
click at [334, 93] on div "AK Koryciński Artur" at bounding box center [322, 98] width 54 height 10
type input "cich"
click at [329, 137] on span "[PERSON_NAME]" at bounding box center [331, 140] width 39 height 8
click at [423, 234] on button "Zapisz" at bounding box center [435, 239] width 74 height 16
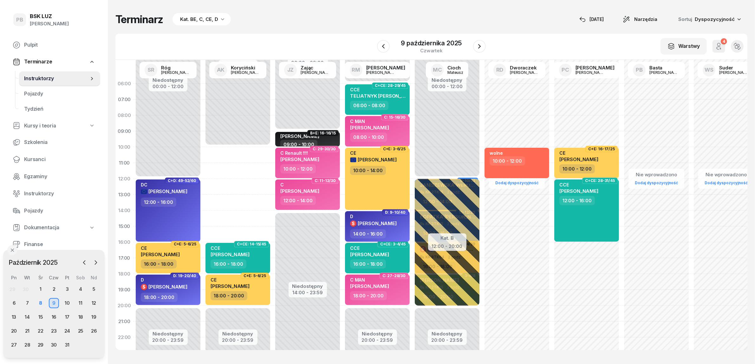
click at [394, 229] on div "14:00 - 16:00" at bounding box center [378, 233] width 56 height 9
select select "14"
select select "16"
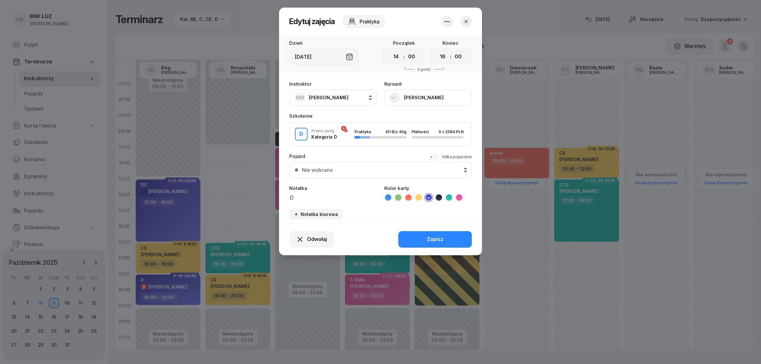
click at [329, 98] on span "[PERSON_NAME]" at bounding box center [329, 97] width 40 height 6
type input "kory"
click at [330, 138] on span "[PERSON_NAME]" at bounding box center [331, 140] width 39 height 8
click at [425, 233] on button "Zapisz" at bounding box center [435, 239] width 74 height 16
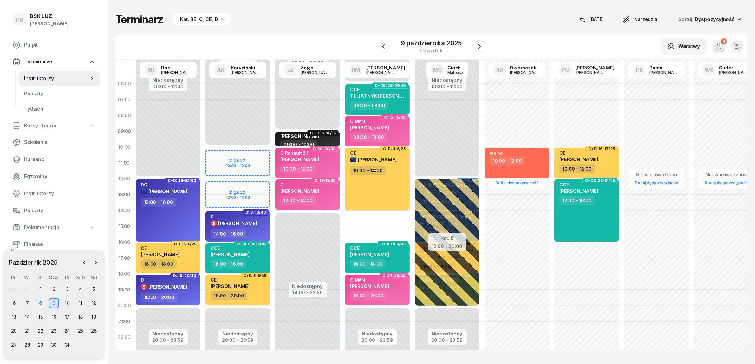
click at [394, 185] on div "CE KUBICKI KRZYSZTOF 10:00 - 14:00" at bounding box center [377, 179] width 65 height 62
select select "10"
select select "14"
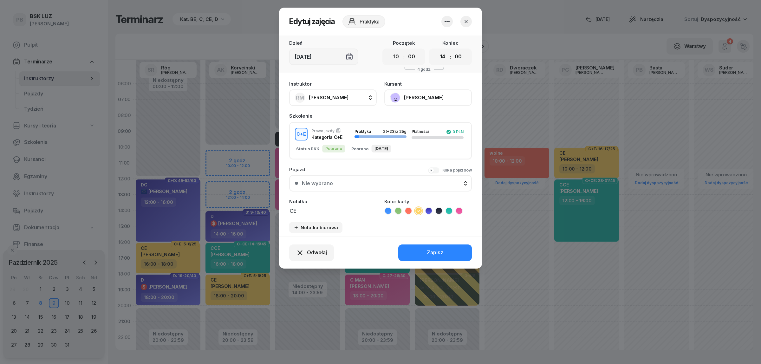
click at [334, 96] on span "[PERSON_NAME]" at bounding box center [329, 97] width 40 height 6
type input "kory"
click at [340, 141] on span "[PERSON_NAME]" at bounding box center [331, 140] width 39 height 8
click at [413, 245] on button "Zapisz" at bounding box center [435, 252] width 74 height 16
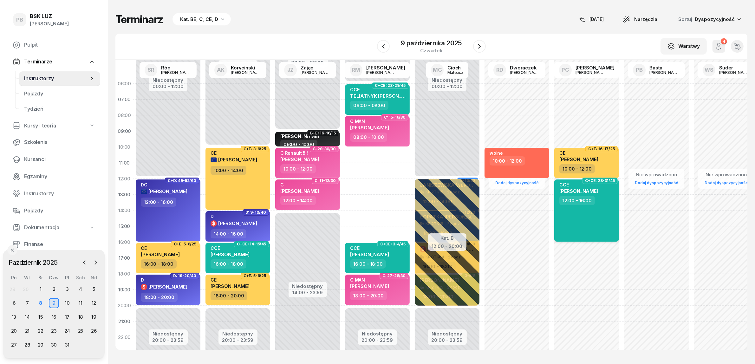
click at [579, 221] on div "CCE MATEUSZ KRZYSZTOF SUDER 12:00 - 16:00" at bounding box center [586, 210] width 65 height 62
select select "12"
select select "16"
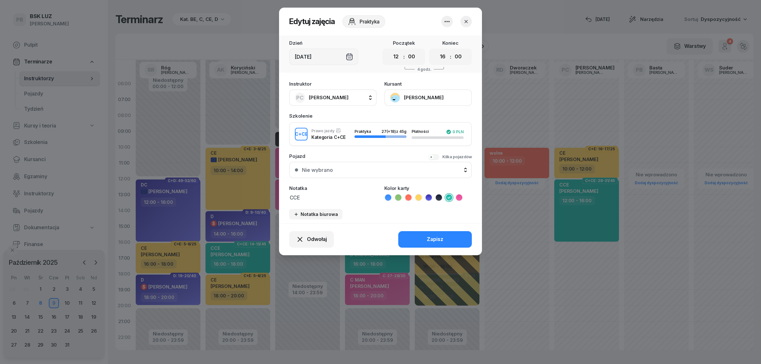
click at [349, 94] on button "PC Cichoń Paweł" at bounding box center [333, 97] width 88 height 16
type input "markow"
click at [341, 138] on span "[PERSON_NAME]" at bounding box center [331, 140] width 39 height 8
click at [425, 237] on button "Zapisz" at bounding box center [435, 239] width 74 height 16
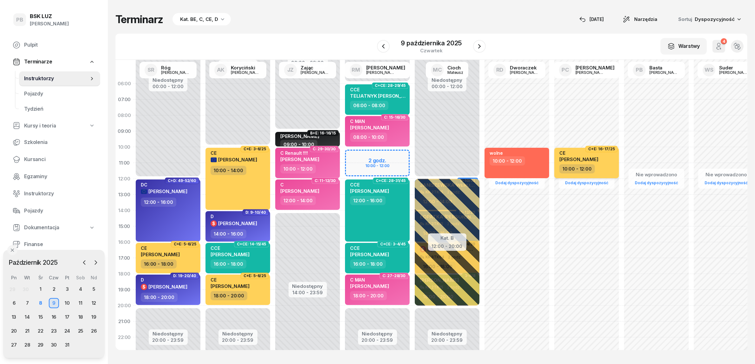
click at [602, 162] on div "CE PAWEŁ PRADEL" at bounding box center [587, 157] width 56 height 14
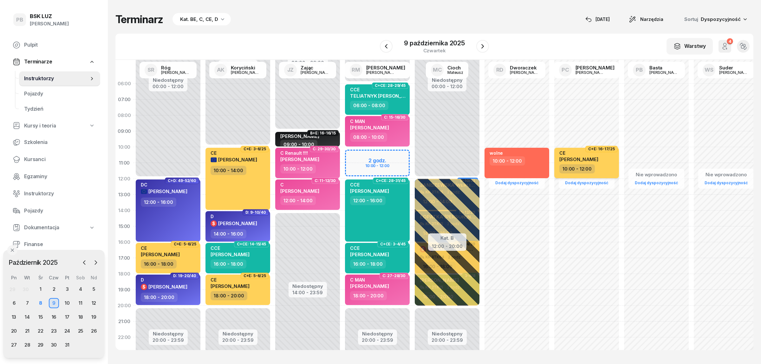
select select "10"
select select "12"
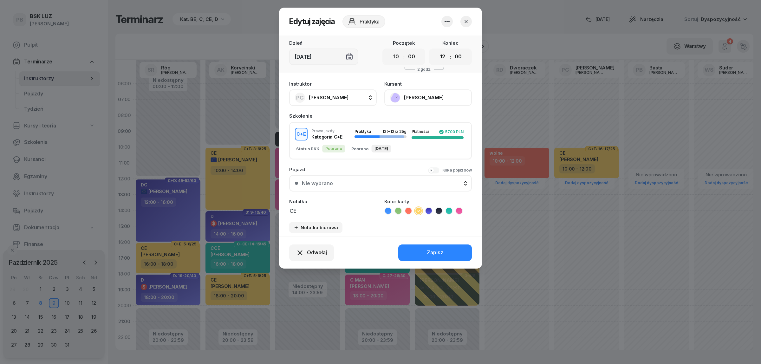
click at [334, 100] on span "[PERSON_NAME]" at bounding box center [329, 98] width 40 height 8
type input "markow"
click at [335, 133] on li "RM Markowicz Robert" at bounding box center [340, 140] width 91 height 18
click at [423, 248] on button "Zapisz" at bounding box center [435, 252] width 74 height 16
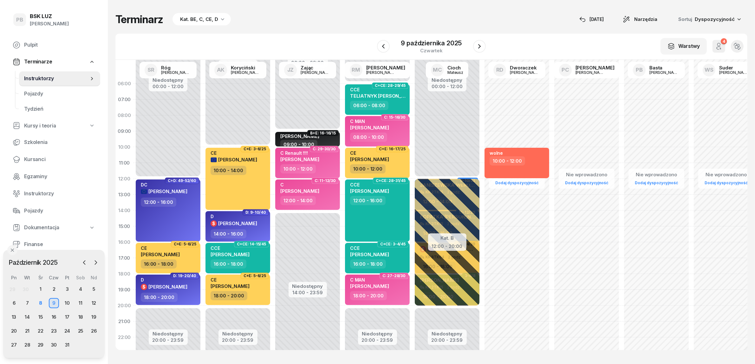
click at [307, 13] on div "Terminarz Kat. BE, C, CE, D 8 paź Narzędzia Sortuj Dyspozycyjność" at bounding box center [431, 19] width 632 height 13
click at [477, 47] on icon "button" at bounding box center [480, 46] width 8 height 8
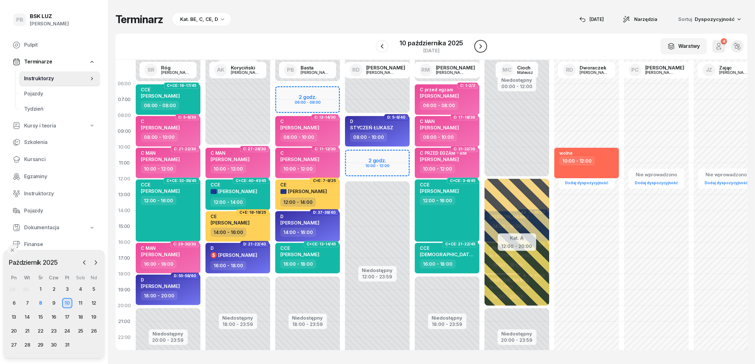
click at [479, 44] on icon "button" at bounding box center [481, 46] width 8 height 8
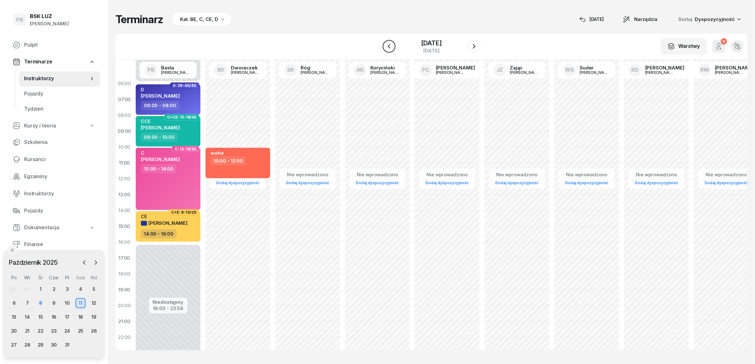
click at [385, 45] on icon "button" at bounding box center [389, 46] width 8 height 8
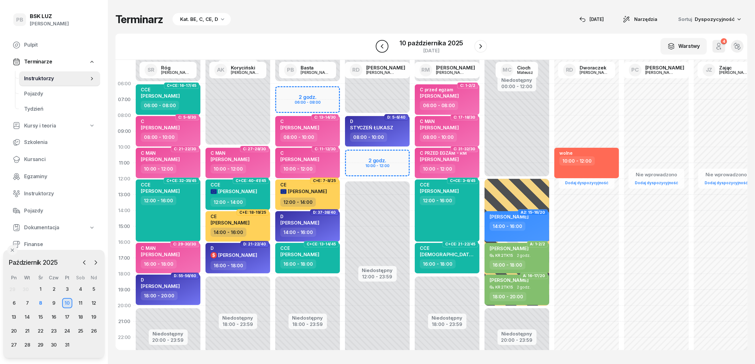
click at [385, 45] on icon "button" at bounding box center [382, 46] width 8 height 8
click at [385, 45] on icon "button" at bounding box center [384, 46] width 8 height 8
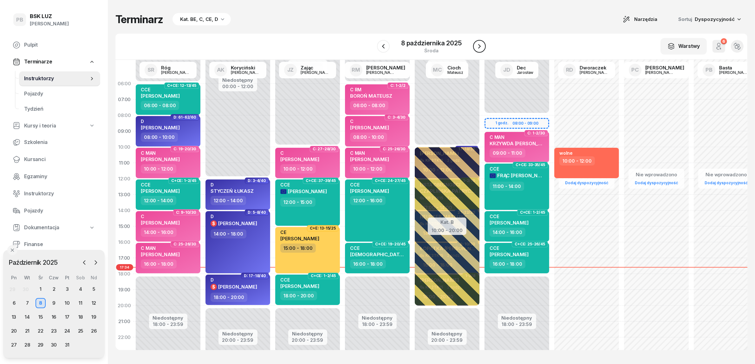
click at [480, 51] on button "button" at bounding box center [479, 46] width 13 height 13
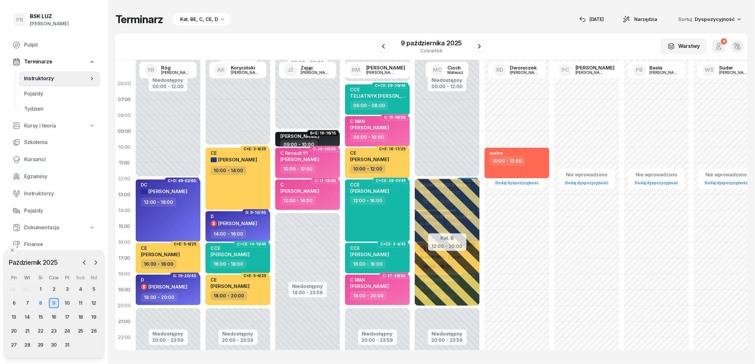
click at [200, 18] on div "Kat. BE, C, CE, D" at bounding box center [199, 20] width 38 height 8
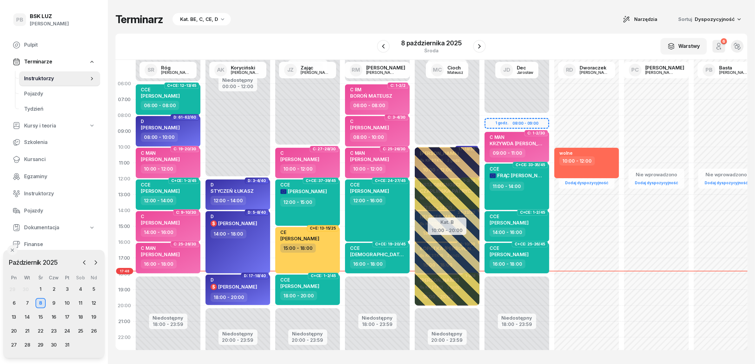
click at [213, 23] on div "Kat. BE, C, CE, D" at bounding box center [199, 20] width 38 height 8
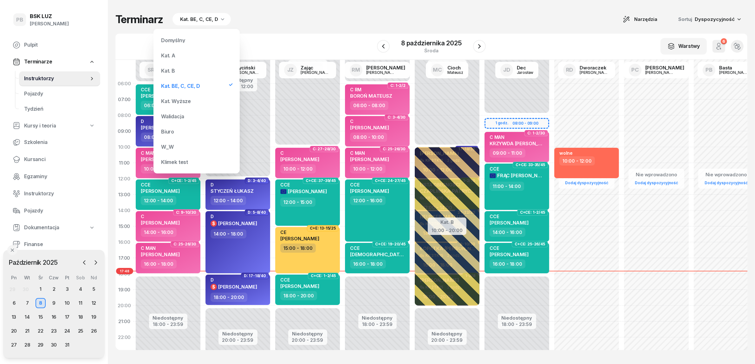
click at [173, 69] on div "Kat. B" at bounding box center [168, 70] width 14 height 5
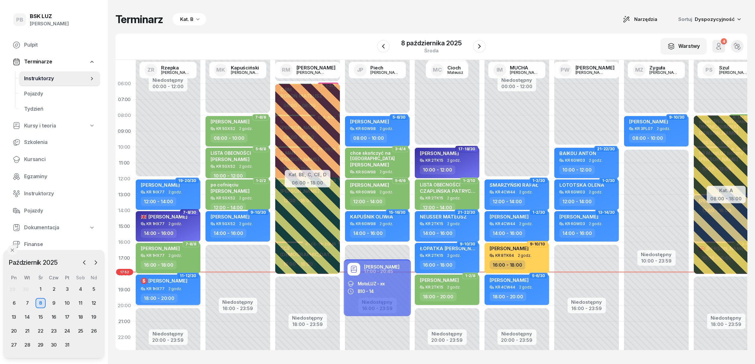
click at [181, 287] on div "KR 1HX77 2 godz." at bounding box center [169, 289] width 56 height 4
select select "18"
select select "20"
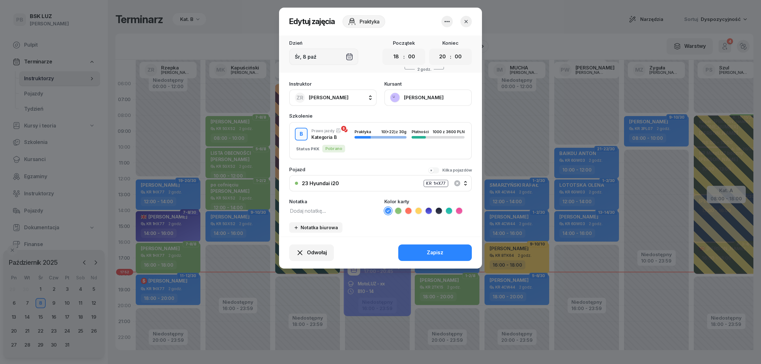
click at [433, 94] on button "[PERSON_NAME]" at bounding box center [428, 97] width 88 height 16
click at [421, 112] on link "Otwórz profil" at bounding box center [428, 119] width 84 height 16
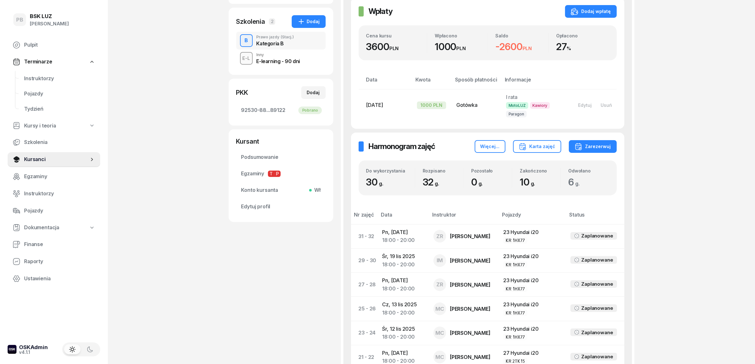
scroll to position [145, 0]
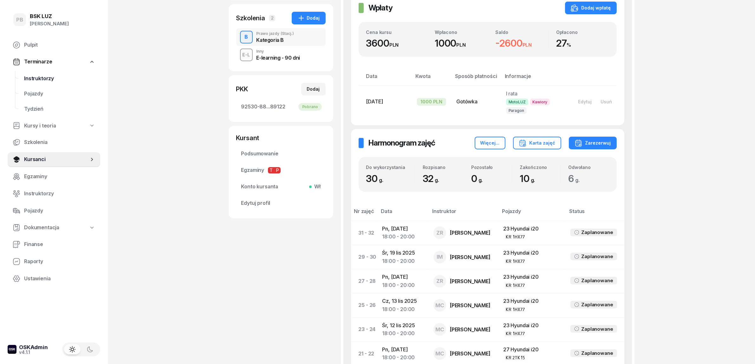
click at [36, 72] on link "Instruktorzy" at bounding box center [59, 78] width 81 height 15
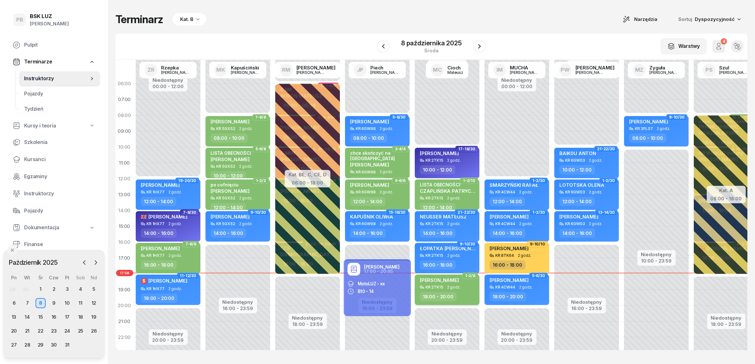
click at [457, 286] on span "2 godz." at bounding box center [454, 287] width 14 height 4
select select "18"
select select "20"
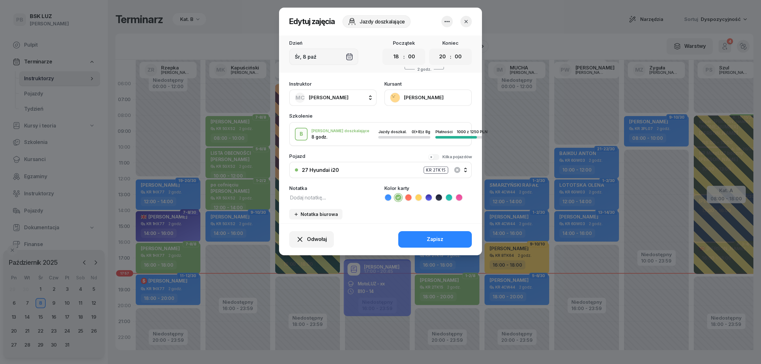
click at [438, 97] on button "[PERSON_NAME]" at bounding box center [428, 97] width 88 height 16
click at [433, 117] on link "Otwórz profil" at bounding box center [428, 119] width 84 height 16
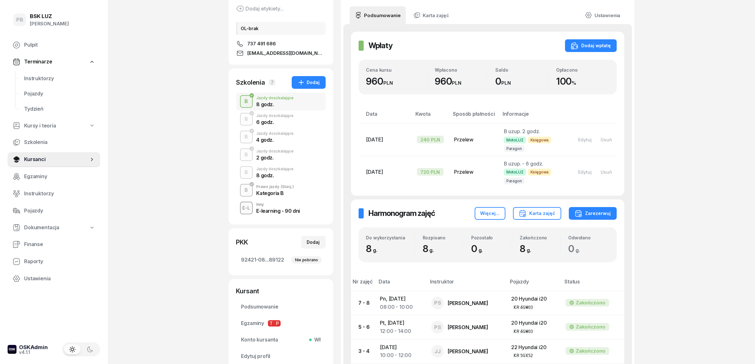
scroll to position [79, 0]
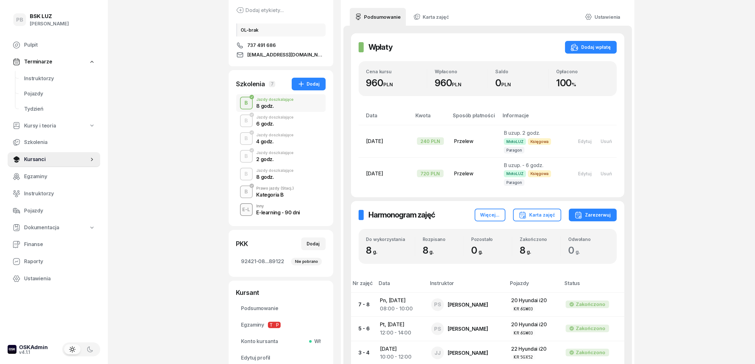
click at [277, 124] on div "6 godz." at bounding box center [275, 123] width 37 height 5
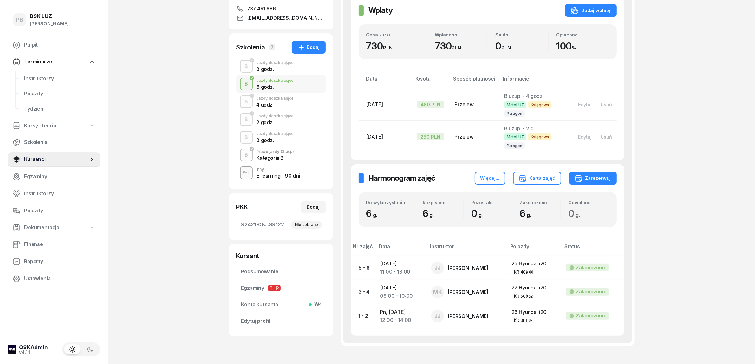
scroll to position [119, 0]
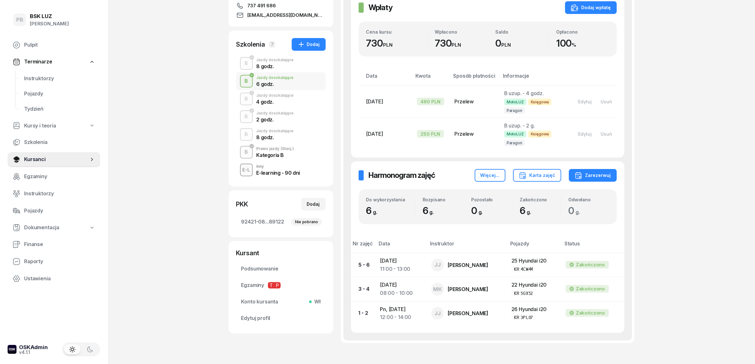
click at [269, 103] on div "4 godz." at bounding box center [275, 101] width 37 height 5
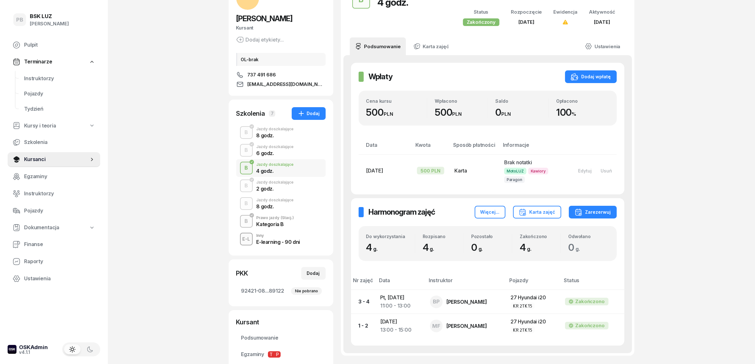
scroll to position [131, 0]
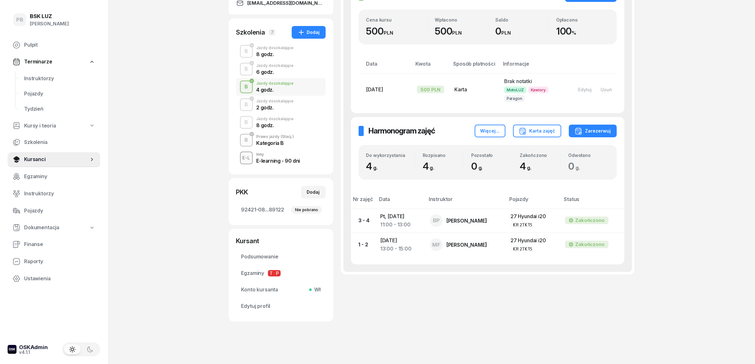
click at [272, 105] on div "2 godz." at bounding box center [275, 107] width 37 height 5
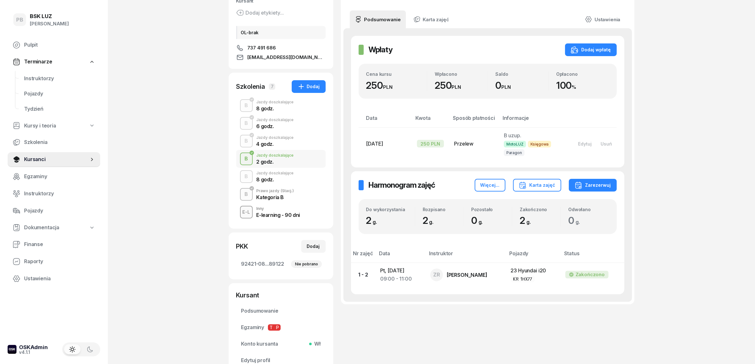
scroll to position [79, 0]
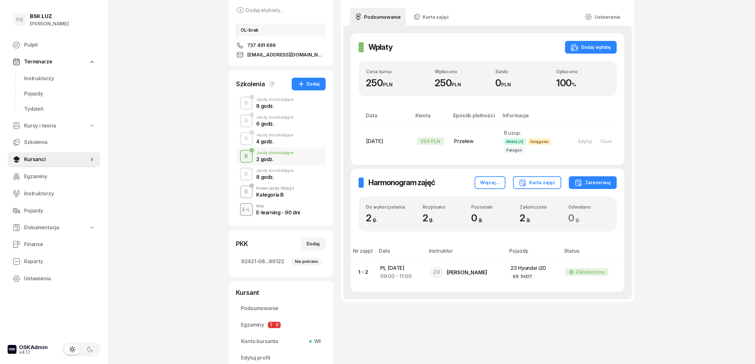
click at [279, 180] on div "B Jazdy doszkalające 8 godz." at bounding box center [280, 174] width 89 height 18
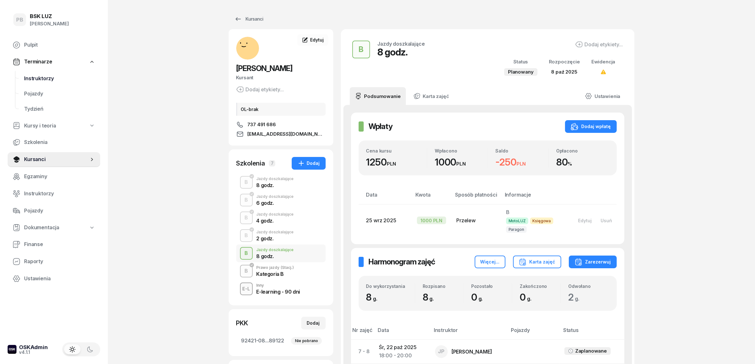
click at [50, 75] on span "Instruktorzy" at bounding box center [59, 79] width 71 height 8
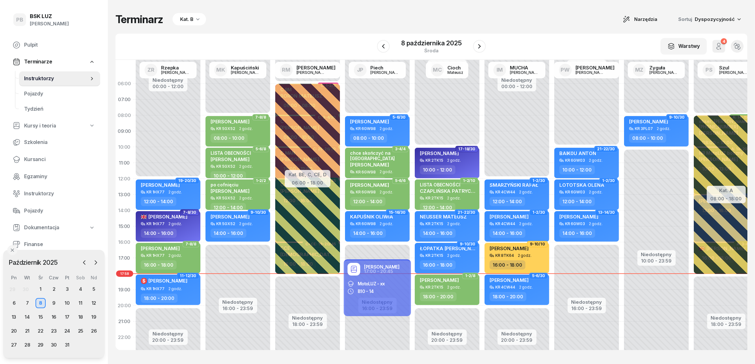
click at [197, 19] on icon "button" at bounding box center [197, 19] width 3 height 2
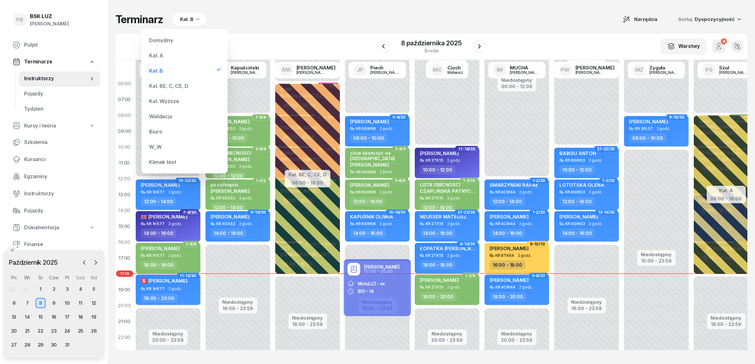
click at [159, 83] on div "Kat. BE, C, CE, D" at bounding box center [185, 86] width 76 height 13
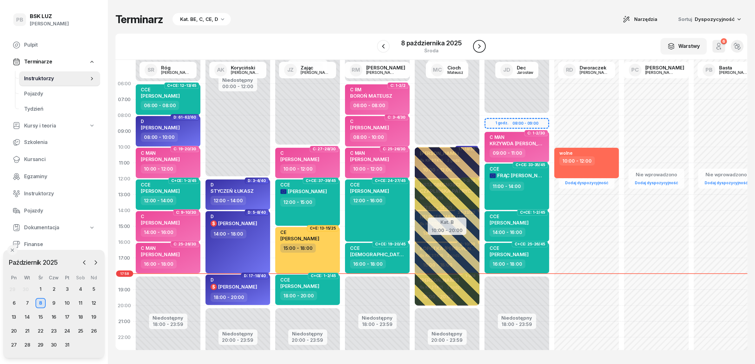
click at [479, 46] on icon "button" at bounding box center [480, 46] width 8 height 8
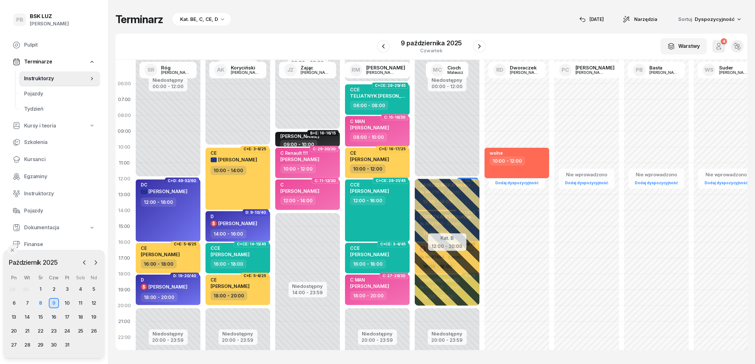
click at [302, 26] on div "Terminarz Kat. BE, C, CE, D [DATE] Narzędzia Sortuj Dyspozycyjność W Wybierz AK…" at bounding box center [431, 181] width 632 height 363
click at [40, 306] on div "8" at bounding box center [41, 303] width 10 height 10
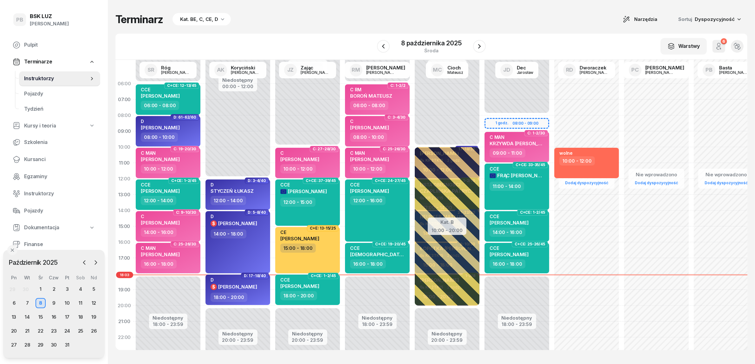
click at [205, 16] on div "Kat. BE, C, CE, D" at bounding box center [199, 20] width 38 height 8
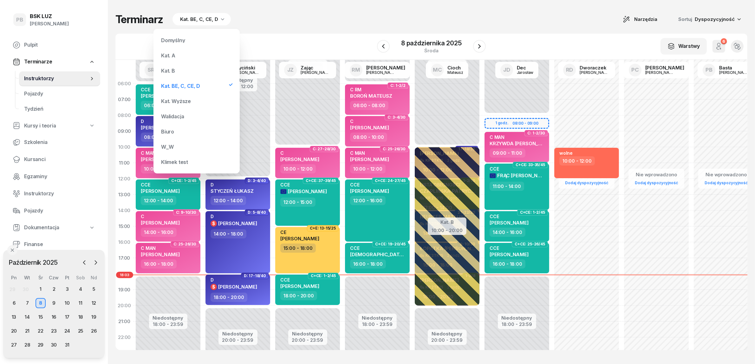
click at [183, 73] on div "Kat. B" at bounding box center [197, 70] width 76 height 13
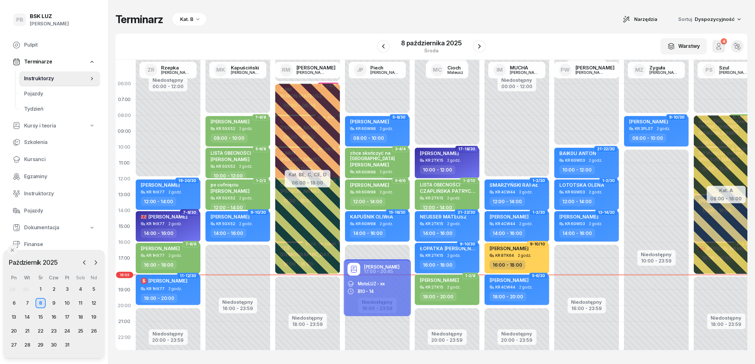
scroll to position [32, 0]
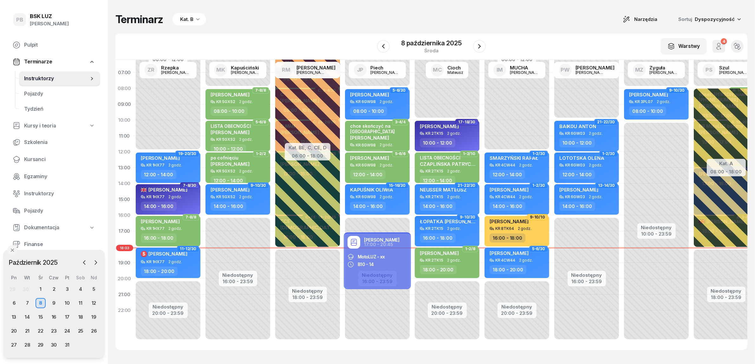
click at [424, 339] on div "Niedostępny 00:00 - 10:00 Niedostępny 20:00 - 23:59 17-18/30 [PERSON_NAME] KR 2…" at bounding box center [447, 199] width 70 height 301
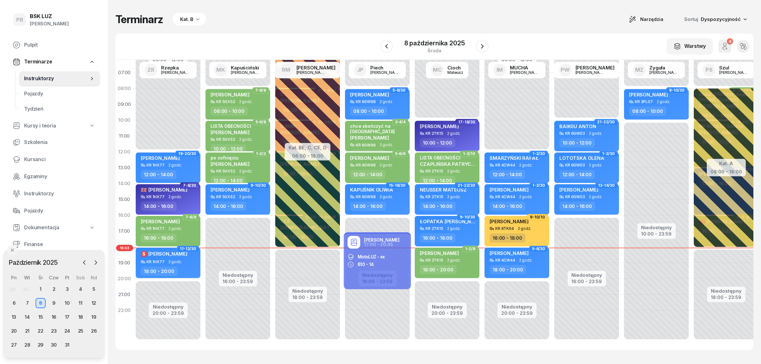
select select
select select "02"
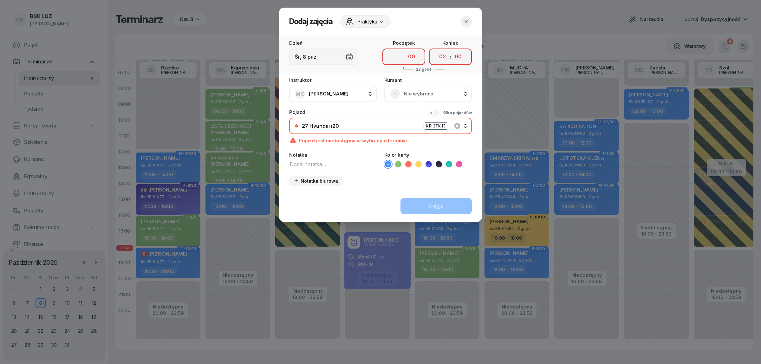
click at [465, 21] on icon "button" at bounding box center [466, 21] width 6 height 6
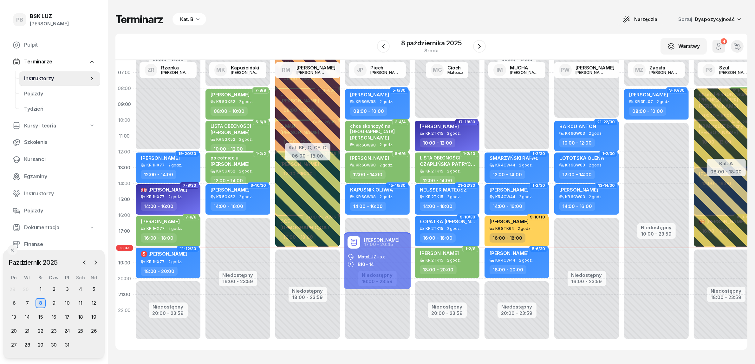
click at [465, 21] on div "Terminarz Kat. B Narzędzia Sortuj Dyspozycyjność" at bounding box center [431, 19] width 632 height 13
click at [535, 257] on div "[PERSON_NAME] 4CW44 2 godz. 18:00 - 20:00" at bounding box center [517, 263] width 65 height 30
select select "18"
select select "20"
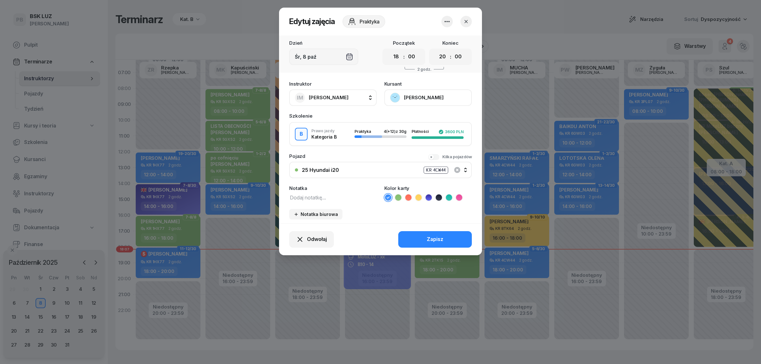
click at [465, 21] on icon "button" at bounding box center [466, 21] width 6 height 6
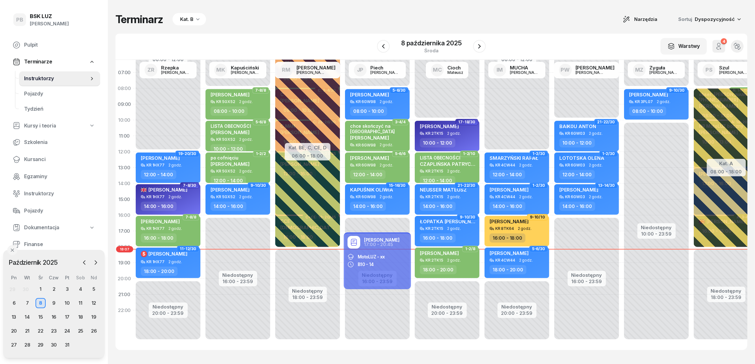
click at [483, 22] on div "Terminarz Kat. B Narzędzia Sortuj Dyspozycyjność" at bounding box center [431, 19] width 632 height 13
click at [568, 22] on div "Terminarz Kat. B Narzędzia Sortuj Dyspozycyjność" at bounding box center [431, 19] width 632 height 13
